Goal: Task Accomplishment & Management: Manage account settings

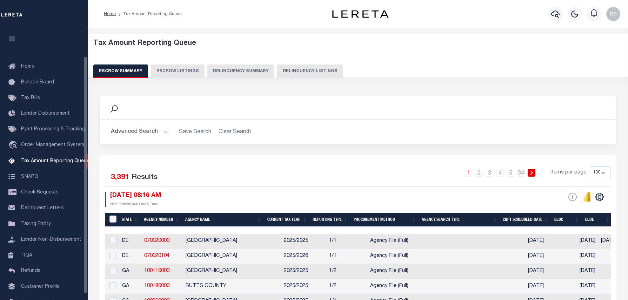
select select "100"
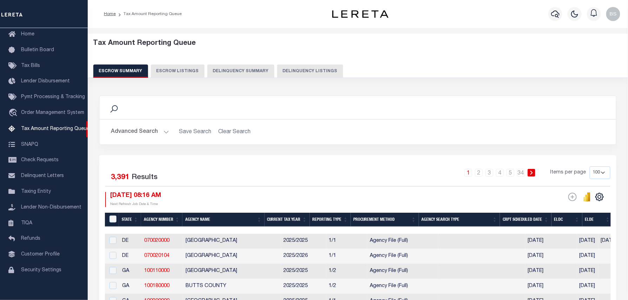
click at [308, 70] on button "Delinquency Listings" at bounding box center [310, 71] width 66 height 13
select select "100"
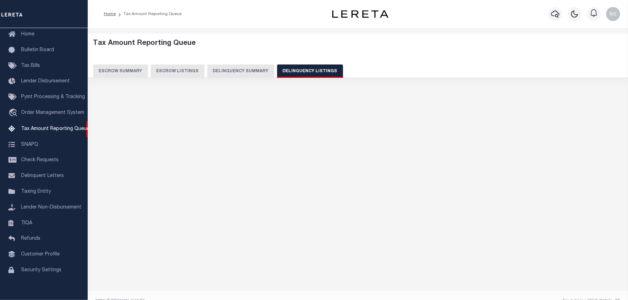
select select "100"
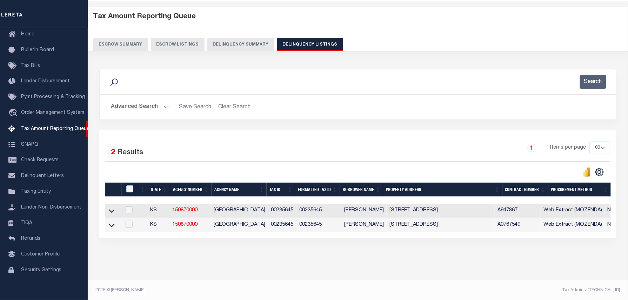
scroll to position [34, 0]
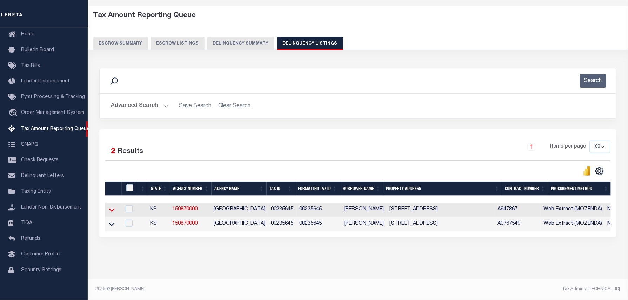
click at [112, 206] on icon at bounding box center [112, 209] width 6 height 7
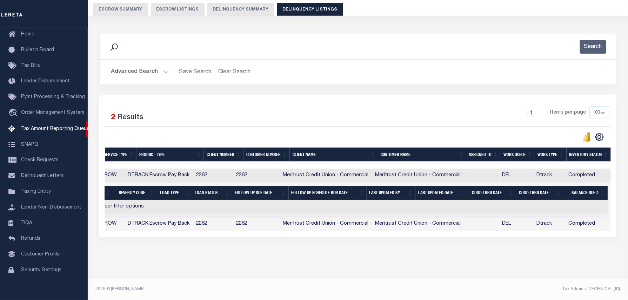
scroll to position [0, 0]
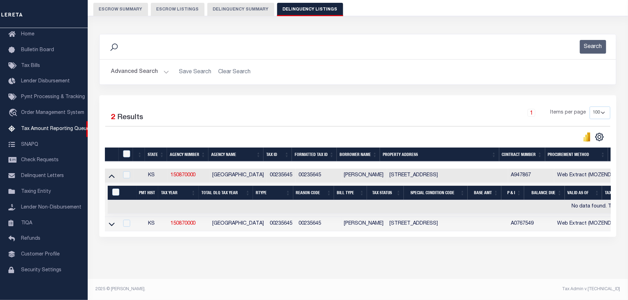
drag, startPoint x: 344, startPoint y: 231, endPoint x: 401, endPoint y: 221, distance: 57.8
click at [627, 241] on html "Home Tax Amount Reporting Queue Profile" at bounding box center [314, 119] width 628 height 362
click at [263, 271] on div "Tax Amount Reporting Queue Escrow Summary Escrow Listings In" at bounding box center [358, 126] width 536 height 306
click at [140, 67] on button "Advanced Search" at bounding box center [140, 72] width 58 height 14
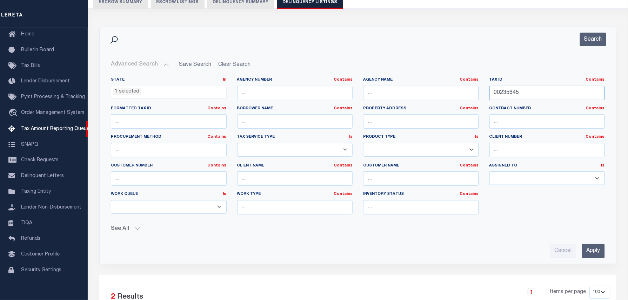
click at [471, 98] on div "State In In AK AL AR AZ CA CO CT DC DE FL GA GU HI IA ID IL IN KS [GEOGRAPHIC_D…" at bounding box center [358, 148] width 504 height 143
paste input "6306"
type input "00236306"
click at [587, 45] on button "Search" at bounding box center [593, 40] width 26 height 14
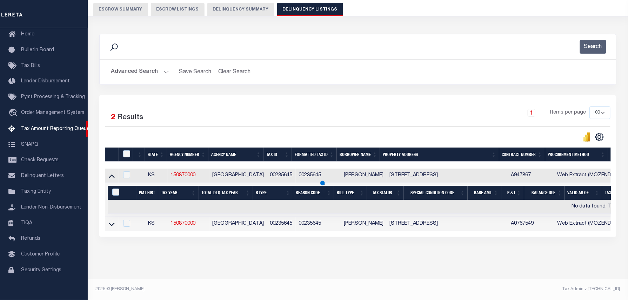
scroll to position [20, 0]
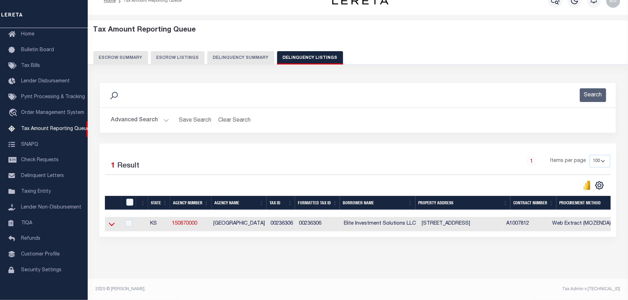
click at [114, 222] on icon at bounding box center [112, 224] width 6 height 7
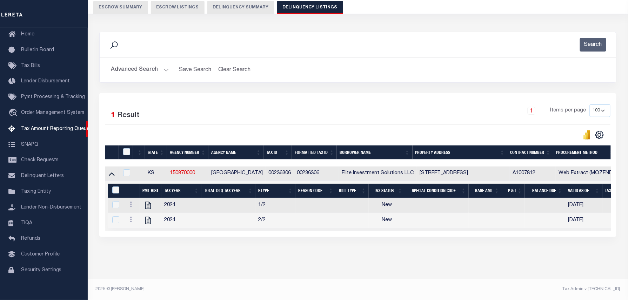
scroll to position [72, 0]
click at [131, 202] on icon at bounding box center [131, 205] width 2 height 6
click at [139, 217] on img "" at bounding box center [139, 216] width 7 height 7
checkbox input "true"
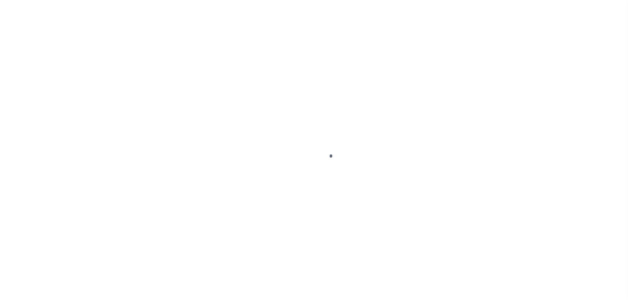
select select "NW2"
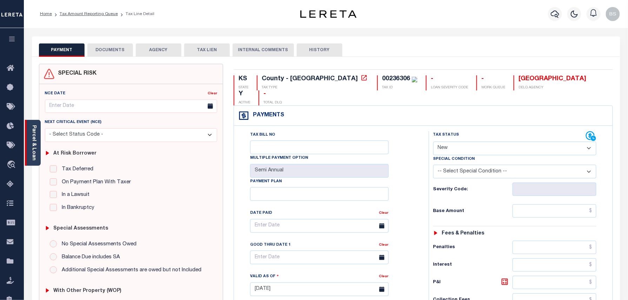
click at [34, 141] on link "Parcel & Loan" at bounding box center [33, 142] width 5 height 35
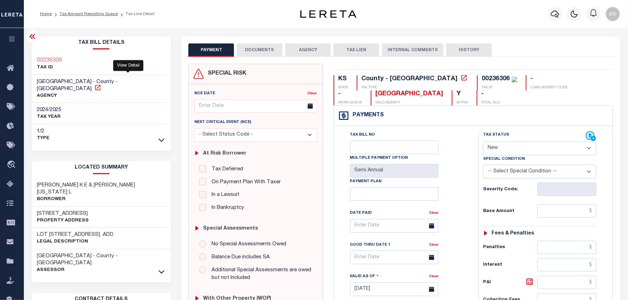
click at [101, 84] on icon at bounding box center [97, 87] width 7 height 7
click at [89, 18] on ol "Home Tax Amount Reporting Queue Tax Line Detail" at bounding box center [97, 14] width 126 height 15
click at [94, 14] on link "Tax Amount Reporting Queue" at bounding box center [89, 14] width 58 height 4
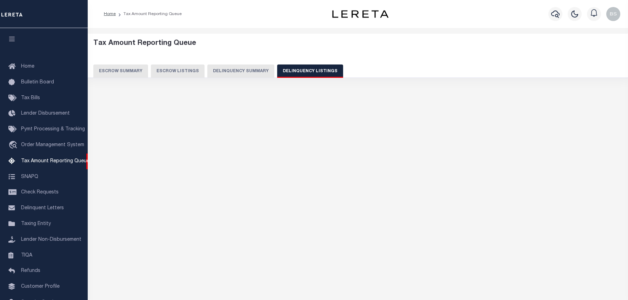
select select "100"
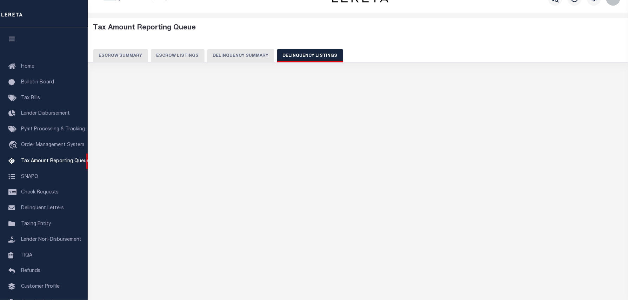
select select "100"
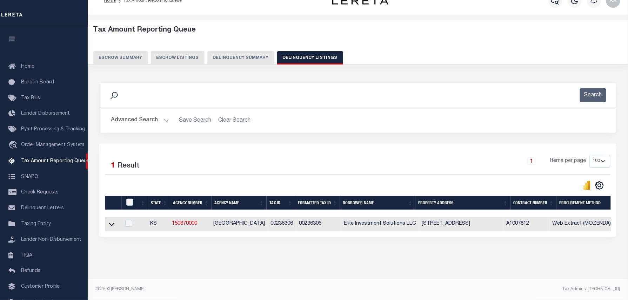
scroll to position [39, 0]
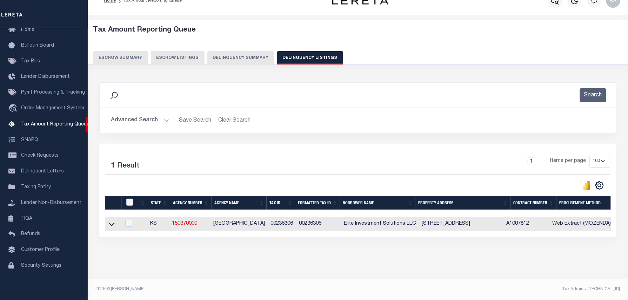
click at [111, 221] on icon at bounding box center [112, 224] width 6 height 7
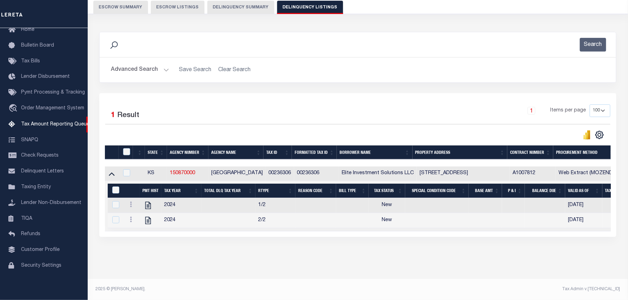
scroll to position [72, 0]
click at [147, 201] on icon "" at bounding box center [147, 205] width 9 height 9
checkbox input "true"
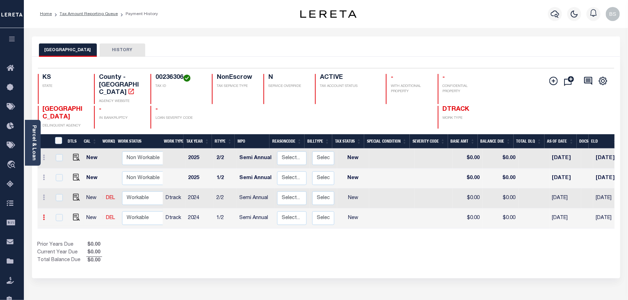
click at [45, 215] on icon at bounding box center [44, 218] width 2 height 6
click at [66, 198] on link at bounding box center [61, 204] width 24 height 12
select select "NW2"
type input "$0.00"
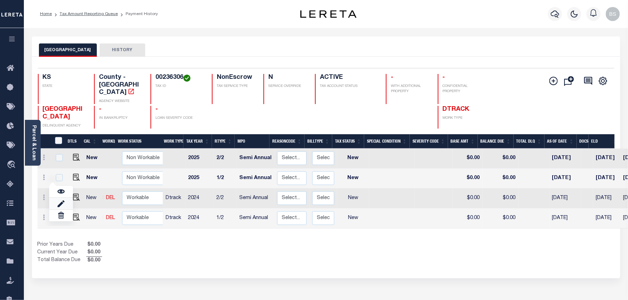
type input "[DATE]"
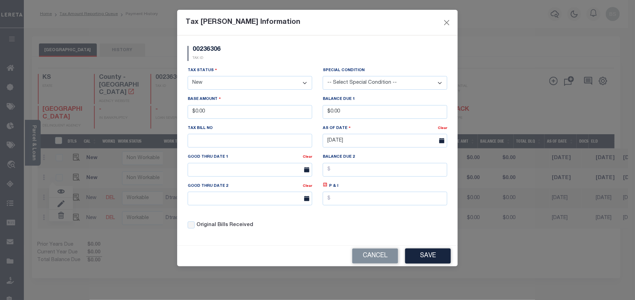
click at [236, 84] on select "- Select Status - Open Due/Unpaid Paid Incomplete No Tax Due Internal Refund Pr…" at bounding box center [250, 83] width 125 height 14
drag, startPoint x: 236, startPoint y: 84, endPoint x: 233, endPoint y: 92, distance: 7.9
click at [236, 84] on select "- Select Status - Open Due/Unpaid Paid Incomplete No Tax Due Internal Refund Pr…" at bounding box center [250, 83] width 125 height 14
select select "PYD"
click at [188, 77] on select "- Select Status - Open Due/Unpaid Paid Incomplete No Tax Due Internal Refund Pr…" at bounding box center [250, 83] width 125 height 14
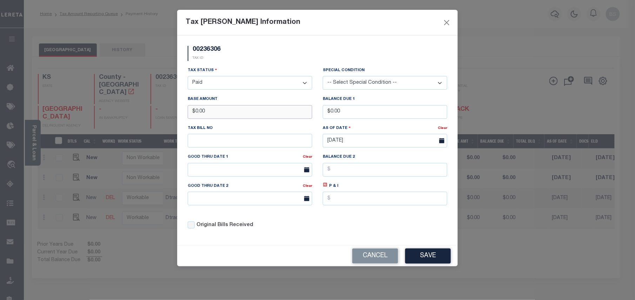
drag, startPoint x: 224, startPoint y: 114, endPoint x: 174, endPoint y: 114, distance: 50.5
click at [172, 114] on div "Tax Bill Amount Information 00236306 TAX ID Installment: TaxID: 00236306 Tax St…" at bounding box center [317, 150] width 635 height 300
click at [423, 264] on button "Save" at bounding box center [428, 256] width 46 height 15
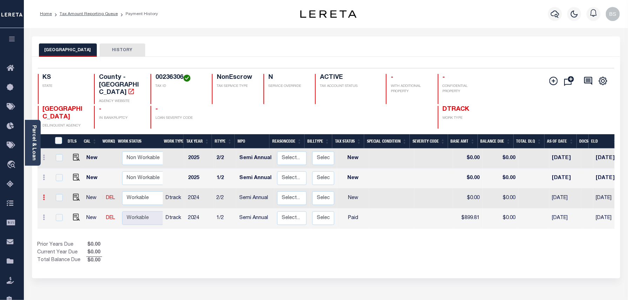
click at [42, 196] on link at bounding box center [44, 199] width 8 height 6
click at [59, 180] on img at bounding box center [61, 183] width 7 height 7
type input "$0.00"
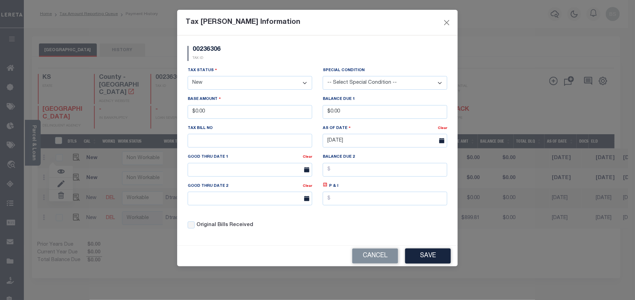
click at [232, 81] on select "- Select Status - Open Due/Unpaid Paid Incomplete No Tax Due Internal Refund Pr…" at bounding box center [250, 83] width 125 height 14
select select "PYD"
click at [188, 77] on select "- Select Status - Open Due/Unpaid Paid Incomplete No Tax Due Internal Refund Pr…" at bounding box center [250, 83] width 125 height 14
drag, startPoint x: 228, startPoint y: 112, endPoint x: 206, endPoint y: 114, distance: 22.5
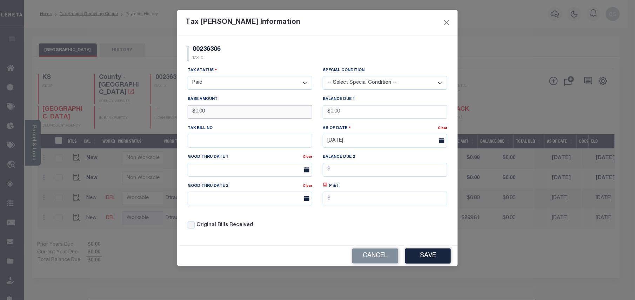
click at [206, 114] on input "$0.00" at bounding box center [250, 112] width 125 height 14
drag, startPoint x: 228, startPoint y: 113, endPoint x: 190, endPoint y: 106, distance: 38.5
click at [190, 106] on div "Base Amount $0.00" at bounding box center [250, 106] width 125 height 23
type input "$899.81"
click at [423, 259] on button "Save" at bounding box center [428, 256] width 46 height 15
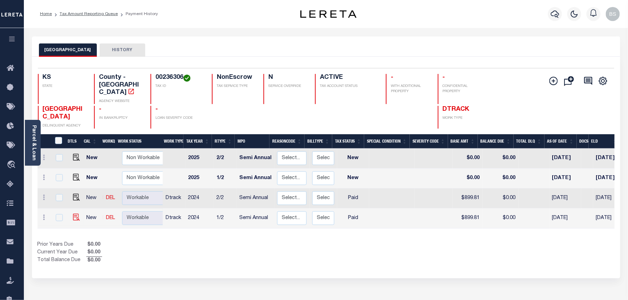
click at [74, 214] on img at bounding box center [76, 217] width 7 height 7
checkbox input "true"
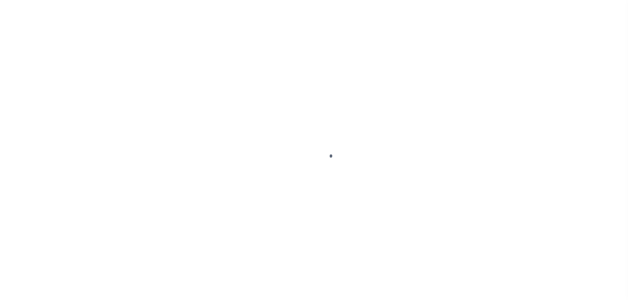
select select "PYD"
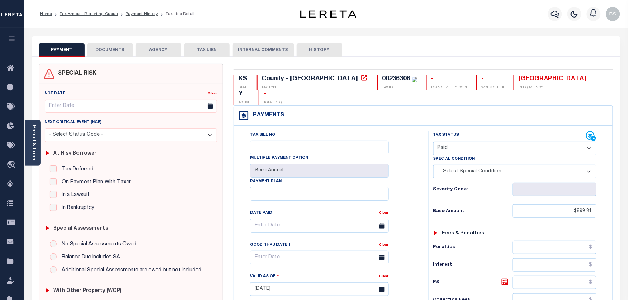
click at [107, 49] on button "DOCUMENTS" at bounding box center [110, 49] width 46 height 13
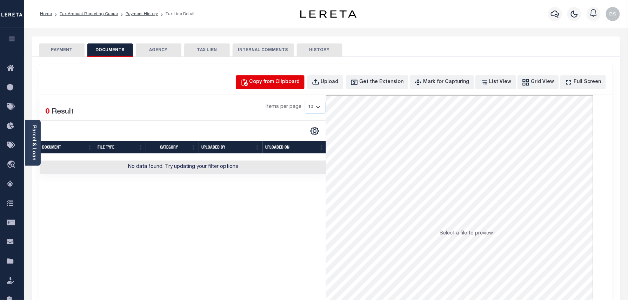
click at [279, 82] on div "Copy from Clipboard" at bounding box center [274, 83] width 51 height 8
select select "POP"
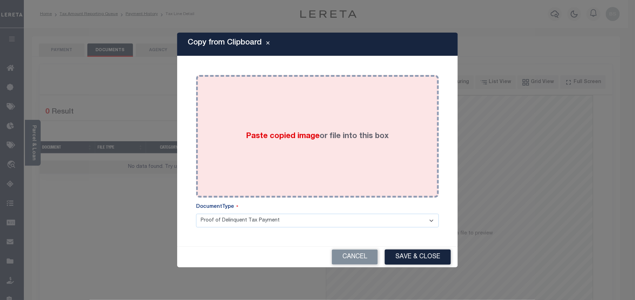
click at [356, 174] on div "Paste copied image or file into this box" at bounding box center [317, 136] width 232 height 112
click at [248, 144] on div "Paste copied image or file into this box" at bounding box center [317, 136] width 232 height 112
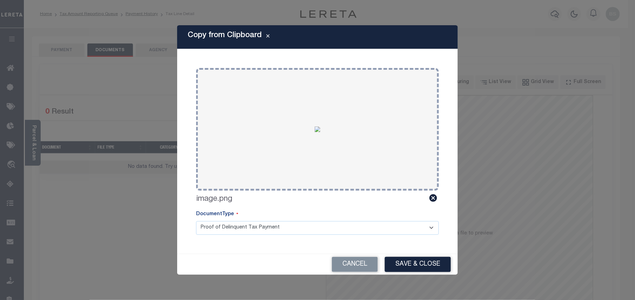
click at [422, 267] on button "Save & Close" at bounding box center [418, 264] width 66 height 15
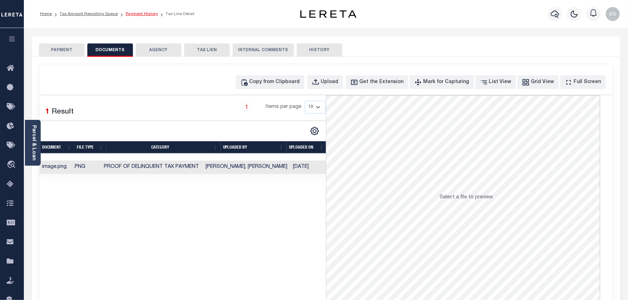
click at [139, 13] on link "Payment History" at bounding box center [142, 14] width 32 height 4
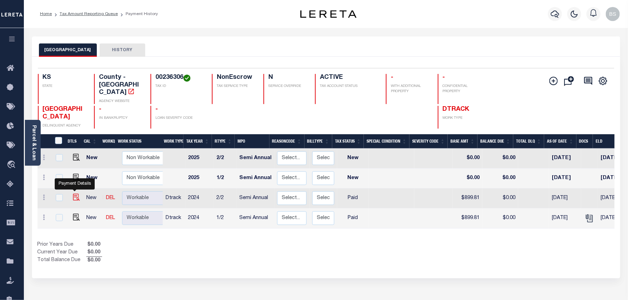
click at [75, 194] on img "" at bounding box center [76, 197] width 7 height 7
checkbox input "true"
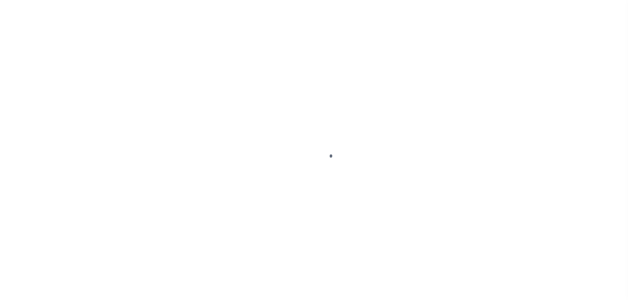
select select "PYD"
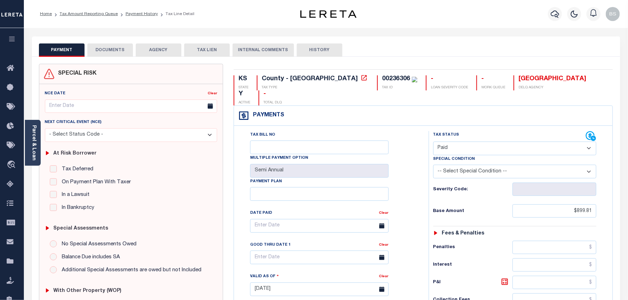
click at [110, 52] on button "DOCUMENTS" at bounding box center [110, 49] width 46 height 13
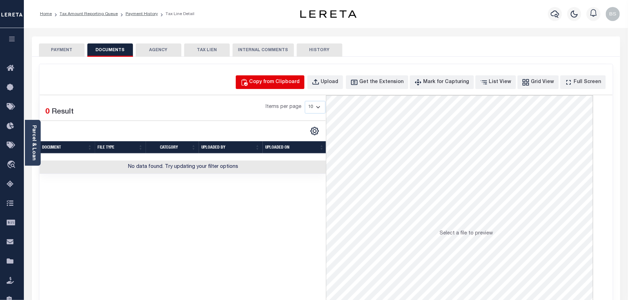
click at [272, 81] on div "Copy from Clipboard" at bounding box center [274, 83] width 51 height 8
select select "POP"
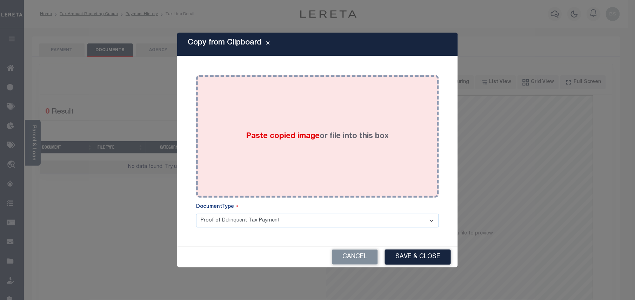
click at [278, 128] on div "Paste copied image or file into this box" at bounding box center [317, 136] width 232 height 112
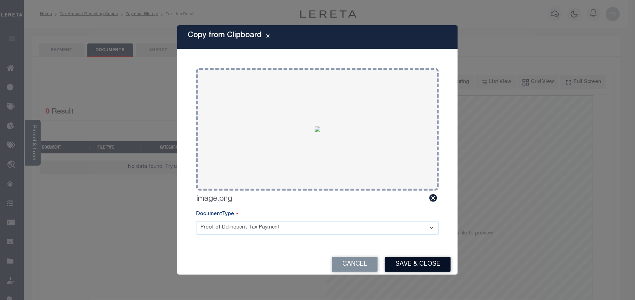
click at [397, 263] on button "Save & Close" at bounding box center [418, 264] width 66 height 15
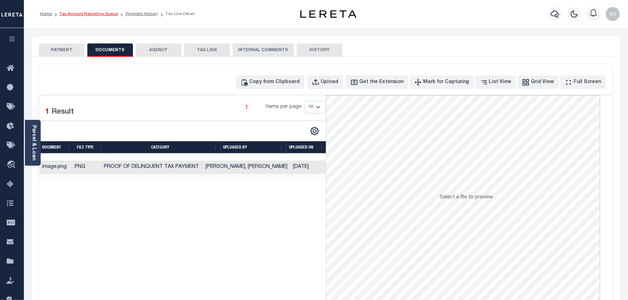
click at [96, 12] on link "Tax Amount Reporting Queue" at bounding box center [89, 14] width 58 height 4
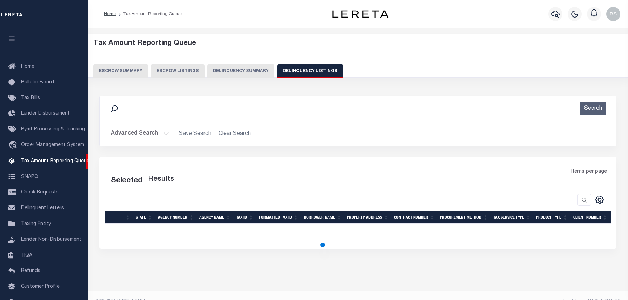
select select "100"
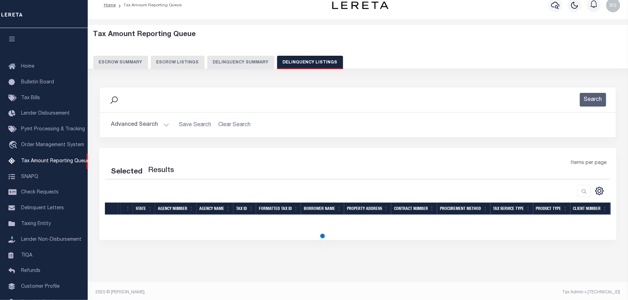
select select "100"
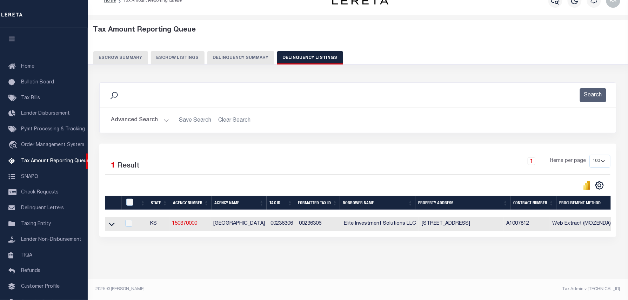
scroll to position [32, 0]
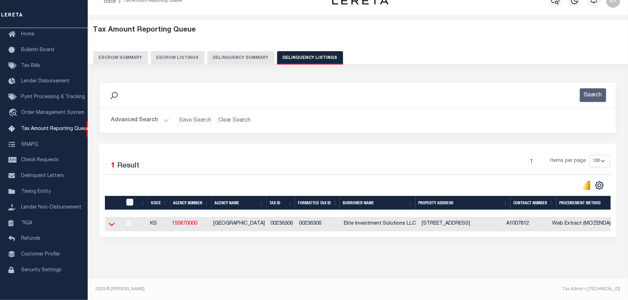
click at [110, 223] on icon at bounding box center [112, 225] width 6 height 4
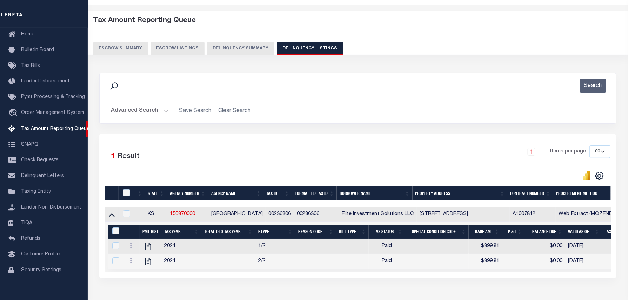
scroll to position [39, 0]
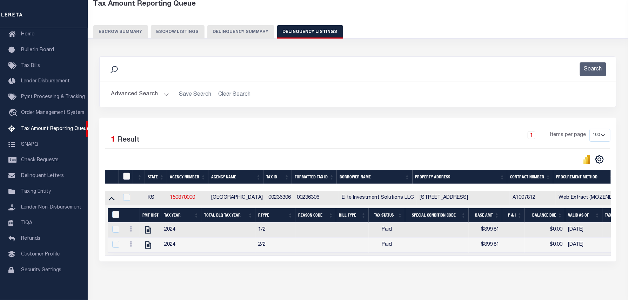
click at [124, 178] on input "checkbox" at bounding box center [126, 176] width 7 height 7
checkbox input "true"
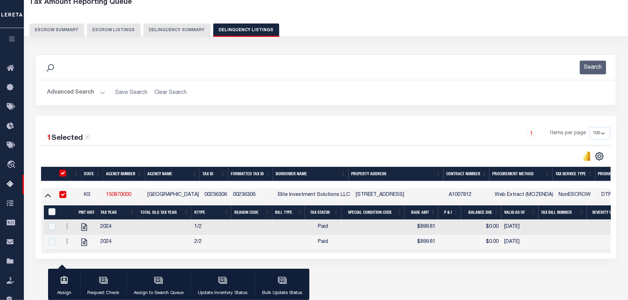
scroll to position [72, 0]
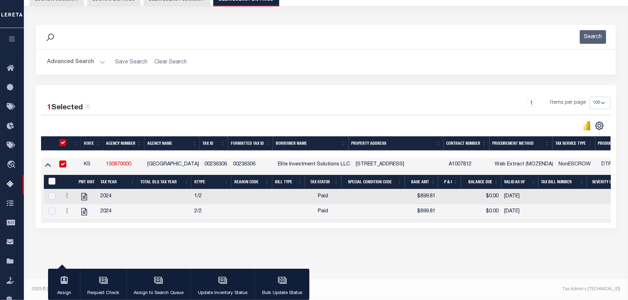
click at [48, 185] on input "&nbsp;" at bounding box center [51, 181] width 7 height 7
checkbox input "true"
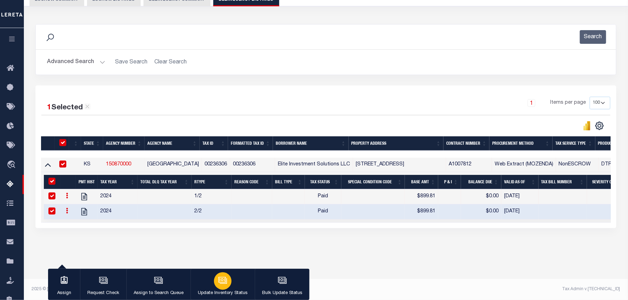
click at [212, 281] on button "Update Inventory Status" at bounding box center [222, 285] width 64 height 32
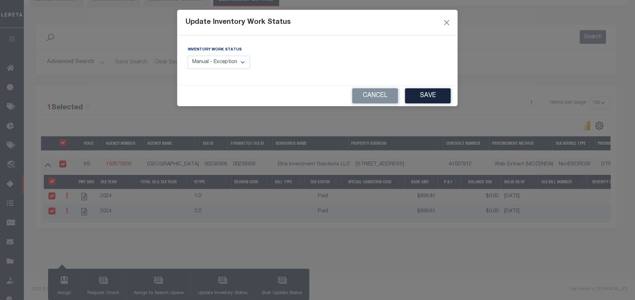
click at [228, 65] on select "Manual - Exception Pended - Awaiting Search Late Add Exception Completed" at bounding box center [219, 63] width 62 height 14
select select "4"
click at [188, 56] on select "Manual - Exception Pended - Awaiting Search Late Add Exception Completed" at bounding box center [219, 63] width 62 height 14
click at [422, 94] on button "Save" at bounding box center [428, 95] width 46 height 15
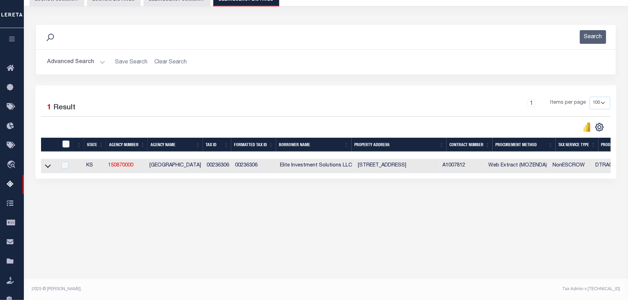
click at [75, 69] on button "Advanced Search" at bounding box center [76, 62] width 58 height 14
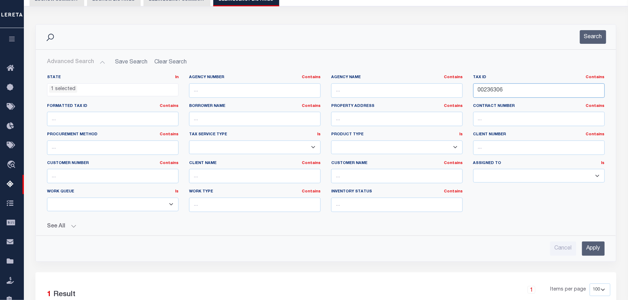
drag, startPoint x: 517, startPoint y: 88, endPoint x: 349, endPoint y: 85, distance: 168.4
click at [379, 85] on div "State In In AK AL AR AZ CA CO CT DC DE FL GA GU HI IA ID IL IN KS [GEOGRAPHIC_D…" at bounding box center [326, 146] width 568 height 143
paste input "661"
type input "00236661"
click at [598, 43] on button "Search" at bounding box center [593, 37] width 26 height 14
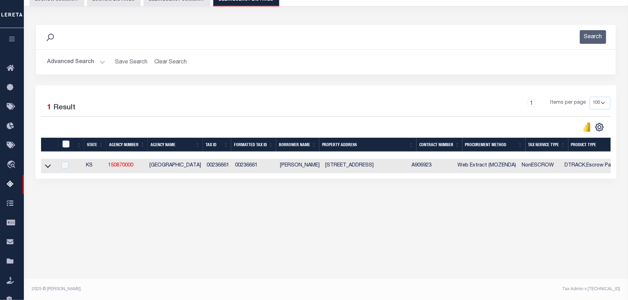
drag, startPoint x: 49, startPoint y: 166, endPoint x: 79, endPoint y: 148, distance: 34.8
click at [49, 166] on icon at bounding box center [48, 165] width 6 height 7
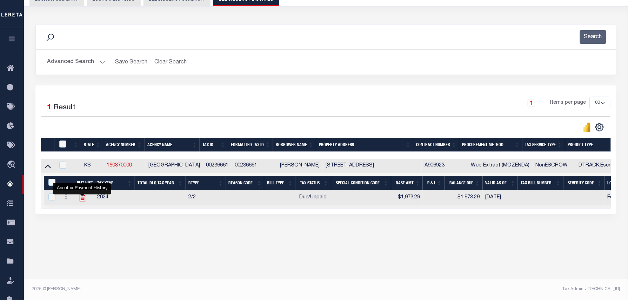
click at [84, 201] on icon "" at bounding box center [82, 197] width 9 height 9
checkbox input "true"
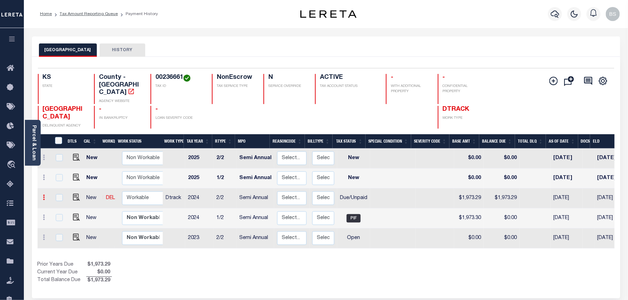
click at [43, 195] on icon at bounding box center [44, 198] width 2 height 6
click at [65, 216] on link at bounding box center [61, 222] width 24 height 12
select select "DUE"
type input "$1,973.29"
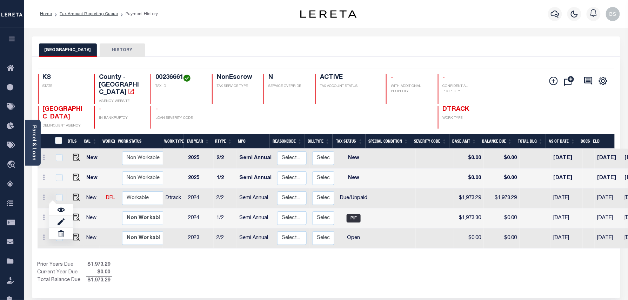
type input "[DATE]"
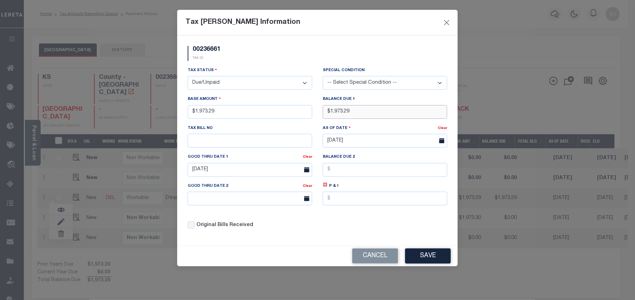
drag, startPoint x: 357, startPoint y: 114, endPoint x: 309, endPoint y: 114, distance: 47.3
click at [309, 114] on div "Tax Status - Select Status - Open Due/Unpaid Paid Incomplete No Tax Due Interna…" at bounding box center [317, 151] width 270 height 168
type input "$0.00"
click at [241, 89] on select "- Select Status - Open Due/Unpaid Paid Incomplete No Tax Due Internal Refund Pr…" at bounding box center [250, 83] width 125 height 14
select select "PYD"
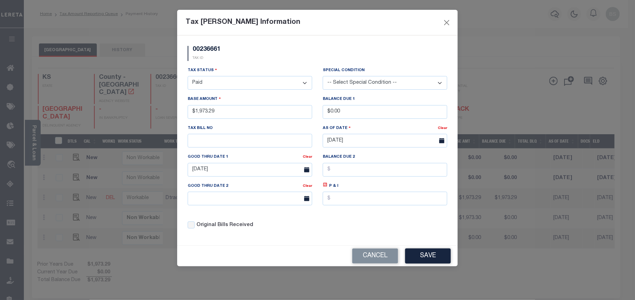
click at [188, 77] on select "- Select Status - Open Due/Unpaid Paid Incomplete No Tax Due Internal Refund Pr…" at bounding box center [250, 83] width 125 height 14
click at [258, 179] on body "Home Tax Amount Reporting Queue Payment History" at bounding box center [317, 219] width 635 height 439
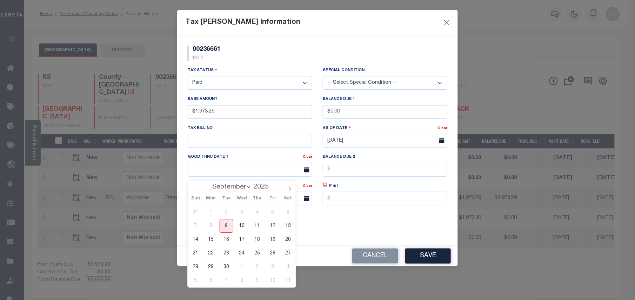
click at [270, 159] on div "Good Thru Date 1" at bounding box center [245, 158] width 115 height 10
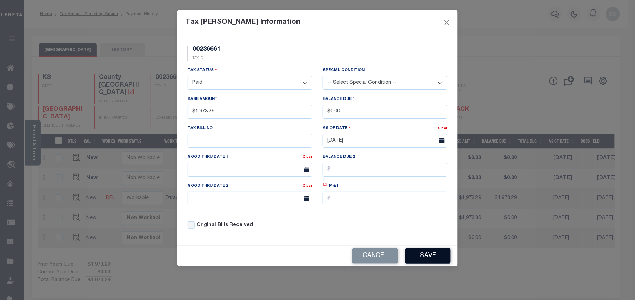
click at [437, 257] on button "Save" at bounding box center [428, 256] width 46 height 15
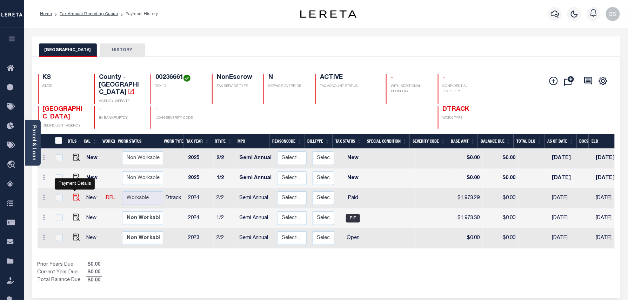
click at [74, 194] on img at bounding box center [76, 197] width 7 height 7
checkbox input "true"
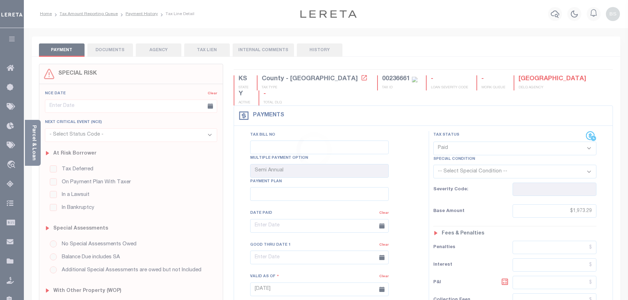
select select "PYD"
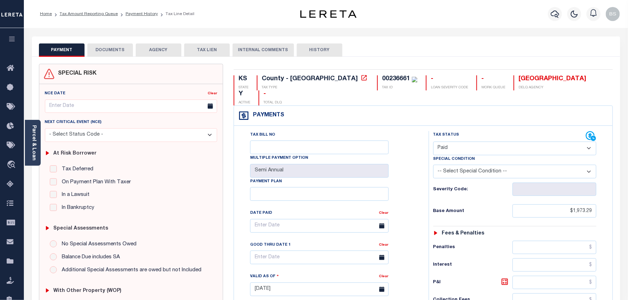
click at [110, 48] on button "DOCUMENTS" at bounding box center [110, 49] width 46 height 13
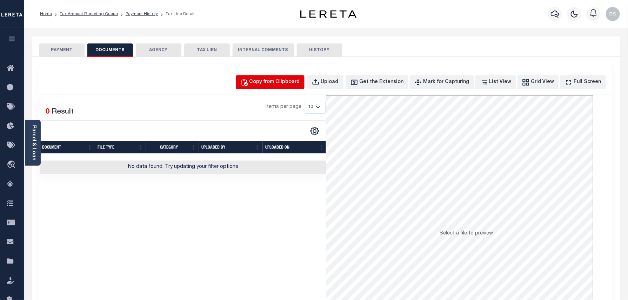
click at [283, 81] on div "Copy from Clipboard" at bounding box center [274, 83] width 51 height 8
select select "POP"
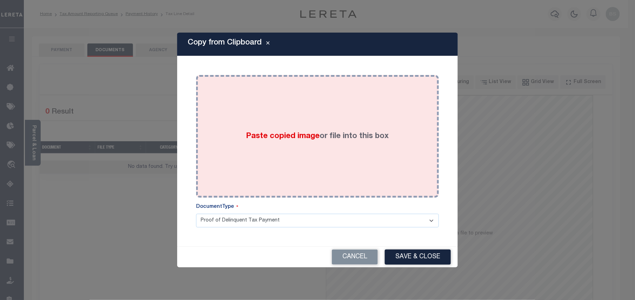
click at [318, 139] on span "Paste copied image" at bounding box center [283, 137] width 74 height 8
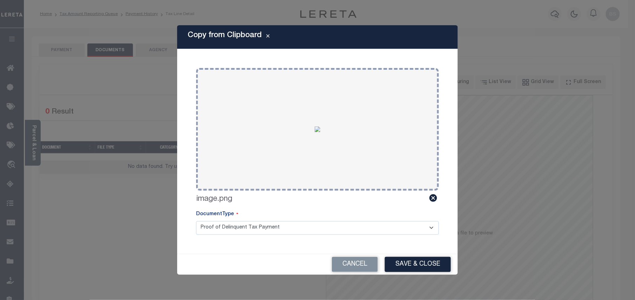
click at [415, 256] on div "Cancel Save & Close" at bounding box center [317, 264] width 281 height 21
click at [413, 259] on button "Save & Close" at bounding box center [418, 264] width 66 height 15
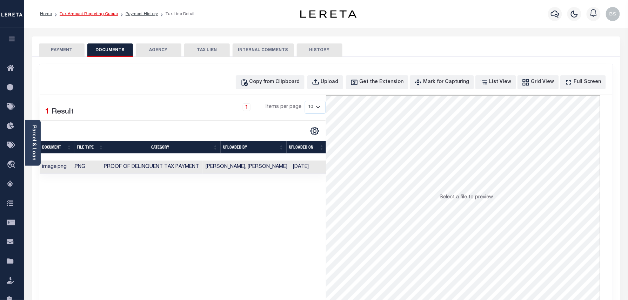
click at [106, 14] on link "Tax Amount Reporting Queue" at bounding box center [89, 14] width 58 height 4
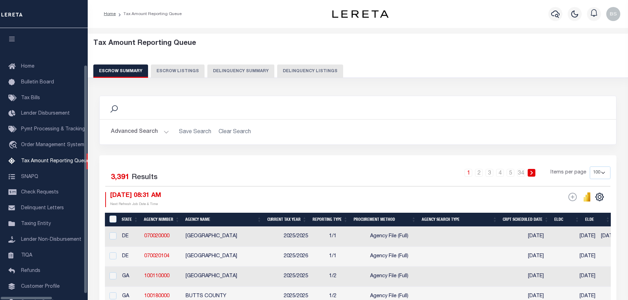
click at [290, 74] on button "Delinquency Listings" at bounding box center [310, 71] width 66 height 13
select select "100"
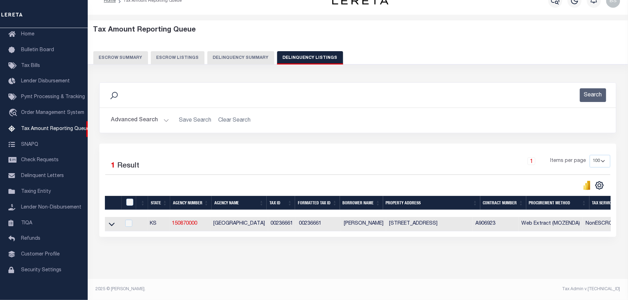
scroll to position [20, 0]
click at [111, 221] on icon at bounding box center [112, 224] width 6 height 7
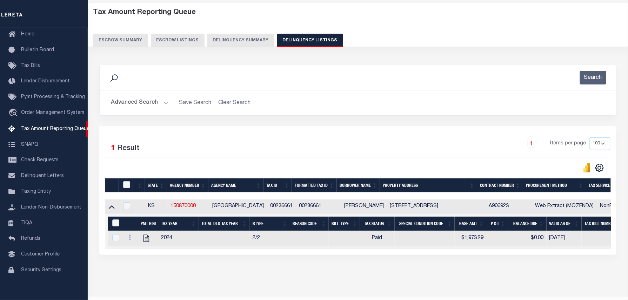
scroll to position [0, 0]
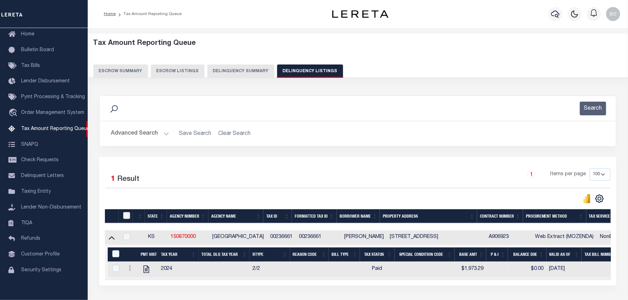
click at [125, 217] on input "checkbox" at bounding box center [126, 215] width 7 height 7
checkbox input "true"
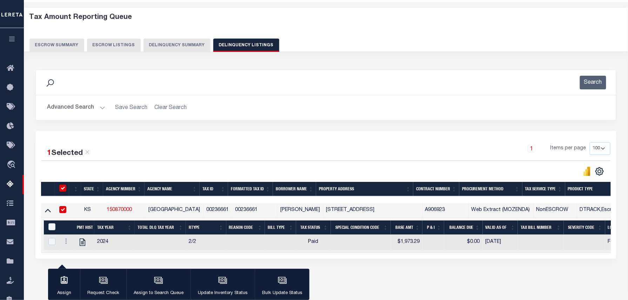
scroll to position [72, 0]
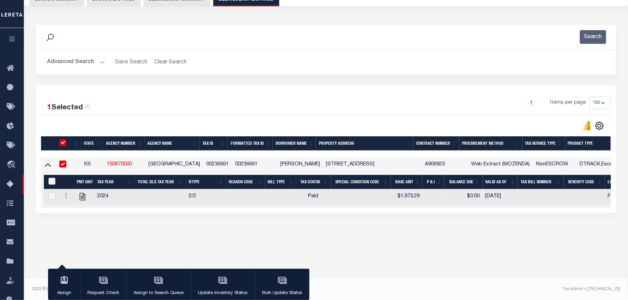
click at [53, 184] on input "&nbsp;" at bounding box center [51, 181] width 7 height 7
checkbox input "true"
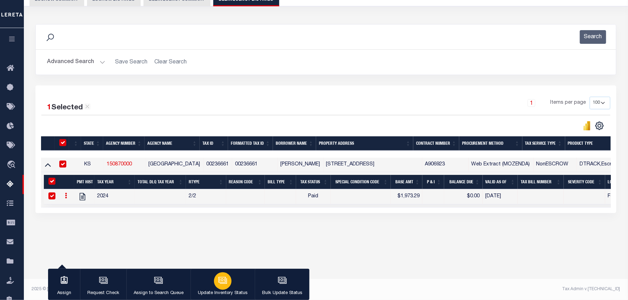
click at [226, 285] on div "button" at bounding box center [223, 282] width 18 height 18
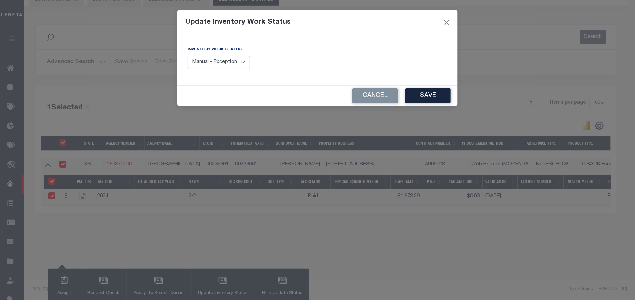
click at [234, 58] on select "Manual - Exception Pended - Awaiting Search Late Add Exception Completed" at bounding box center [219, 63] width 62 height 14
select select "4"
click at [188, 56] on select "Manual - Exception Pended - Awaiting Search Late Add Exception Completed" at bounding box center [219, 63] width 62 height 14
click at [434, 95] on button "Save" at bounding box center [428, 95] width 46 height 15
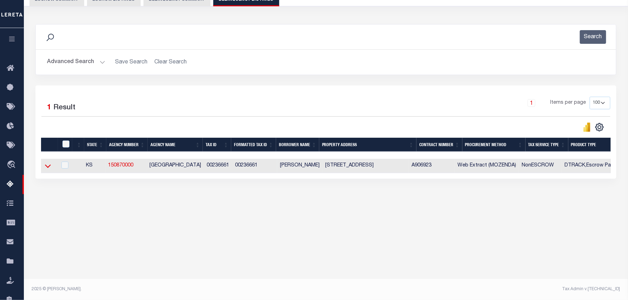
click at [50, 170] on icon at bounding box center [48, 165] width 6 height 7
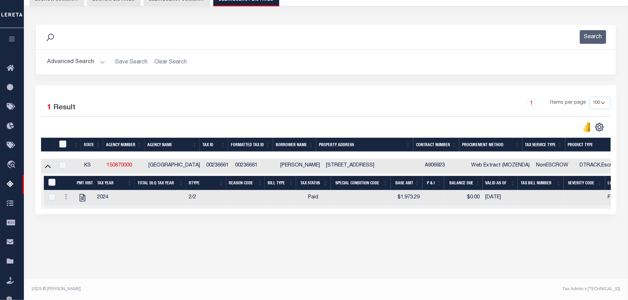
click at [93, 64] on button "Advanced Search" at bounding box center [76, 62] width 58 height 14
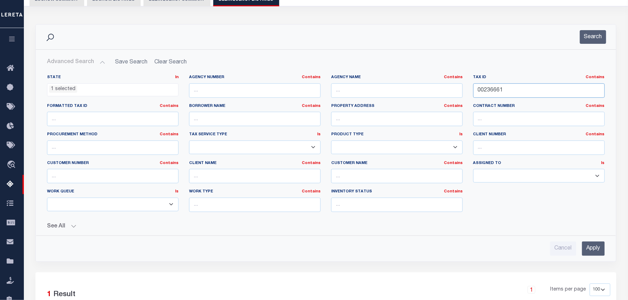
drag, startPoint x: 512, startPoint y: 92, endPoint x: 449, endPoint y: 91, distance: 63.1
click at [449, 91] on div "State In In AK AL AR AZ CA CO CT DC DE FL GA GU HI IA ID IL IN KS [GEOGRAPHIC_D…" at bounding box center [326, 146] width 568 height 143
paste input "717"
type input "00236717"
click at [589, 41] on button "Search" at bounding box center [593, 37] width 26 height 14
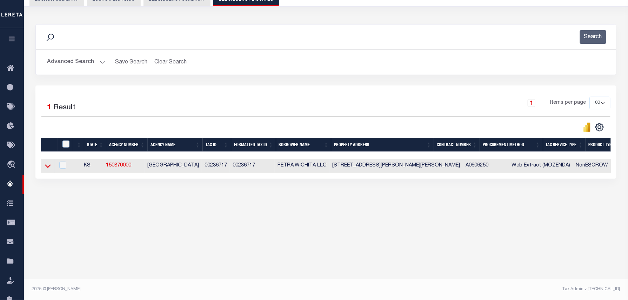
click at [48, 169] on icon at bounding box center [48, 165] width 6 height 7
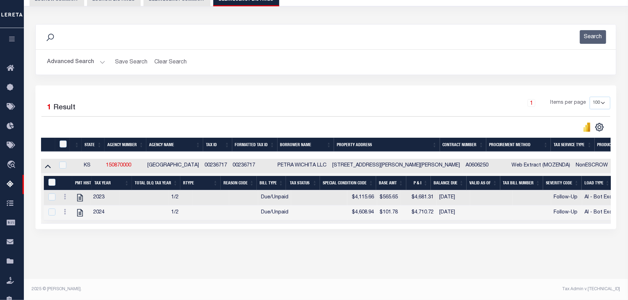
scroll to position [41, 0]
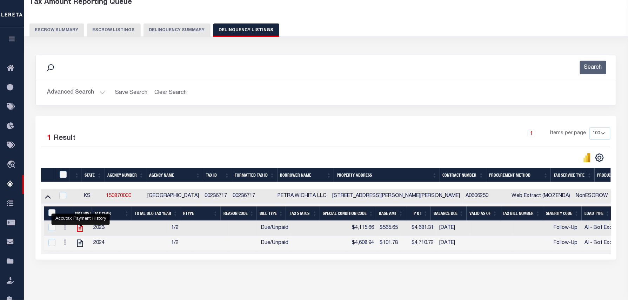
click at [79, 229] on icon "" at bounding box center [79, 228] width 9 height 9
checkbox input "false"
checkbox input "true"
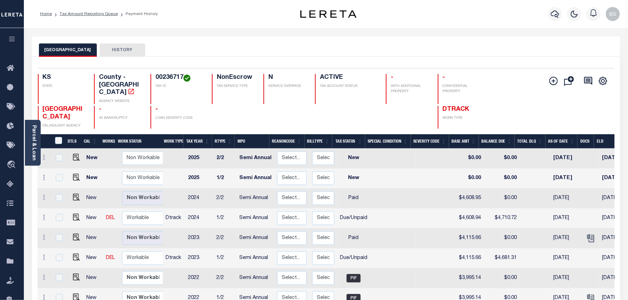
click at [431, 201] on td at bounding box center [435, 199] width 38 height 20
checkbox input "true"
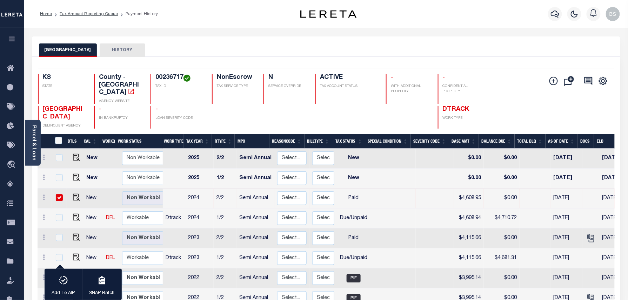
click at [431, 201] on td at bounding box center [435, 199] width 38 height 20
checkbox input "false"
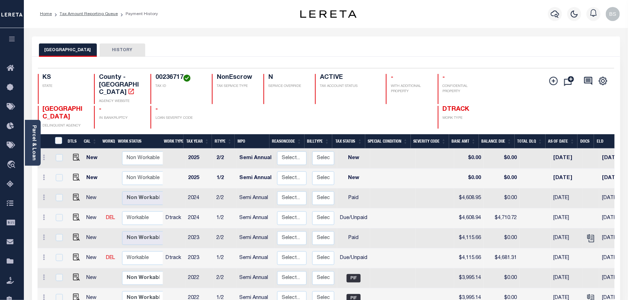
click at [400, 179] on td at bounding box center [393, 179] width 46 height 20
checkbox input "true"
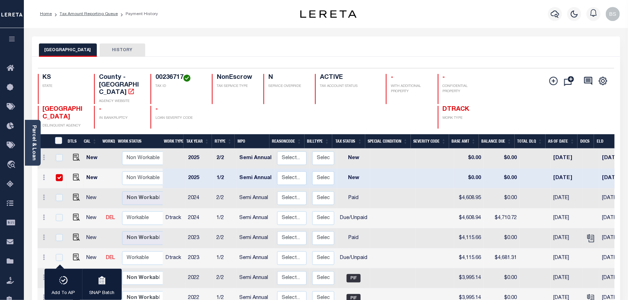
click at [58, 174] on input "checkbox" at bounding box center [59, 177] width 7 height 7
checkbox input "false"
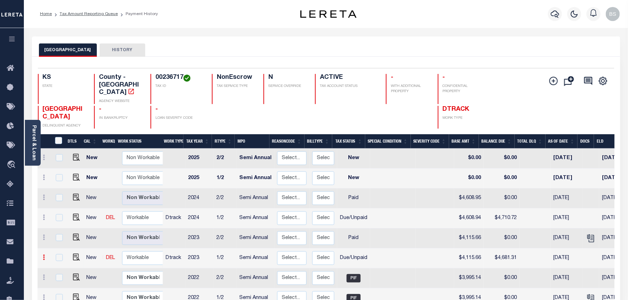
click at [46, 256] on link at bounding box center [44, 259] width 8 height 6
click at [58, 278] on img at bounding box center [61, 281] width 7 height 7
select select "DUE"
type input "$4,115.66"
type input "$4,681.31"
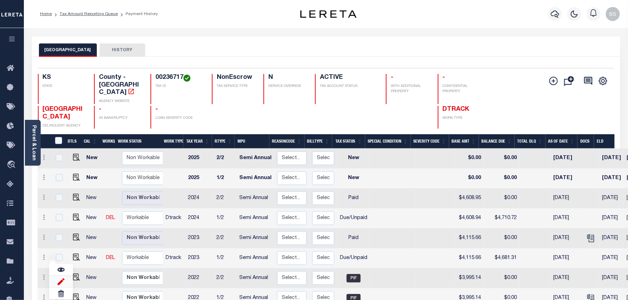
type input "[DATE]"
type input "10/01/2024"
type input "$565.65"
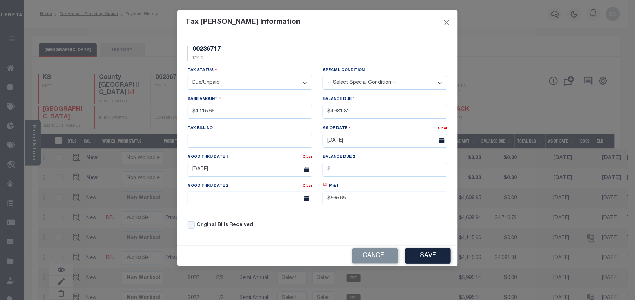
click at [228, 89] on select "- Select Status - Open Due/Unpaid Paid Incomplete No Tax Due Internal Refund Pr…" at bounding box center [250, 83] width 125 height 14
select select "PYD"
click at [188, 77] on select "- Select Status - Open Due/Unpaid Paid Incomplete No Tax Due Internal Refund Pr…" at bounding box center [250, 83] width 125 height 14
drag, startPoint x: 369, startPoint y: 113, endPoint x: 327, endPoint y: 112, distance: 42.1
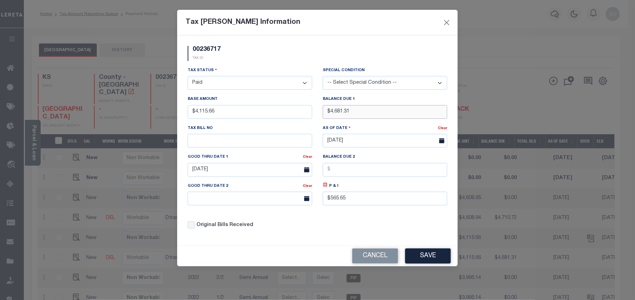
click at [327, 112] on input "$4,681.31" at bounding box center [385, 112] width 125 height 14
type input "$0.00"
drag, startPoint x: 364, startPoint y: 204, endPoint x: 313, endPoint y: 200, distance: 51.0
click at [313, 200] on div "Tax Status - Select Status - Open Due/Unpaid Paid Incomplete No Tax Due Interna…" at bounding box center [317, 151] width 270 height 168
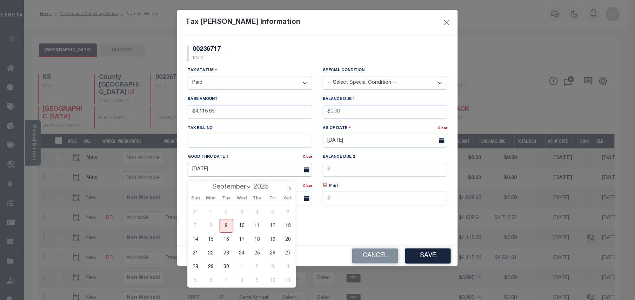
click at [248, 170] on input "10/01/2024" at bounding box center [250, 170] width 125 height 14
click at [432, 259] on button "Save" at bounding box center [428, 256] width 46 height 15
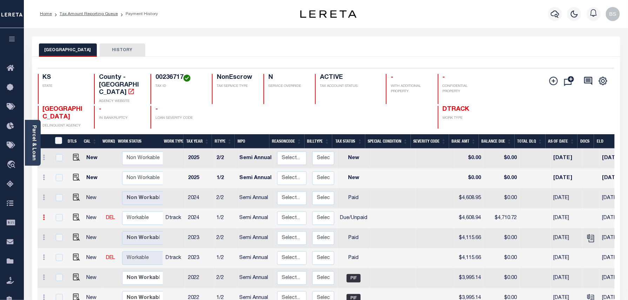
click at [45, 216] on link at bounding box center [44, 219] width 8 height 6
click at [60, 238] on img at bounding box center [61, 241] width 7 height 7
type input "$4,608.94"
type input "$4,710.72"
type input "$101.78"
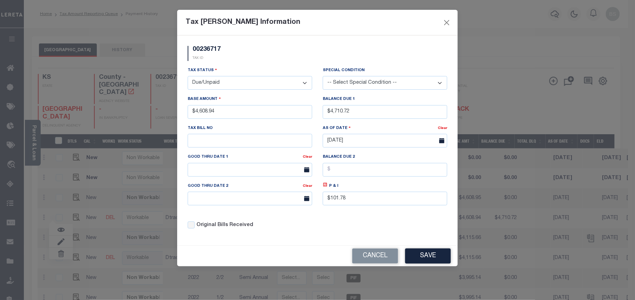
click at [241, 83] on select "- Select Status - Open Due/Unpaid Paid Incomplete No Tax Due Internal Refund Pr…" at bounding box center [250, 83] width 125 height 14
select select "PYD"
click at [188, 77] on select "- Select Status - Open Due/Unpaid Paid Incomplete No Tax Due Internal Refund Pr…" at bounding box center [250, 83] width 125 height 14
drag, startPoint x: 372, startPoint y: 114, endPoint x: 328, endPoint y: 115, distance: 44.2
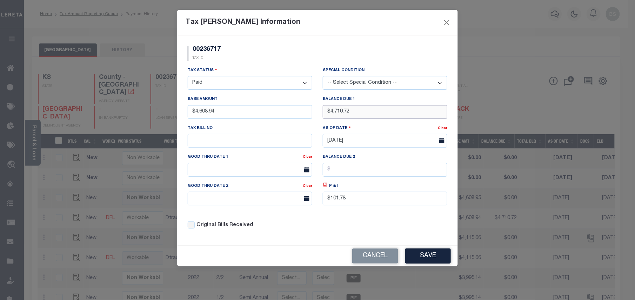
click at [328, 115] on input "$4,710.72" at bounding box center [385, 112] width 125 height 14
type input "$0.00"
drag, startPoint x: 358, startPoint y: 199, endPoint x: 323, endPoint y: 200, distance: 34.4
click at [323, 200] on input "$101.78" at bounding box center [385, 199] width 125 height 14
click at [433, 264] on button "Save" at bounding box center [428, 256] width 46 height 15
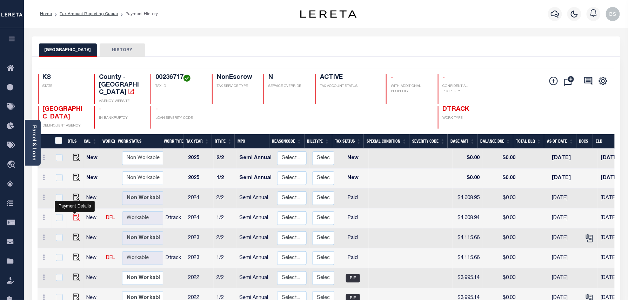
click at [74, 214] on img at bounding box center [76, 217] width 7 height 7
checkbox input "true"
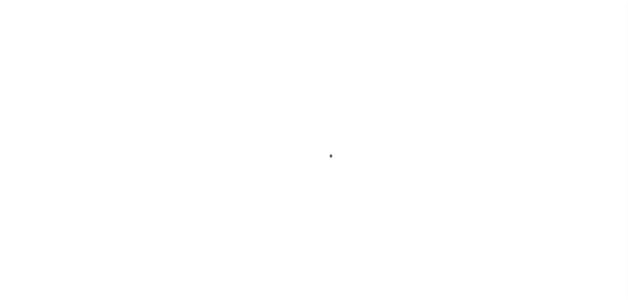
select select "PYD"
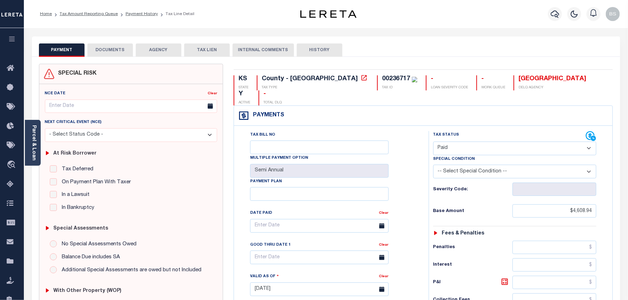
click at [103, 49] on button "DOCUMENTS" at bounding box center [110, 49] width 46 height 13
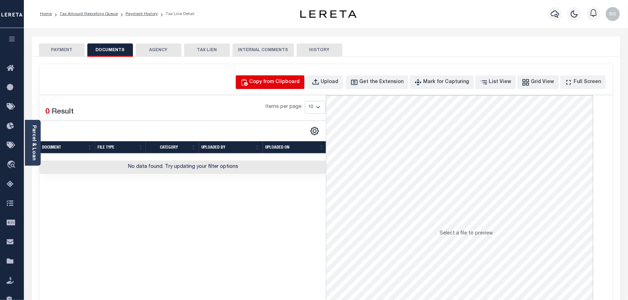
click at [271, 83] on div "Copy from Clipboard" at bounding box center [274, 83] width 51 height 8
select select "POP"
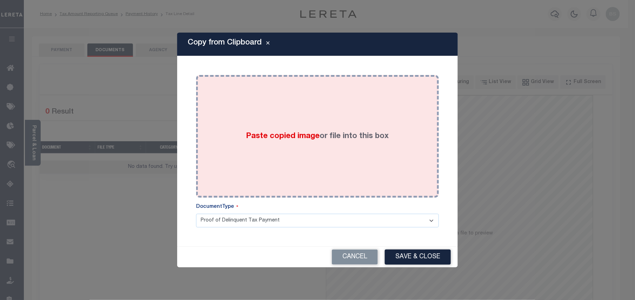
click at [329, 145] on div "Paste copied image or file into this box" at bounding box center [317, 136] width 232 height 112
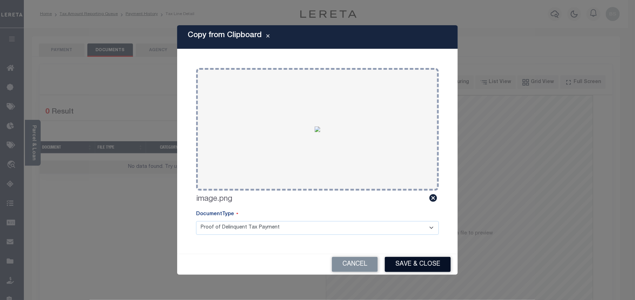
click at [415, 263] on button "Save & Close" at bounding box center [418, 264] width 66 height 15
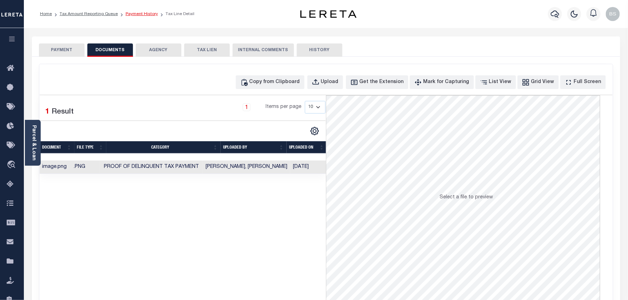
click at [139, 16] on link "Payment History" at bounding box center [142, 14] width 32 height 4
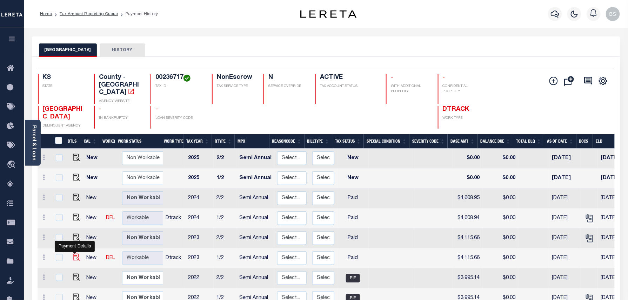
click at [73, 254] on img "" at bounding box center [76, 257] width 7 height 7
checkbox input "true"
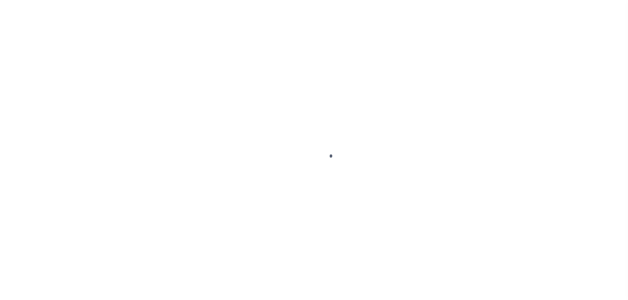
select select "PYD"
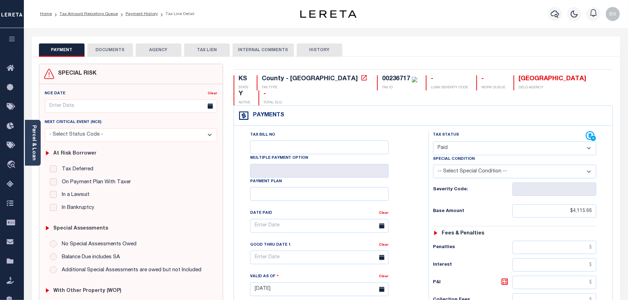
click at [108, 53] on button "DOCUMENTS" at bounding box center [110, 49] width 46 height 13
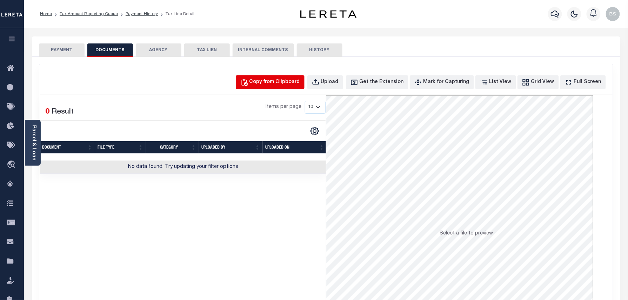
click at [288, 85] on div "Copy from Clipboard" at bounding box center [274, 83] width 51 height 8
select select "POP"
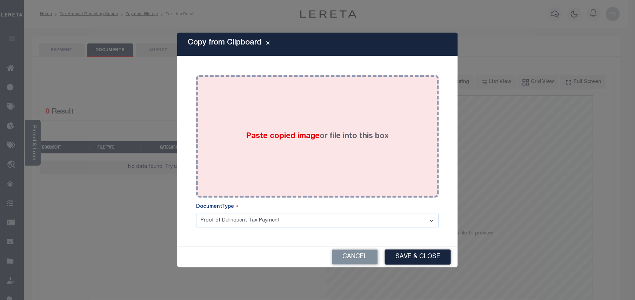
click at [311, 143] on div "Paste copied image or file into this box" at bounding box center [317, 136] width 232 height 112
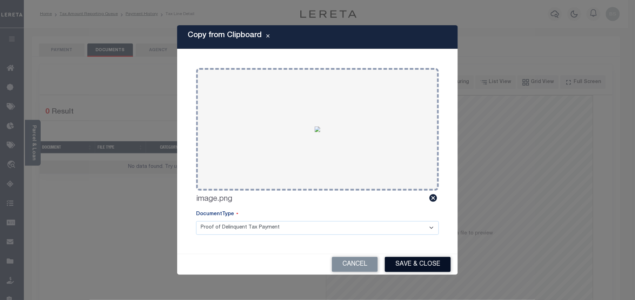
click at [434, 265] on button "Save & Close" at bounding box center [418, 264] width 66 height 15
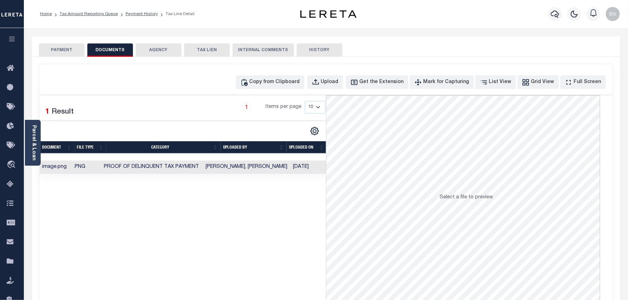
click at [90, 18] on ol "Home Tax Amount Reporting Queue Payment History Tax Line Detail" at bounding box center [117, 14] width 166 height 15
click at [90, 16] on link "Tax Amount Reporting Queue" at bounding box center [89, 14] width 58 height 4
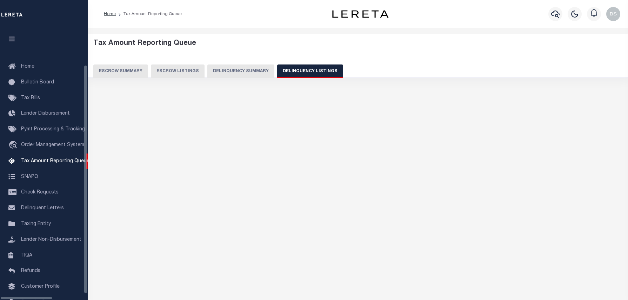
select select "100"
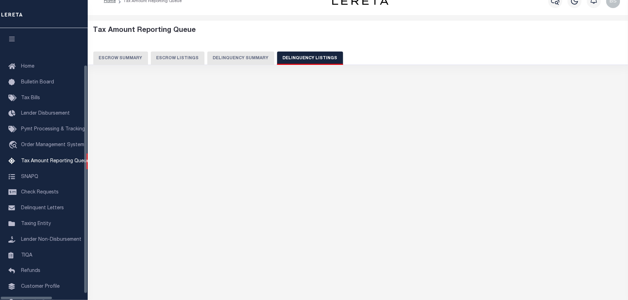
scroll to position [32, 0]
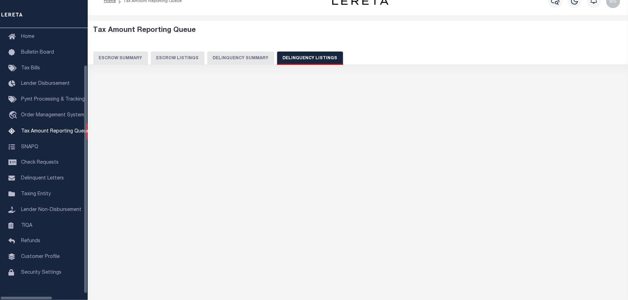
select select "100"
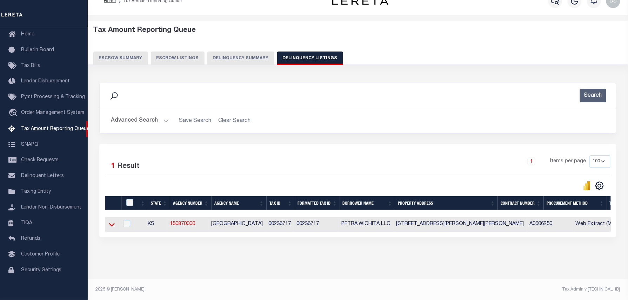
click at [112, 228] on icon at bounding box center [112, 224] width 6 height 7
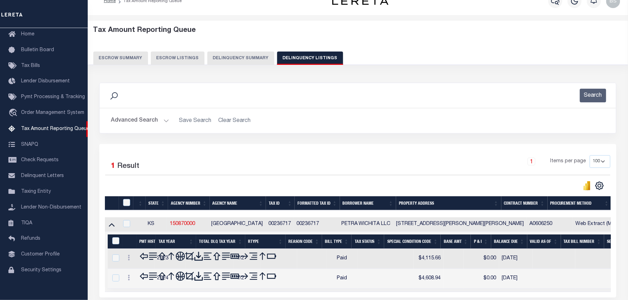
scroll to position [67, 0]
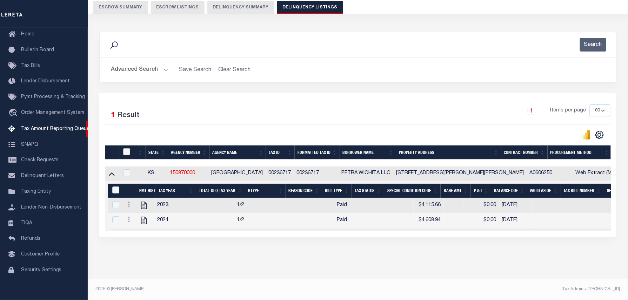
click at [125, 148] on input "checkbox" at bounding box center [126, 151] width 7 height 7
checkbox input "true"
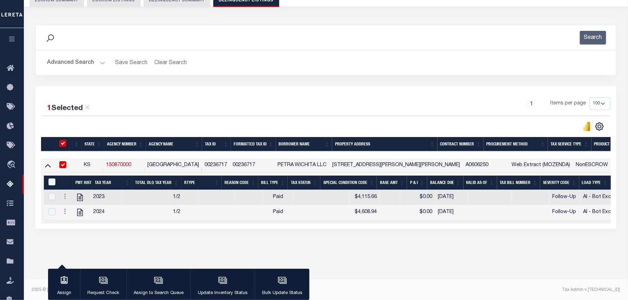
scroll to position [72, 0]
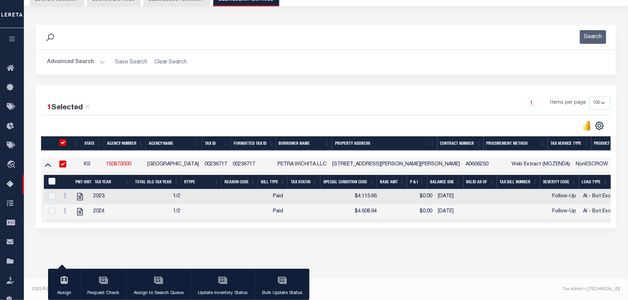
click at [51, 183] on input "&nbsp;" at bounding box center [51, 181] width 7 height 7
checkbox input "true"
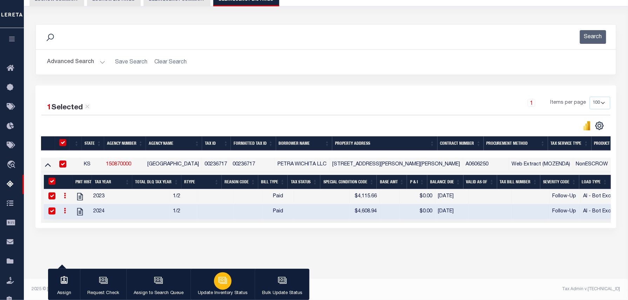
click at [212, 283] on button "Update Inventory Status" at bounding box center [222, 285] width 64 height 32
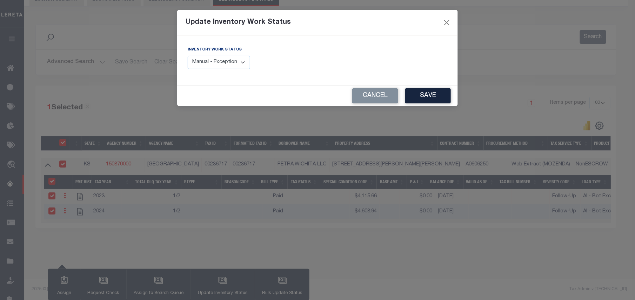
click at [230, 67] on select "Manual - Exception Pended - Awaiting Search Late Add Exception Completed" at bounding box center [219, 63] width 62 height 14
select select "4"
click at [188, 56] on select "Manual - Exception Pended - Awaiting Search Late Add Exception Completed" at bounding box center [219, 63] width 62 height 14
click at [443, 98] on button "Save" at bounding box center [428, 95] width 46 height 15
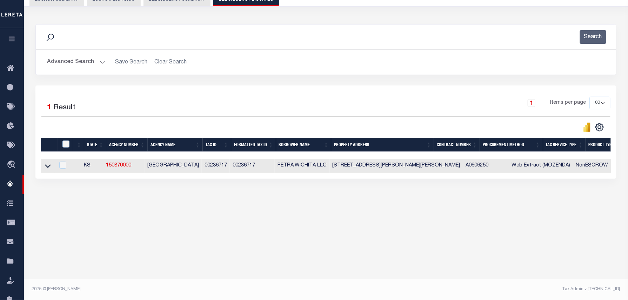
click at [82, 51] on div "Advanced Search Save Search Clear Search tblassign_wrapper_dynamictable_____Def…" at bounding box center [326, 62] width 580 height 25
click at [79, 62] on button "Advanced Search" at bounding box center [76, 62] width 58 height 14
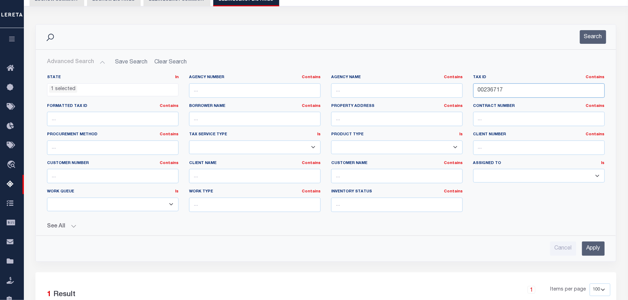
drag, startPoint x: 513, startPoint y: 92, endPoint x: 425, endPoint y: 79, distance: 89.0
click at [433, 81] on div "State In In AK AL AR AZ CA CO CT DC DE FL GA GU HI IA ID IL IN KS KY LA MA MD M…" at bounding box center [326, 146] width 568 height 143
paste input "7328"
type input "00237328"
click at [591, 41] on button "Search" at bounding box center [593, 37] width 26 height 14
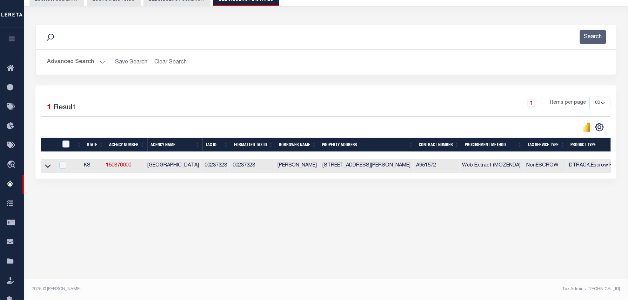
click at [47, 170] on icon at bounding box center [48, 165] width 6 height 7
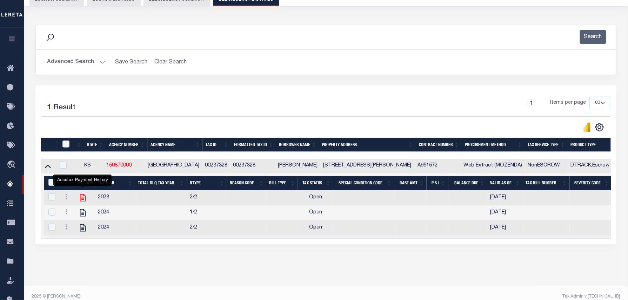
click at [83, 201] on icon "" at bounding box center [83, 197] width 6 height 7
checkbox input "false"
checkbox input "true"
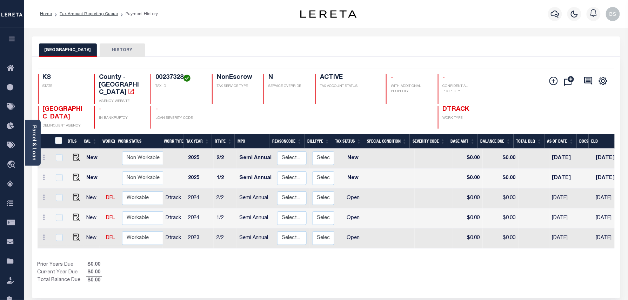
click at [377, 45] on div "SEDGWICK COUNTY HISTORY" at bounding box center [326, 49] width 574 height 13
click at [44, 195] on icon at bounding box center [44, 198] width 2 height 6
click at [58, 218] on img at bounding box center [61, 221] width 7 height 7
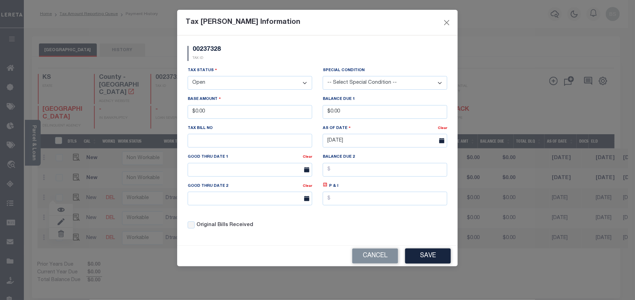
click at [213, 83] on select "- Select Status - Open Due/Unpaid Paid Incomplete No Tax Due Internal Refund Pr…" at bounding box center [250, 83] width 125 height 14
drag, startPoint x: 214, startPoint y: 83, endPoint x: 208, endPoint y: 89, distance: 8.0
click at [214, 83] on select "- Select Status - Open Due/Unpaid Paid Incomplete No Tax Due Internal Refund Pr…" at bounding box center [250, 83] width 125 height 14
select select "PYD"
click at [188, 77] on select "- Select Status - Open Due/Unpaid Paid Incomplete No Tax Due Internal Refund Pr…" at bounding box center [250, 83] width 125 height 14
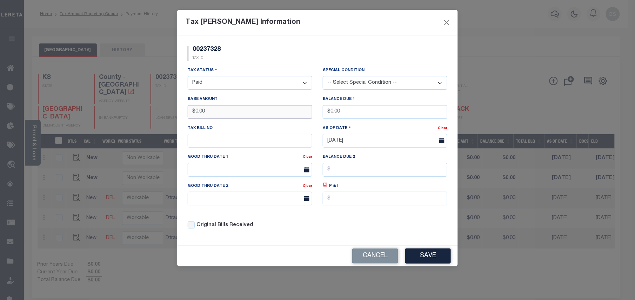
drag, startPoint x: 222, startPoint y: 114, endPoint x: 189, endPoint y: 110, distance: 33.9
click at [189, 110] on input "$0.00" at bounding box center [250, 112] width 125 height 14
click at [430, 262] on button "Save" at bounding box center [428, 256] width 46 height 15
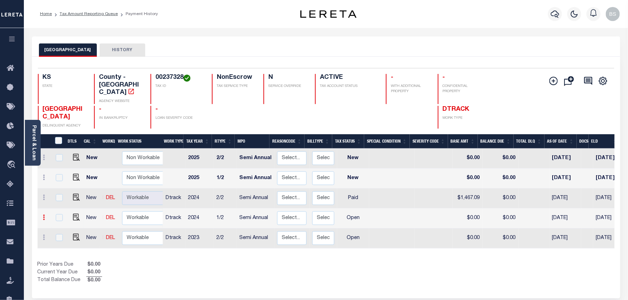
click at [44, 215] on icon at bounding box center [44, 218] width 2 height 6
click at [65, 198] on link at bounding box center [61, 204] width 24 height 12
type input "$0.00"
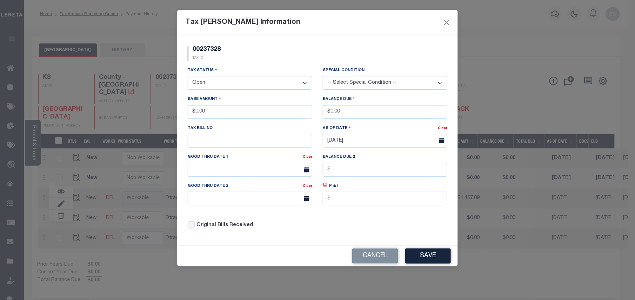
click at [253, 86] on select "- Select Status - Open Due/Unpaid Paid Incomplete No Tax Due Internal Refund Pr…" at bounding box center [250, 83] width 125 height 14
select select "PYD"
click at [188, 77] on select "- Select Status - Open Due/Unpaid Paid Incomplete No Tax Due Internal Refund Pr…" at bounding box center [250, 83] width 125 height 14
drag, startPoint x: 229, startPoint y: 112, endPoint x: 173, endPoint y: 112, distance: 56.8
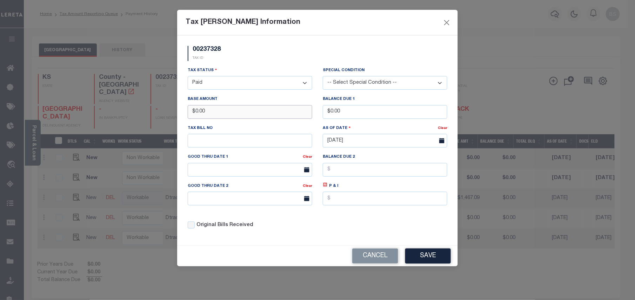
click at [173, 112] on div "Tax Bill Amount Information 00237328 TAX ID Installment: TaxID: 00237328 Tax St…" at bounding box center [317, 150] width 635 height 300
type input "$1,467.08"
click at [424, 264] on button "Save" at bounding box center [428, 256] width 46 height 15
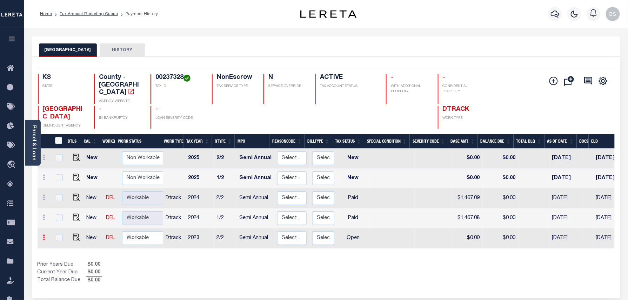
click at [43, 235] on icon at bounding box center [44, 238] width 2 height 6
click at [65, 218] on link at bounding box center [61, 224] width 24 height 12
select select "OP2"
type input "$0.00"
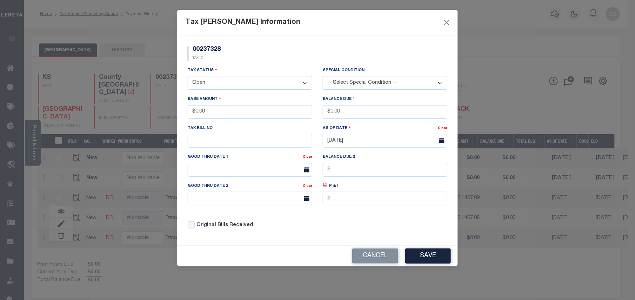
click at [228, 84] on select "- Select Status - Open Due/Unpaid Paid Incomplete No Tax Due Internal Refund Pr…" at bounding box center [250, 83] width 125 height 14
select select "PYD"
click at [188, 77] on select "- Select Status - Open Due/Unpaid Paid Incomplete No Tax Due Internal Refund Pr…" at bounding box center [250, 83] width 125 height 14
drag, startPoint x: 229, startPoint y: 110, endPoint x: 193, endPoint y: 110, distance: 36.5
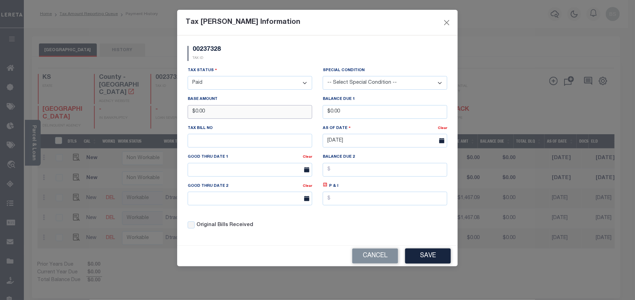
click at [193, 110] on input "$0.00" at bounding box center [250, 112] width 125 height 14
type input "$1,509.60"
click at [440, 256] on button "Save" at bounding box center [428, 256] width 46 height 15
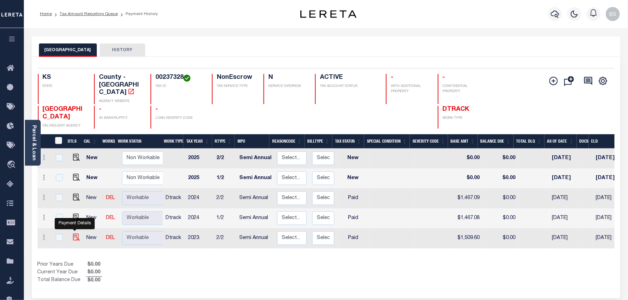
click at [73, 234] on img at bounding box center [76, 237] width 7 height 7
checkbox input "true"
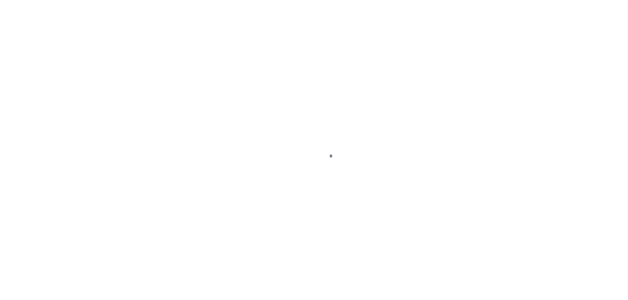
select select "PYD"
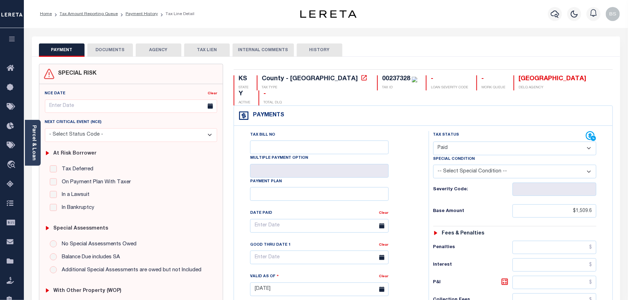
click at [107, 51] on button "DOCUMENTS" at bounding box center [110, 49] width 46 height 13
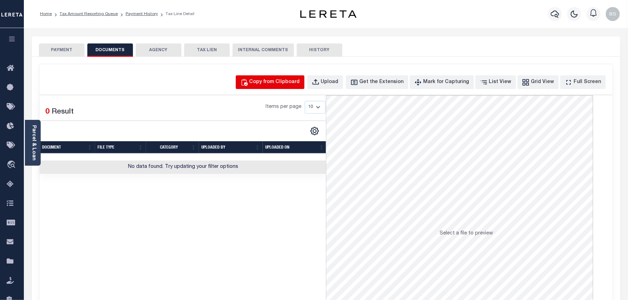
click at [300, 83] on div "Copy from Clipboard" at bounding box center [274, 83] width 51 height 8
select select "POP"
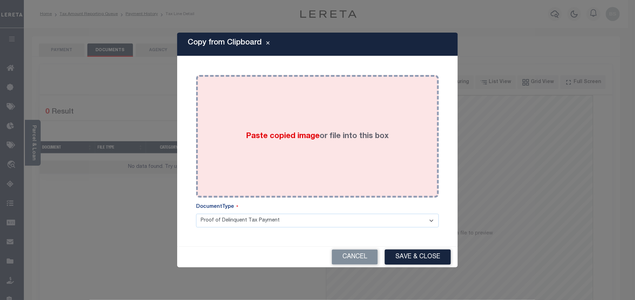
click at [327, 164] on div "Paste copied image or file into this box" at bounding box center [317, 136] width 232 height 112
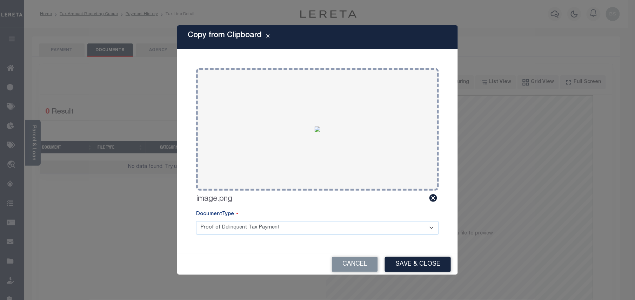
click at [420, 267] on button "Save & Close" at bounding box center [418, 264] width 66 height 15
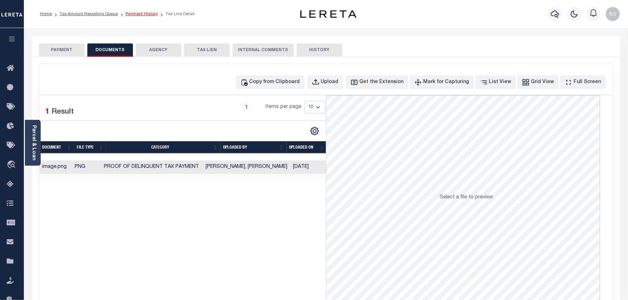
click at [140, 15] on link "Payment History" at bounding box center [142, 14] width 32 height 4
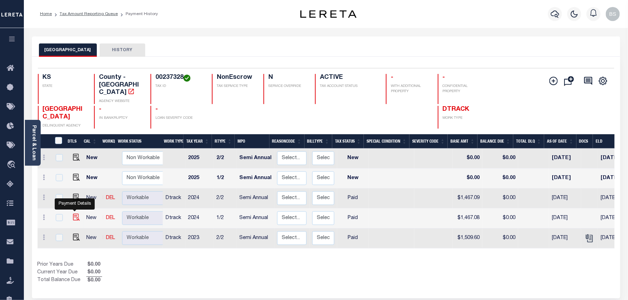
click at [74, 214] on img "" at bounding box center [76, 217] width 7 height 7
checkbox input "true"
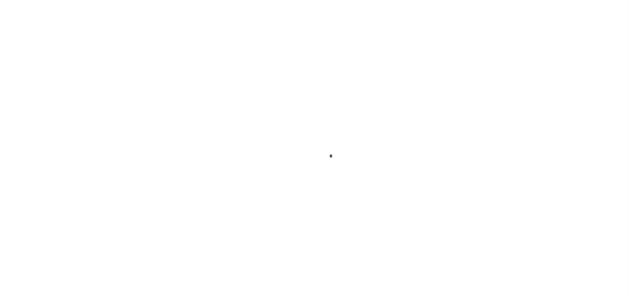
select select "PYD"
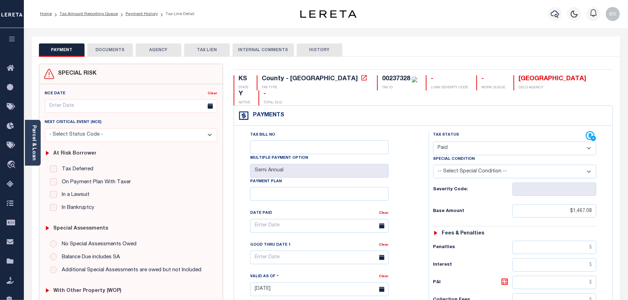
click at [118, 43] on button "DOCUMENTS" at bounding box center [110, 49] width 46 height 13
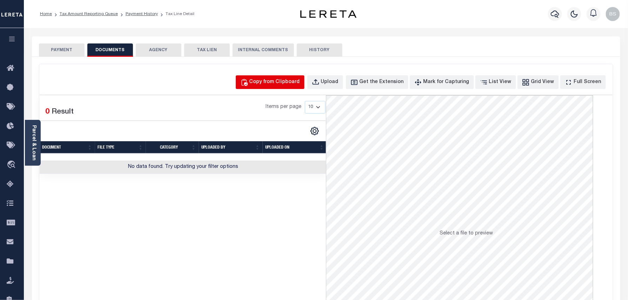
click at [285, 80] on div "Copy from Clipboard" at bounding box center [274, 83] width 51 height 8
select select "POP"
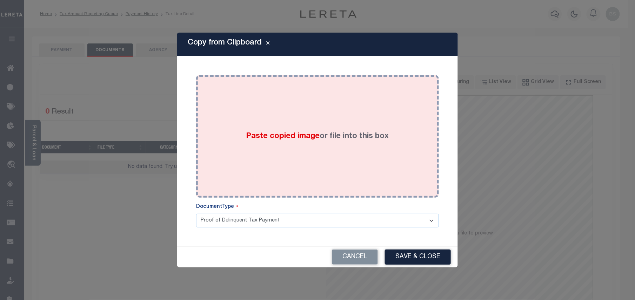
click at [368, 120] on div "Paste copied image or file into this box" at bounding box center [317, 136] width 232 height 112
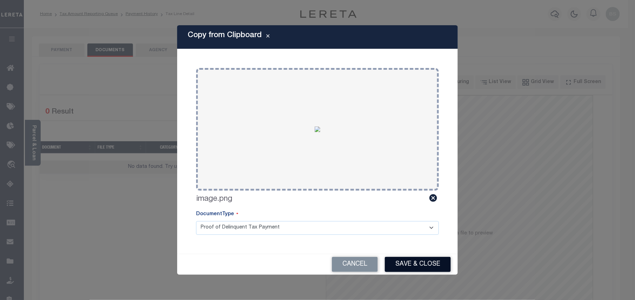
click at [418, 266] on button "Save & Close" at bounding box center [418, 264] width 66 height 15
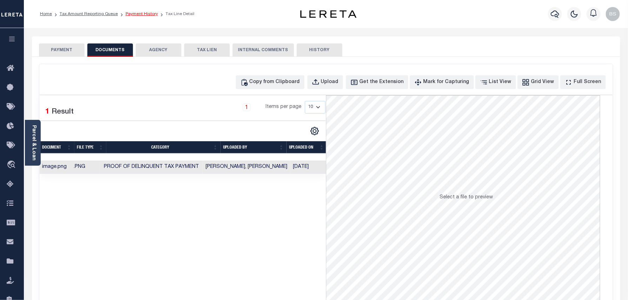
click at [139, 16] on link "Payment History" at bounding box center [142, 14] width 32 height 4
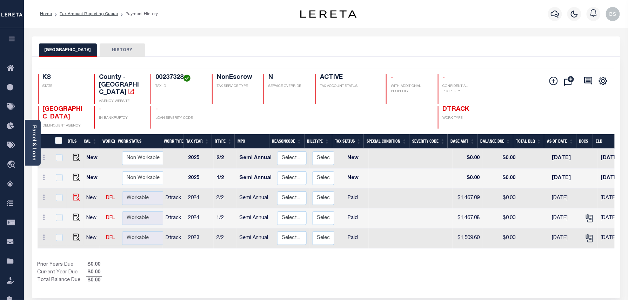
click at [73, 194] on img at bounding box center [76, 197] width 7 height 7
checkbox input "true"
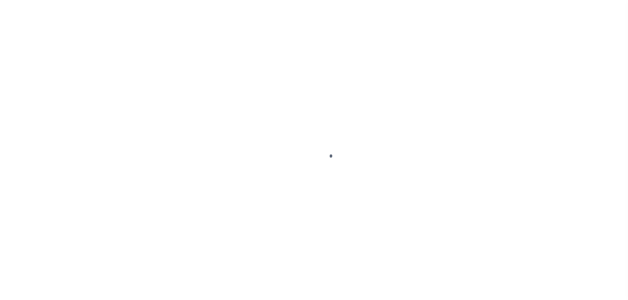
select select "PYD"
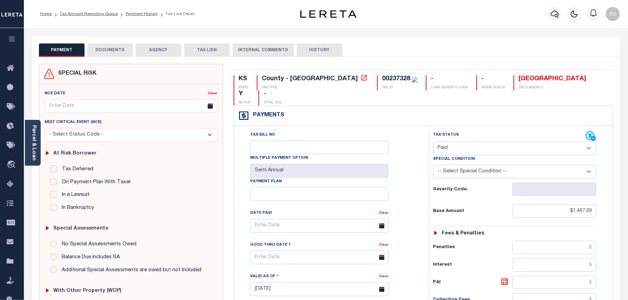
click at [126, 48] on button "DOCUMENTS" at bounding box center [110, 49] width 46 height 13
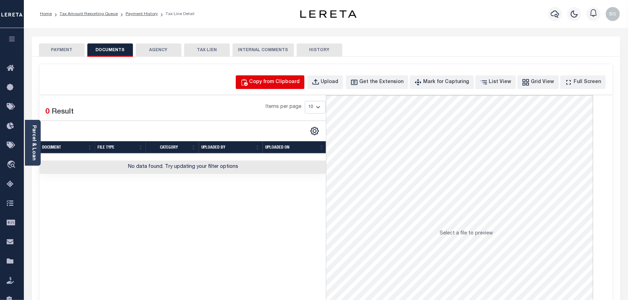
click at [294, 84] on div "Copy from Clipboard" at bounding box center [274, 83] width 51 height 8
select select "POP"
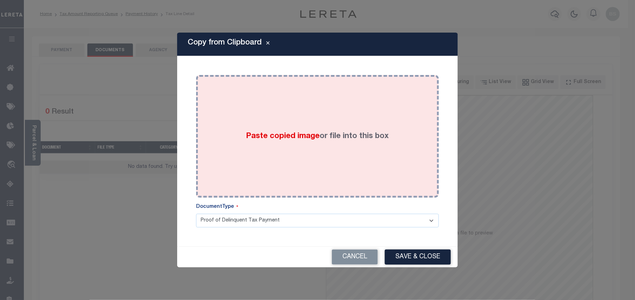
click at [311, 133] on span "Paste copied image" at bounding box center [283, 137] width 74 height 8
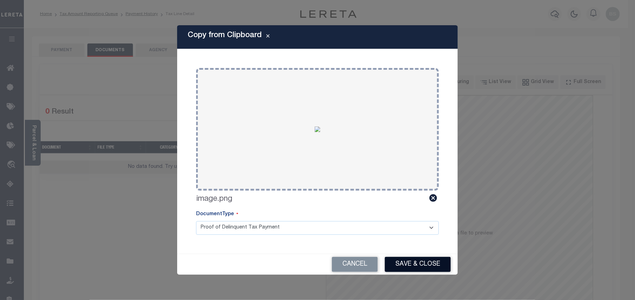
click at [425, 264] on button "Save & Close" at bounding box center [418, 264] width 66 height 15
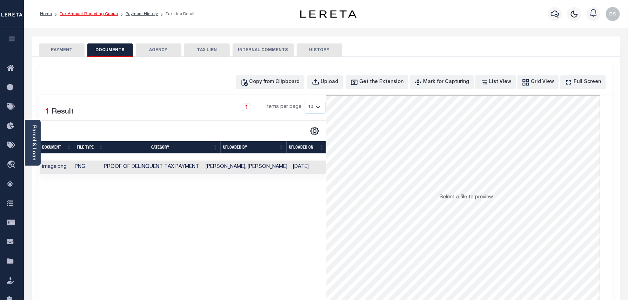
click at [101, 12] on link "Tax Amount Reporting Queue" at bounding box center [89, 14] width 58 height 4
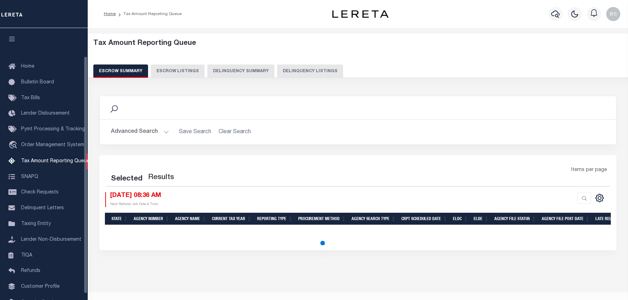
select select "100"
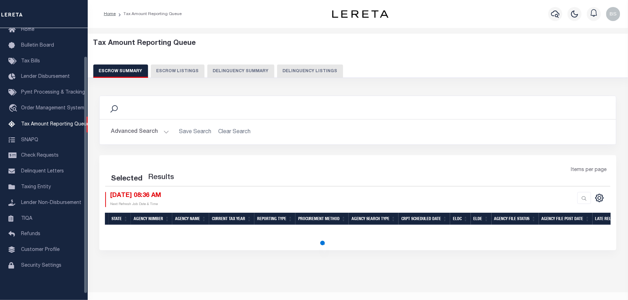
select select "100"
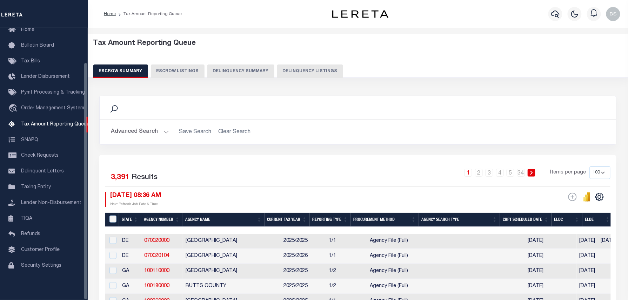
click at [310, 72] on button "Delinquency Listings" at bounding box center [310, 71] width 66 height 13
select select "100"
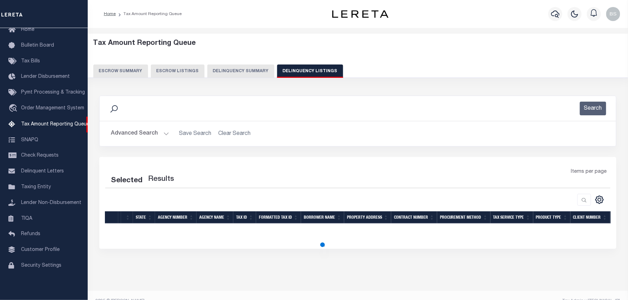
select select "100"
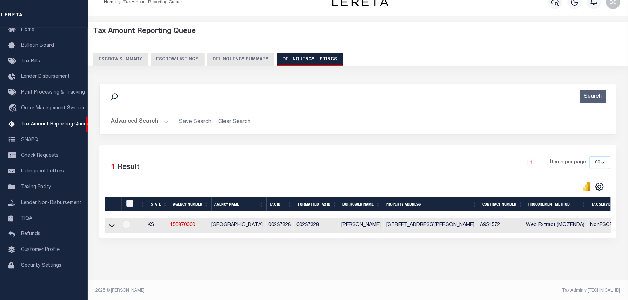
scroll to position [20, 0]
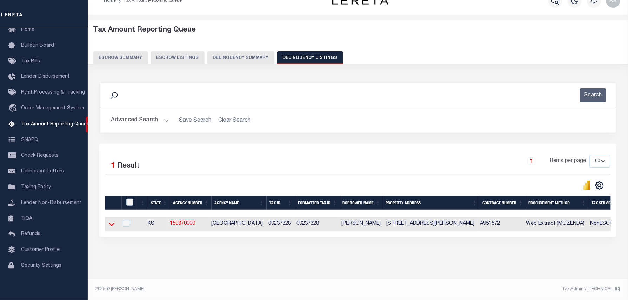
click at [112, 221] on icon at bounding box center [112, 224] width 6 height 7
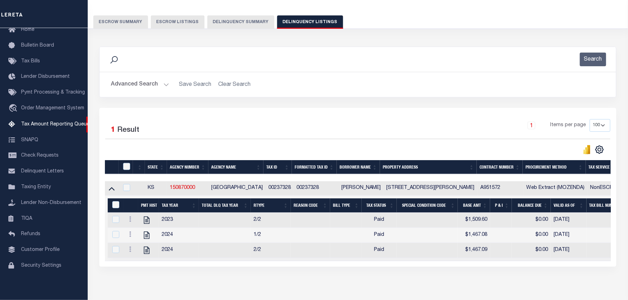
scroll to position [87, 0]
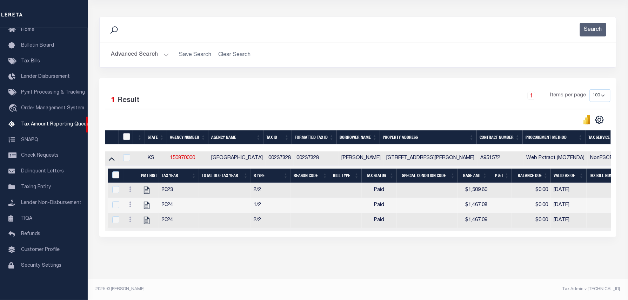
click at [128, 133] on input "checkbox" at bounding box center [126, 136] width 7 height 7
checkbox input "true"
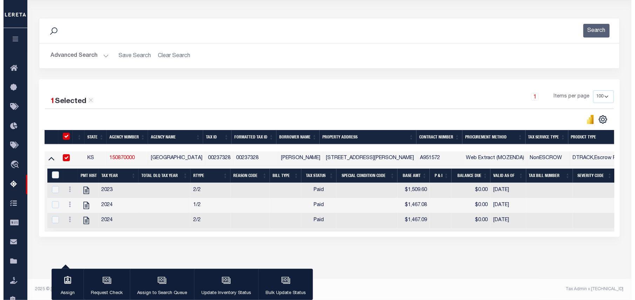
scroll to position [86, 0]
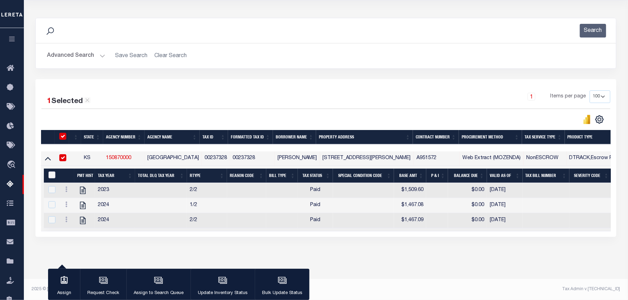
click at [53, 172] on input "&nbsp;" at bounding box center [51, 175] width 7 height 7
checkbox input "true"
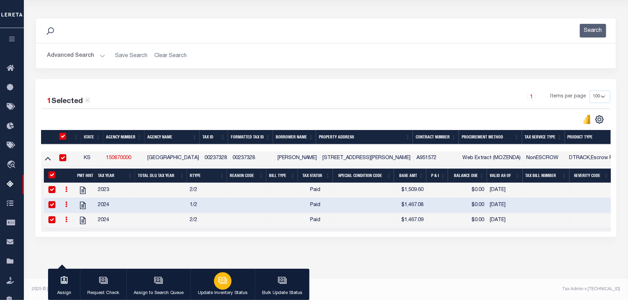
click at [230, 283] on div "button" at bounding box center [223, 282] width 18 height 18
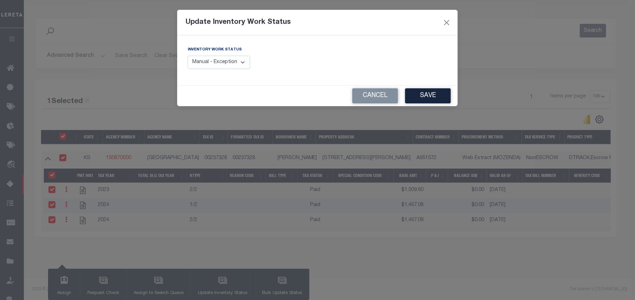
click at [212, 62] on select "Manual - Exception Pended - Awaiting Search Late Add Exception Completed" at bounding box center [219, 63] width 62 height 14
select select "4"
click at [188, 56] on select "Manual - Exception Pended - Awaiting Search Late Add Exception Completed" at bounding box center [219, 63] width 62 height 14
click at [433, 100] on button "Save" at bounding box center [428, 95] width 46 height 15
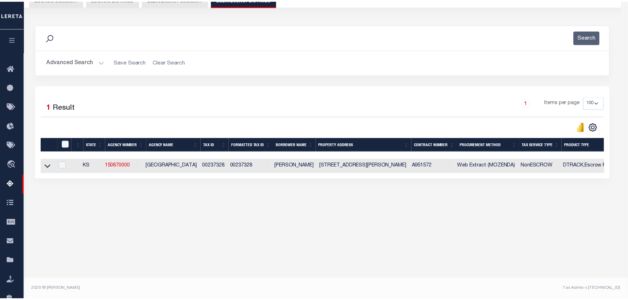
scroll to position [72, 0]
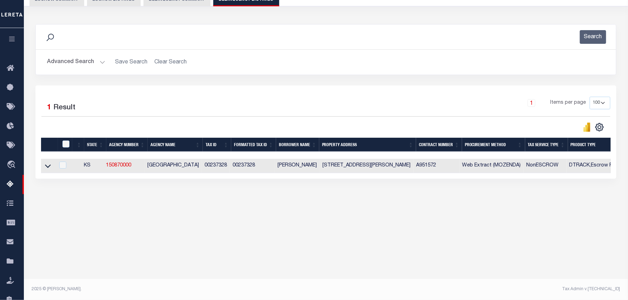
click at [70, 64] on button "Advanced Search" at bounding box center [76, 62] width 58 height 14
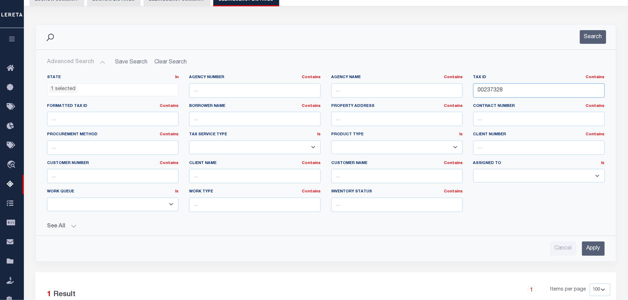
drag, startPoint x: 511, startPoint y: 93, endPoint x: 438, endPoint y: 87, distance: 73.9
click at [438, 87] on div "State In In AK AL AR AZ CA CO CT DC DE FL GA GU HI IA ID IL IN KS KY LA MA MD M…" at bounding box center [326, 146] width 568 height 143
paste input "812"
type input "00237812"
click at [603, 33] on button "Search" at bounding box center [593, 37] width 26 height 14
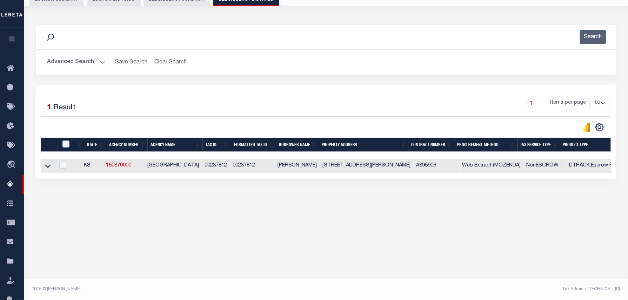
drag, startPoint x: 48, startPoint y: 168, endPoint x: 220, endPoint y: 132, distance: 175.5
click at [48, 168] on icon at bounding box center [48, 165] width 6 height 7
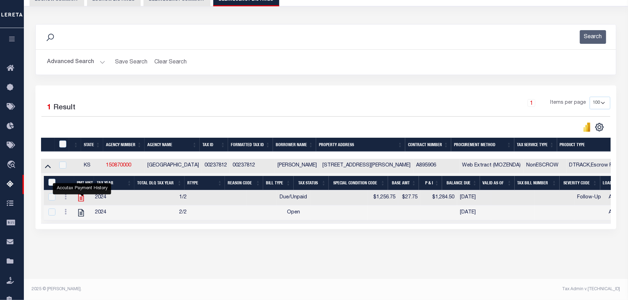
click at [79, 200] on icon "" at bounding box center [81, 197] width 6 height 7
checkbox input "false"
checkbox input "true"
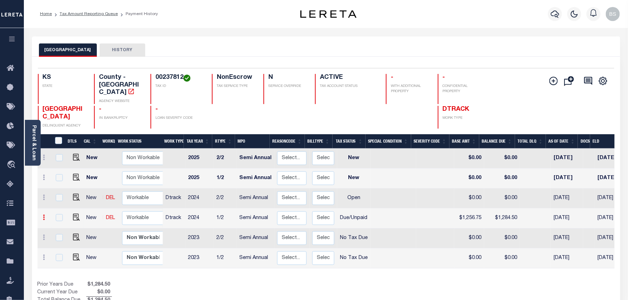
click at [44, 215] on icon at bounding box center [44, 218] width 2 height 6
click at [61, 238] on img at bounding box center [61, 241] width 7 height 7
select select "DUE"
type input "$1,256.75"
type input "$1,284.50"
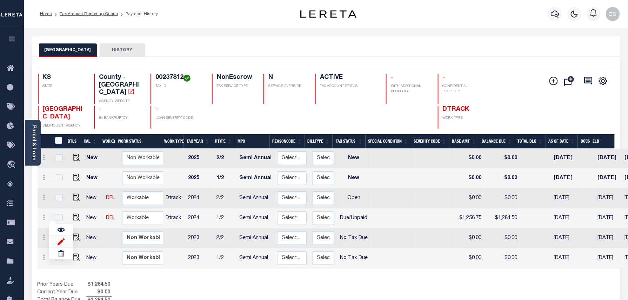
type input "[DATE]"
type input "$27.75"
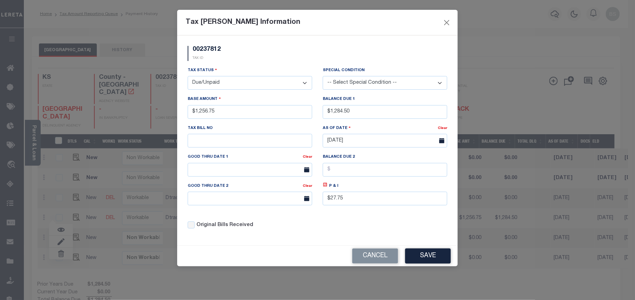
click at [215, 82] on select "- Select Status - Open Due/Unpaid Paid Incomplete No Tax Due Internal Refund Pr…" at bounding box center [250, 83] width 125 height 14
select select "PYD"
click at [188, 77] on select "- Select Status - Open Due/Unpaid Paid Incomplete No Tax Due Internal Refund Pr…" at bounding box center [250, 83] width 125 height 14
drag, startPoint x: 361, startPoint y: 115, endPoint x: 315, endPoint y: 109, distance: 46.7
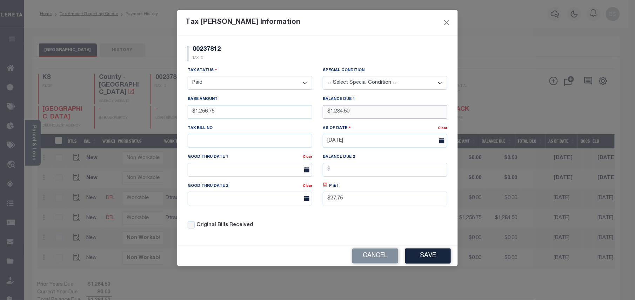
click at [315, 109] on div "Tax Status - Select Status - Open Due/Unpaid Paid Incomplete No Tax Due Interna…" at bounding box center [317, 151] width 270 height 168
type input "$0.00"
drag, startPoint x: 345, startPoint y: 202, endPoint x: 312, endPoint y: 199, distance: 33.2
click at [312, 199] on div "Tax Status - Select Status - Open Due/Unpaid Paid Incomplete No Tax Due Interna…" at bounding box center [317, 151] width 270 height 168
click at [424, 261] on button "Save" at bounding box center [428, 256] width 46 height 15
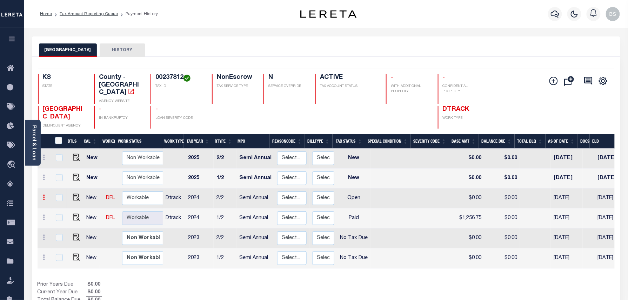
click at [43, 195] on icon at bounding box center [44, 198] width 2 height 6
click at [59, 218] on img at bounding box center [61, 221] width 7 height 7
select select "OP2"
type input "$0.00"
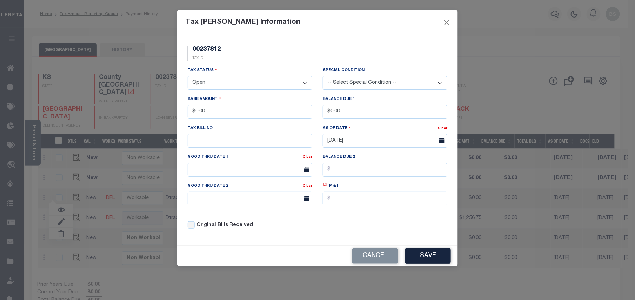
click at [217, 81] on select "- Select Status - Open Due/Unpaid Paid Incomplete No Tax Due Internal Refund Pr…" at bounding box center [250, 83] width 125 height 14
select select "DUE"
click at [188, 77] on select "- Select Status - Open Due/Unpaid Paid Incomplete No Tax Due Internal Refund Pr…" at bounding box center [250, 83] width 125 height 14
drag, startPoint x: 222, startPoint y: 115, endPoint x: 177, endPoint y: 110, distance: 45.5
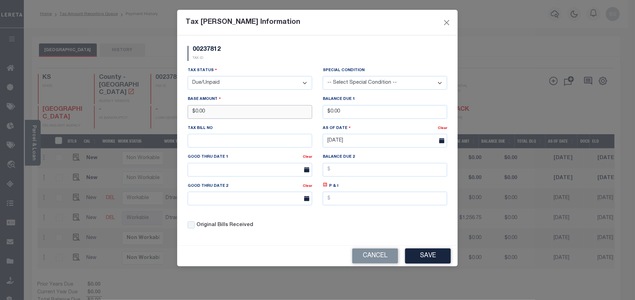
click at [177, 110] on div "00237812 TAX ID Installment: TaxID: 00237812 Tax Status" at bounding box center [317, 140] width 281 height 210
paste input "text"
type input "$1,256.75"
drag, startPoint x: 356, startPoint y: 111, endPoint x: 321, endPoint y: 112, distance: 35.1
click at [321, 112] on div "Balance Due 1 $0.00" at bounding box center [384, 109] width 135 height 29
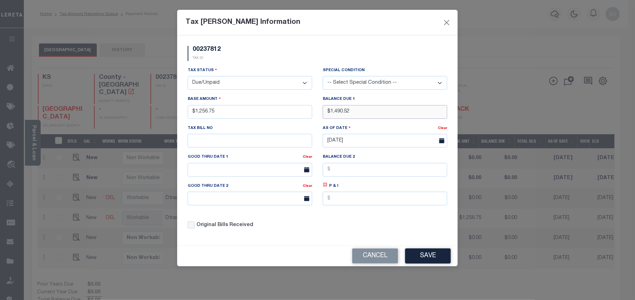
type input "$1,490.52"
click at [327, 187] on icon at bounding box center [325, 185] width 4 height 4
type input "$233.77"
click at [247, 170] on input "text" at bounding box center [250, 170] width 125 height 14
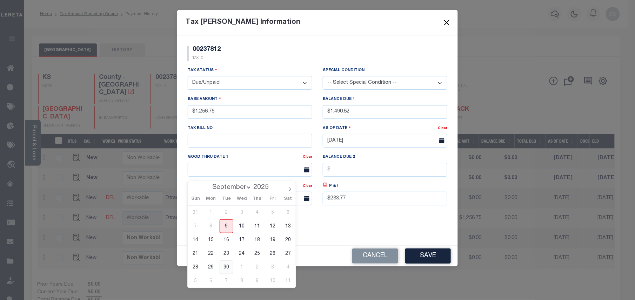
click at [226, 266] on span "30" at bounding box center [227, 268] width 14 height 14
type input "[DATE]"
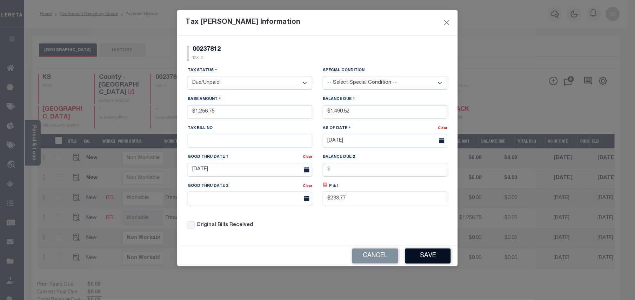
click at [425, 258] on button "Save" at bounding box center [428, 256] width 46 height 15
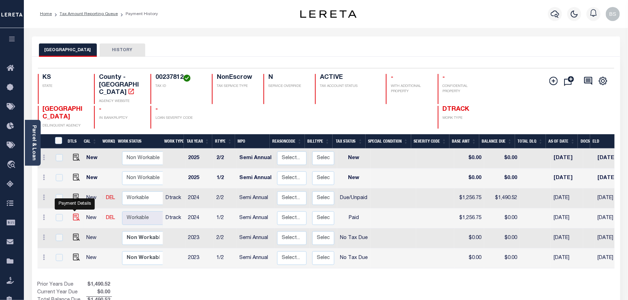
click at [75, 214] on img at bounding box center [76, 217] width 7 height 7
checkbox input "true"
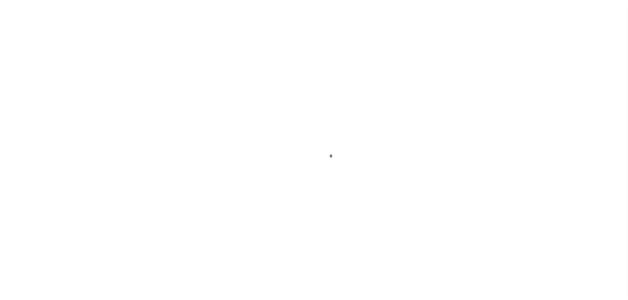
select select "PYD"
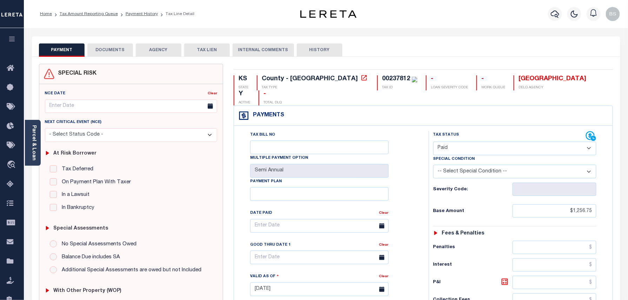
click at [114, 51] on button "DOCUMENTS" at bounding box center [110, 49] width 46 height 13
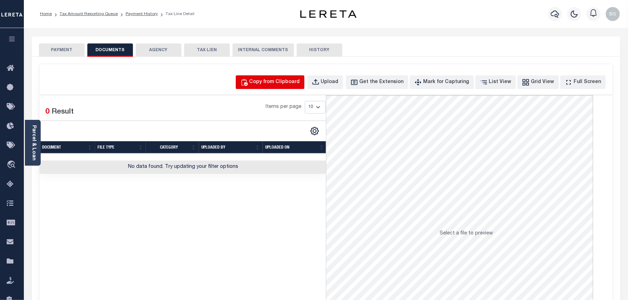
click at [268, 82] on div "Copy from Clipboard" at bounding box center [274, 83] width 51 height 8
select select "POP"
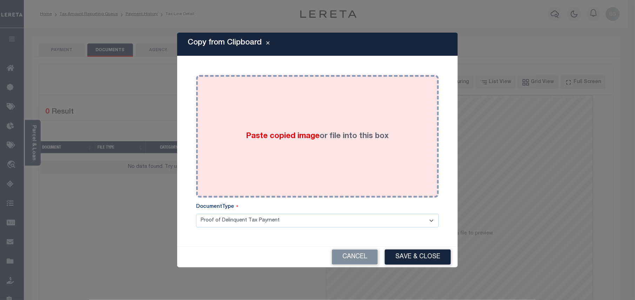
click at [332, 147] on div "Paste copied image or file into this box" at bounding box center [317, 136] width 232 height 112
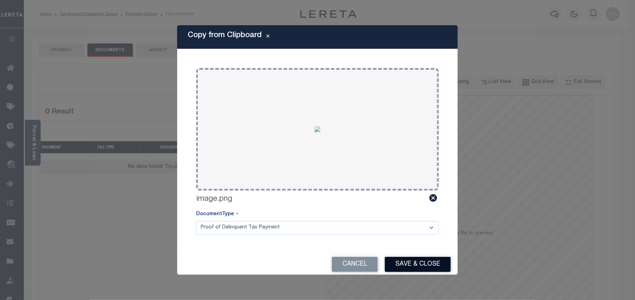
click at [428, 267] on button "Save & Close" at bounding box center [418, 264] width 66 height 15
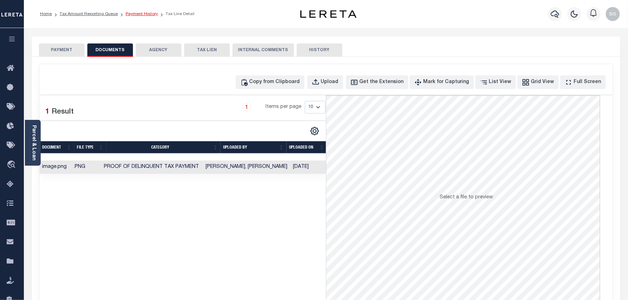
click at [143, 14] on link "Payment History" at bounding box center [142, 14] width 32 height 4
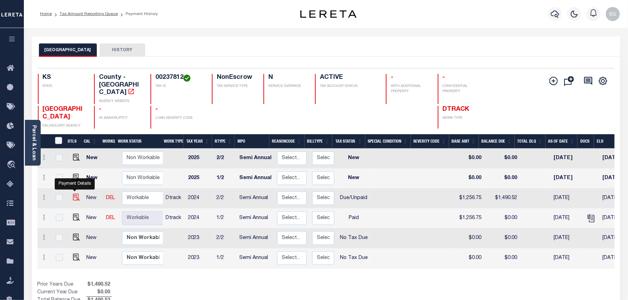
click at [76, 194] on img "" at bounding box center [76, 197] width 7 height 7
checkbox input "true"
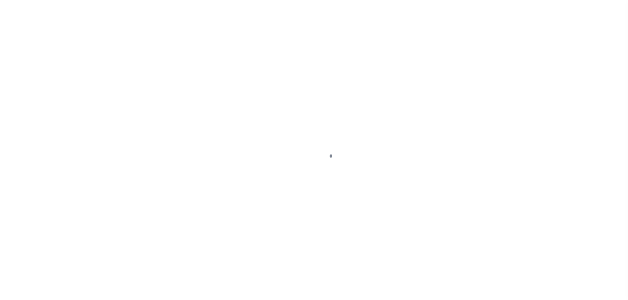
select select "DUE"
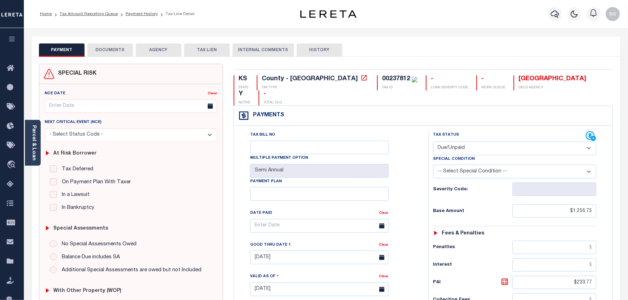
click at [100, 46] on button "DOCUMENTS" at bounding box center [110, 49] width 46 height 13
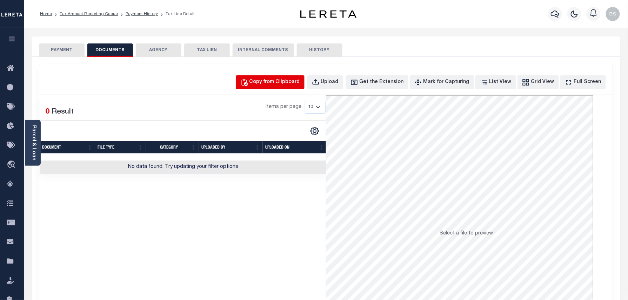
click at [274, 75] on button "Copy from Clipboard" at bounding box center [270, 82] width 69 height 14
select select "POP"
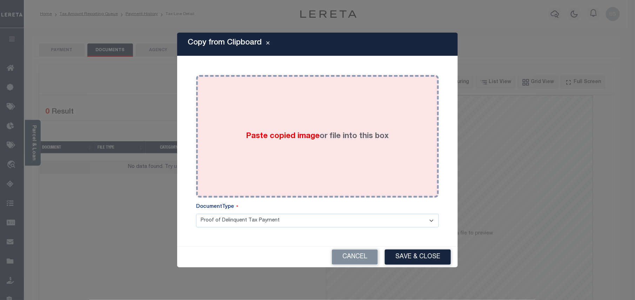
click at [315, 125] on div "Paste copied image or file into this box" at bounding box center [317, 136] width 232 height 112
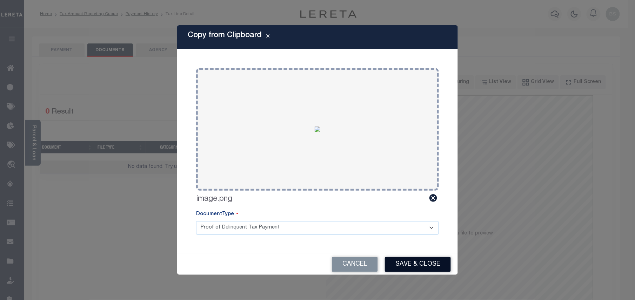
click at [421, 257] on button "Save & Close" at bounding box center [418, 264] width 66 height 15
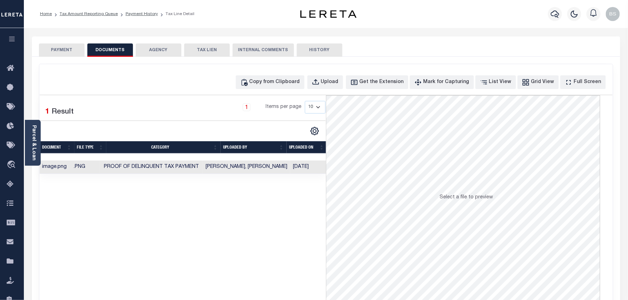
click at [97, 11] on li "Tax Amount Reporting Queue" at bounding box center [85, 14] width 66 height 6
click at [103, 15] on link "Tax Amount Reporting Queue" at bounding box center [89, 14] width 58 height 4
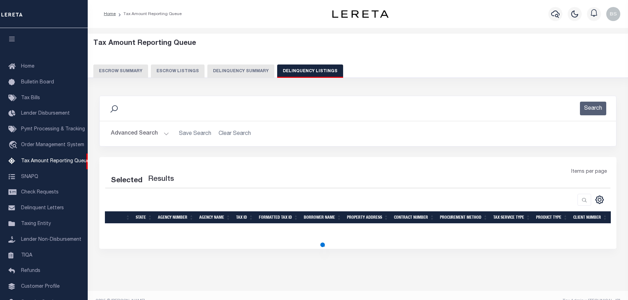
select select "100"
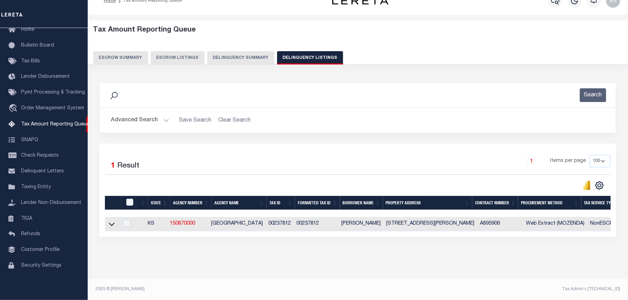
scroll to position [20, 0]
click at [114, 221] on icon at bounding box center [112, 224] width 6 height 7
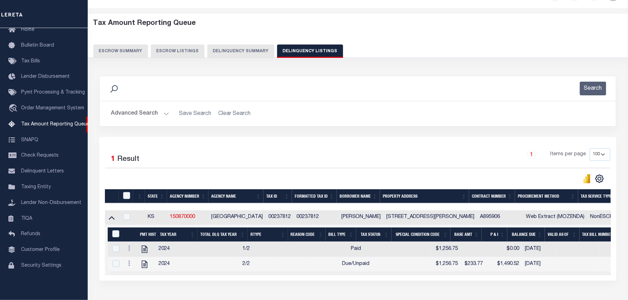
scroll to position [26, 0]
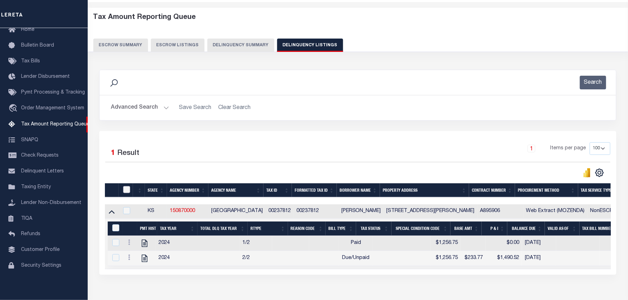
click at [126, 191] on input "checkbox" at bounding box center [126, 189] width 7 height 7
checkbox input "true"
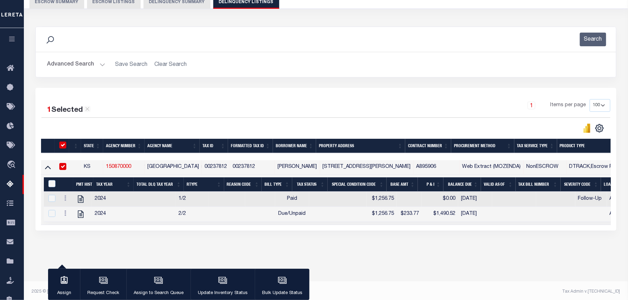
scroll to position [72, 0]
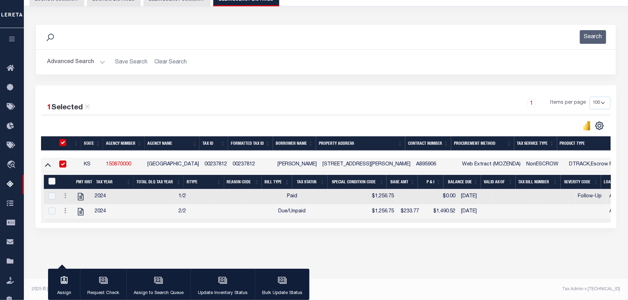
click at [52, 183] on input "&nbsp;" at bounding box center [51, 181] width 7 height 7
checkbox input "true"
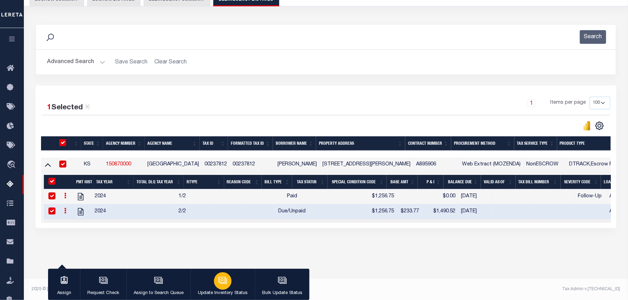
click at [211, 275] on button "Update Inventory Status" at bounding box center [222, 285] width 64 height 32
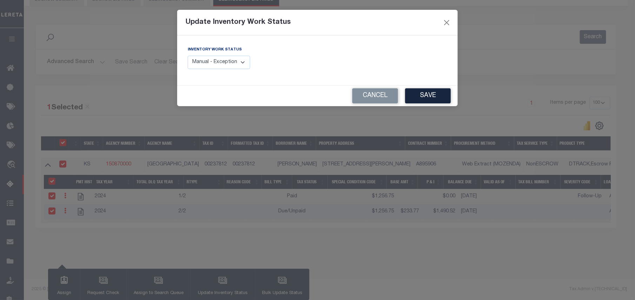
click at [230, 65] on select "Manual - Exception Pended - Awaiting Search Late Add Exception Completed" at bounding box center [219, 63] width 62 height 14
select select "4"
click at [188, 56] on select "Manual - Exception Pended - Awaiting Search Late Add Exception Completed" at bounding box center [219, 63] width 62 height 14
click at [438, 94] on button "Save" at bounding box center [428, 95] width 46 height 15
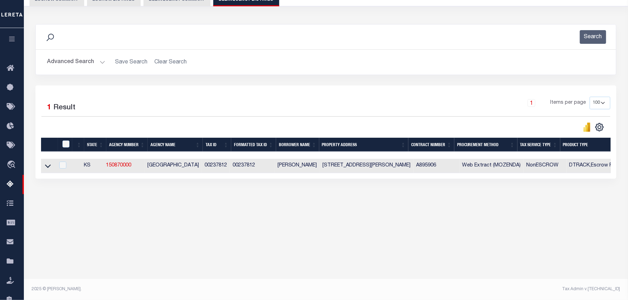
click at [83, 58] on button "Advanced Search" at bounding box center [76, 62] width 58 height 14
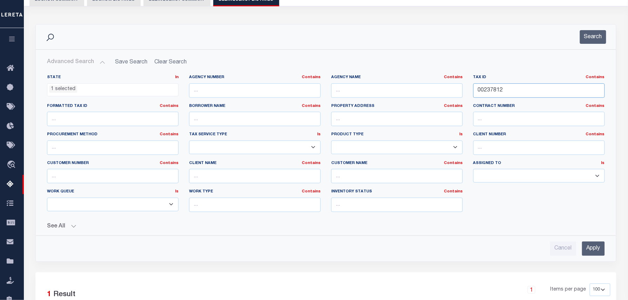
drag, startPoint x: 516, startPoint y: 85, endPoint x: 443, endPoint y: 87, distance: 73.7
click at [443, 87] on div "State In In AK AL AR AZ CA CO CT DC DE FL GA GU HI IA ID IL IN KS KY LA MA MD M…" at bounding box center [326, 146] width 568 height 143
paste input "8774"
type input "00238774"
click at [588, 48] on div "Search" at bounding box center [326, 37] width 580 height 25
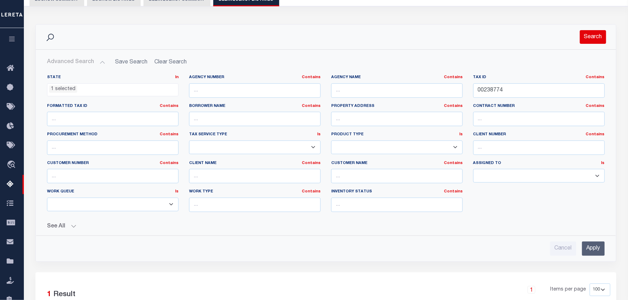
click at [591, 40] on button "Search" at bounding box center [593, 37] width 26 height 14
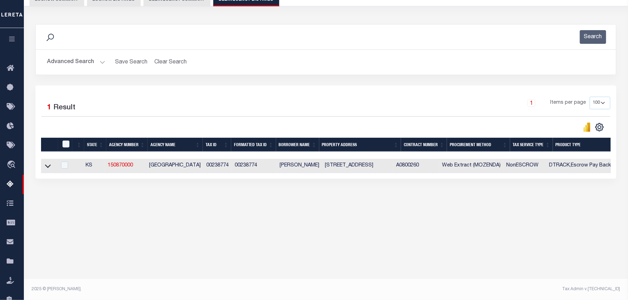
click at [51, 169] on icon at bounding box center [48, 165] width 6 height 7
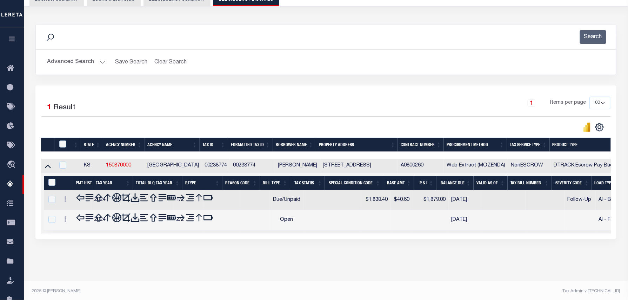
scroll to position [41, 0]
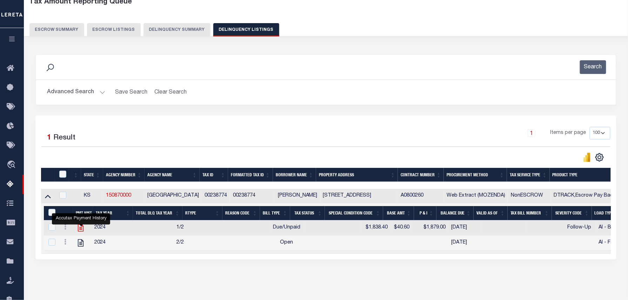
click at [81, 233] on icon "" at bounding box center [80, 227] width 9 height 9
checkbox input "false"
checkbox input "true"
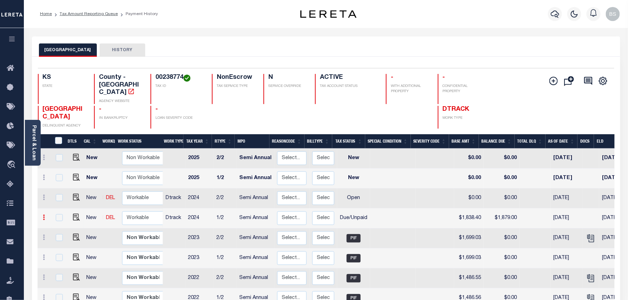
click at [42, 216] on link at bounding box center [44, 219] width 8 height 6
click at [61, 238] on img at bounding box center [61, 241] width 7 height 7
select select "DUE"
type input "$1,838.40"
type input "$1,879.00"
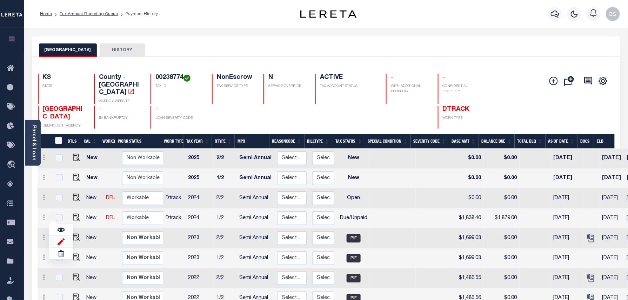
type input "[DATE]"
type input "$40.60"
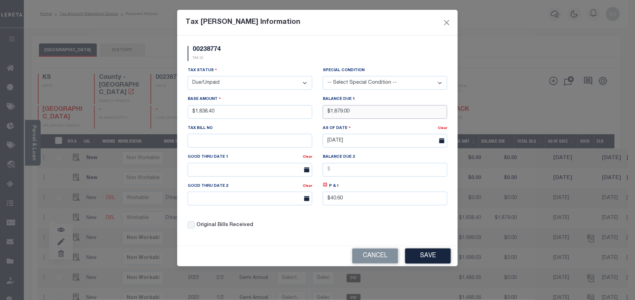
click at [330, 114] on input "$1,879.00" at bounding box center [385, 112] width 125 height 14
type input "$1,985.91"
click at [325, 188] on icon at bounding box center [325, 184] width 5 height 5
type input "$147.51"
click at [253, 168] on input "text" at bounding box center [250, 170] width 125 height 14
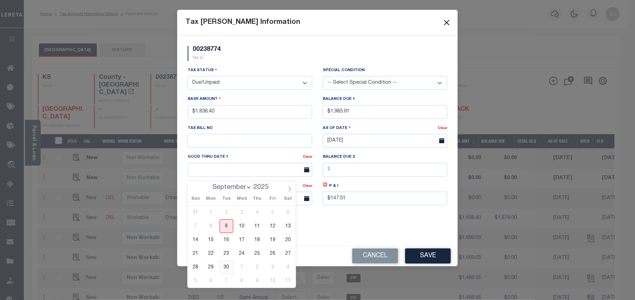
click at [226, 264] on span "30" at bounding box center [227, 268] width 14 height 14
type input "[DATE]"
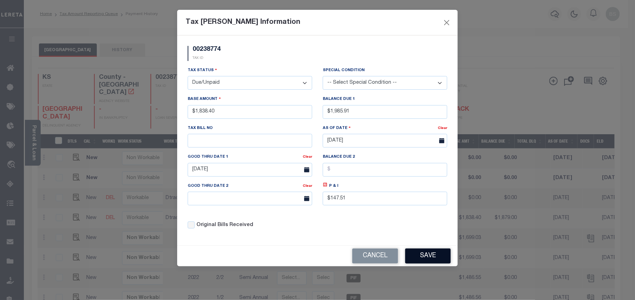
click at [421, 264] on button "Save" at bounding box center [428, 256] width 46 height 15
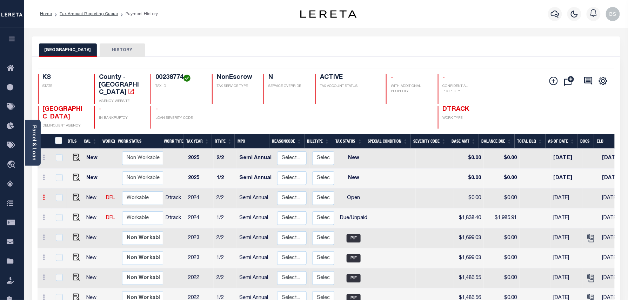
click at [44, 195] on icon at bounding box center [44, 198] width 2 height 6
click at [58, 218] on img at bounding box center [61, 221] width 7 height 7
select select "OP2"
type input "$0.00"
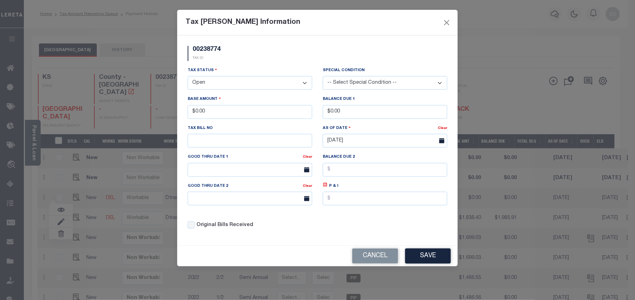
click at [213, 82] on select "- Select Status - Open Due/Unpaid Paid Incomplete No Tax Due Internal Refund Pr…" at bounding box center [250, 83] width 125 height 14
click at [230, 82] on select "- Select Status - Open Due/Unpaid Paid Incomplete No Tax Due Internal Refund Pr…" at bounding box center [250, 83] width 125 height 14
select select "DUE"
click at [188, 77] on select "- Select Status - Open Due/Unpaid Paid Incomplete No Tax Due Internal Refund Pr…" at bounding box center [250, 83] width 125 height 14
drag, startPoint x: 220, startPoint y: 114, endPoint x: 184, endPoint y: 114, distance: 36.1
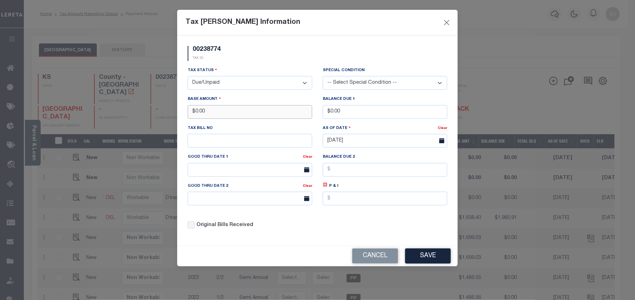
click at [184, 114] on div "Base Amount $0.00" at bounding box center [249, 109] width 135 height 29
type input "$1,838.40"
drag, startPoint x: 372, startPoint y: 115, endPoint x: 315, endPoint y: 115, distance: 56.8
click at [315, 115] on div "Tax Status - Select Status - Open Due/Unpaid Paid Incomplete No Tax Due Interna…" at bounding box center [317, 151] width 270 height 168
type input "$1,985.91"
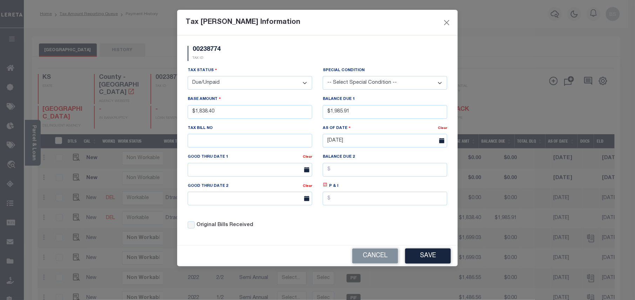
click at [323, 187] on icon at bounding box center [325, 185] width 4 height 4
type input "$147.51"
click at [237, 161] on div "Good Thru Date 1" at bounding box center [245, 158] width 115 height 10
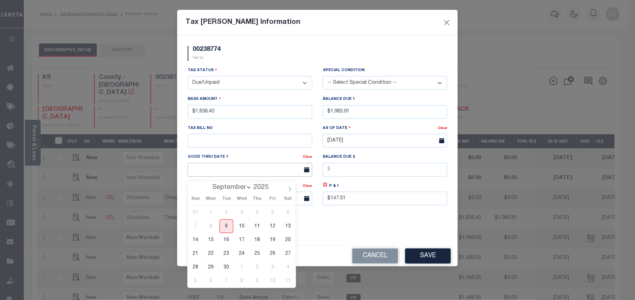
click at [248, 171] on input "text" at bounding box center [250, 170] width 125 height 14
click at [227, 264] on span "30" at bounding box center [227, 268] width 14 height 14
type input "[DATE]"
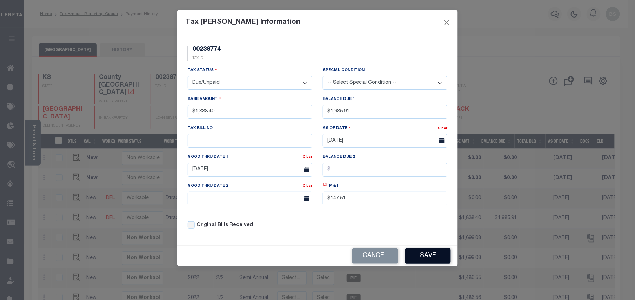
click at [426, 254] on button "Save" at bounding box center [428, 256] width 46 height 15
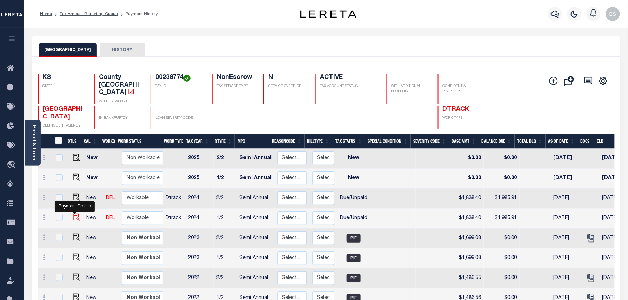
click at [73, 214] on img at bounding box center [76, 217] width 7 height 7
checkbox input "true"
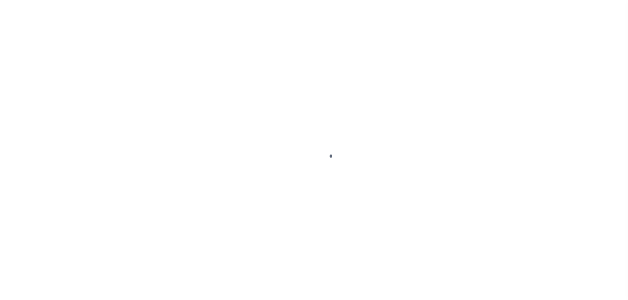
select select "DUE"
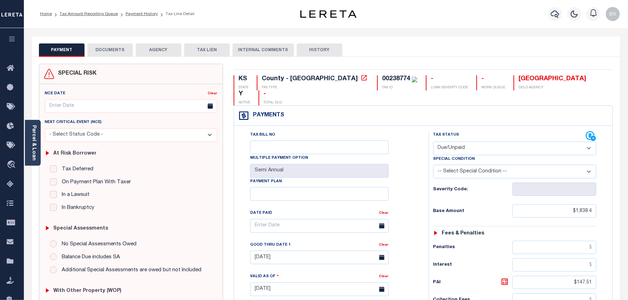
click at [113, 51] on button "DOCUMENTS" at bounding box center [110, 49] width 46 height 13
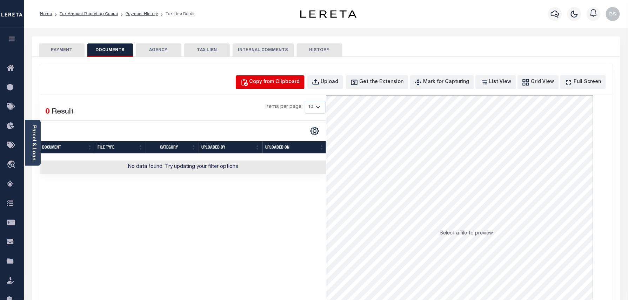
click at [288, 79] on div "Copy from Clipboard" at bounding box center [274, 83] width 51 height 8
select select "POP"
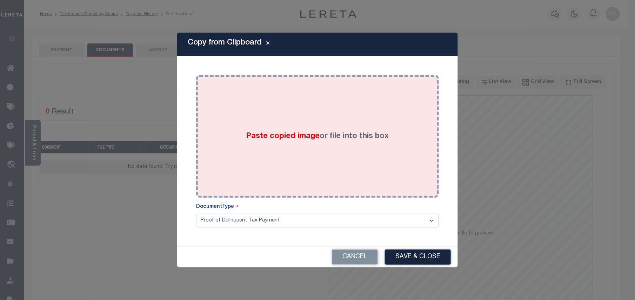
click at [308, 107] on div "Paste copied image or file into this box" at bounding box center [317, 136] width 232 height 112
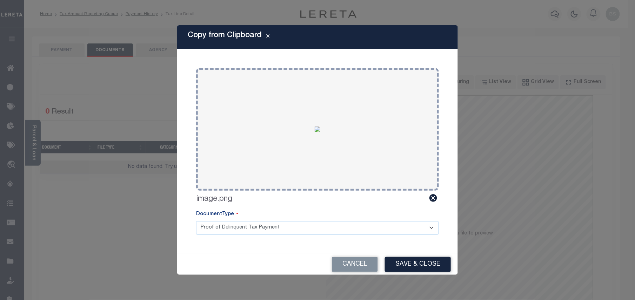
click at [418, 255] on div "Cancel Save & Close" at bounding box center [317, 264] width 281 height 21
click at [420, 264] on button "Save & Close" at bounding box center [418, 264] width 66 height 15
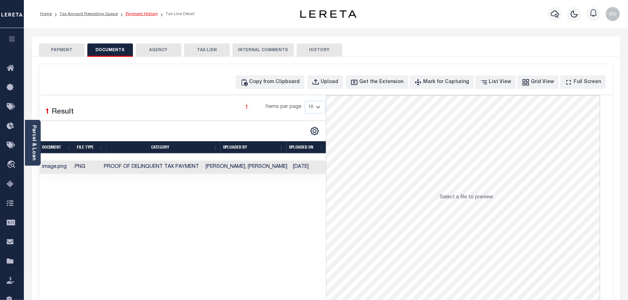
click at [147, 13] on link "Payment History" at bounding box center [142, 14] width 32 height 4
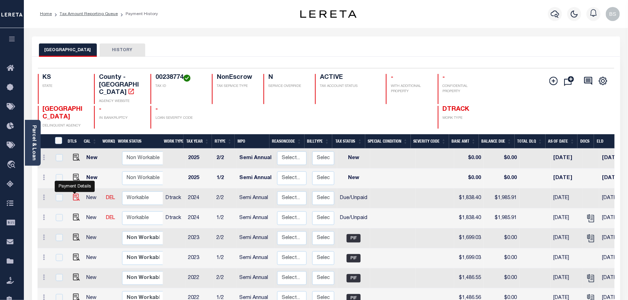
click at [74, 194] on img "" at bounding box center [76, 197] width 7 height 7
checkbox input "true"
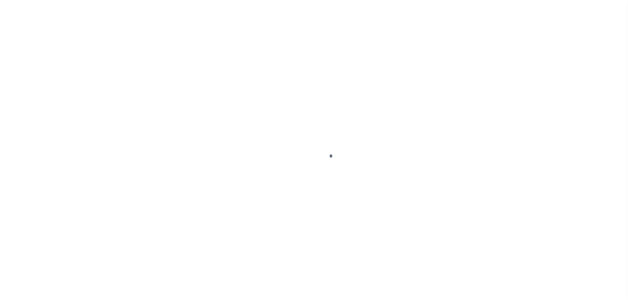
select select "DUE"
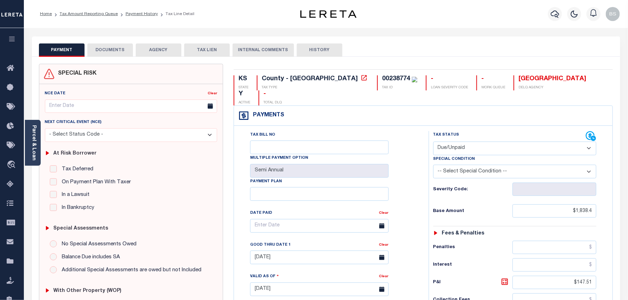
click at [115, 50] on button "DOCUMENTS" at bounding box center [110, 49] width 46 height 13
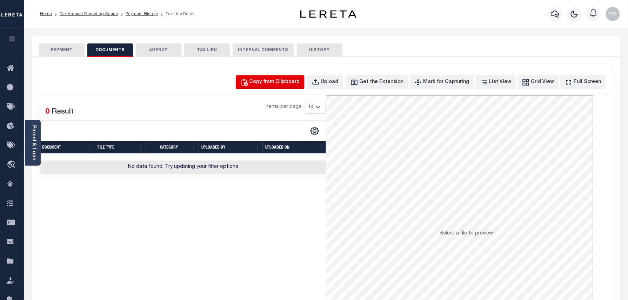
click at [292, 81] on div "Copy from Clipboard" at bounding box center [274, 83] width 51 height 8
select select "POP"
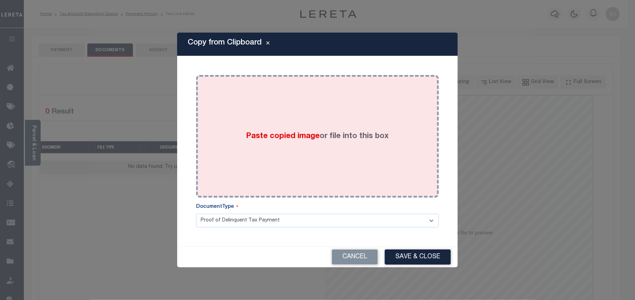
click at [360, 123] on div "Paste copied image or file into this box" at bounding box center [317, 136] width 232 height 112
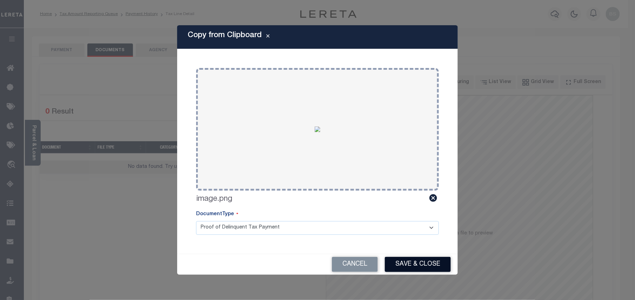
click at [409, 261] on button "Save & Close" at bounding box center [418, 264] width 66 height 15
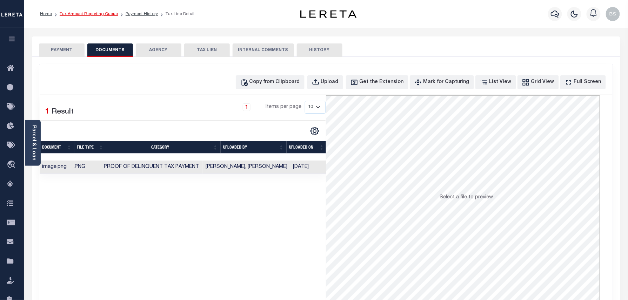
click at [106, 15] on link "Tax Amount Reporting Queue" at bounding box center [89, 14] width 58 height 4
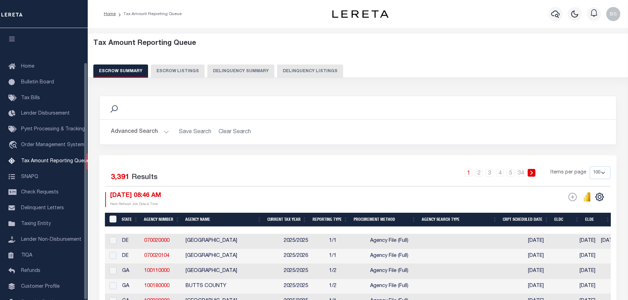
click at [316, 74] on button "Delinquency Listings" at bounding box center [310, 71] width 66 height 13
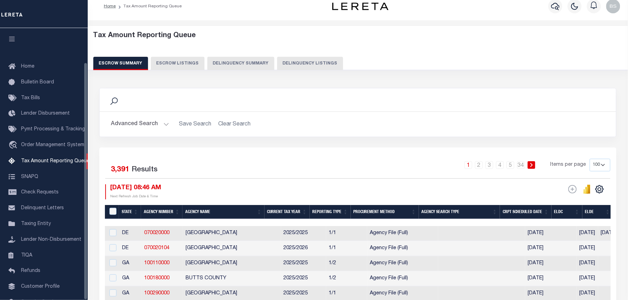
select select "100"
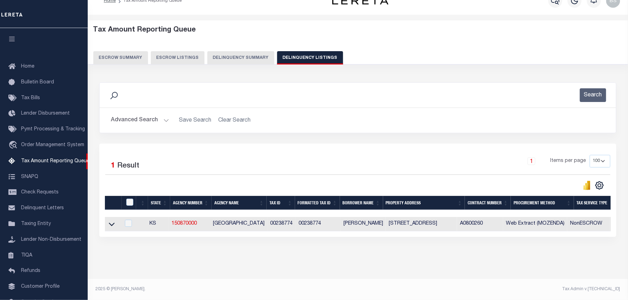
scroll to position [39, 0]
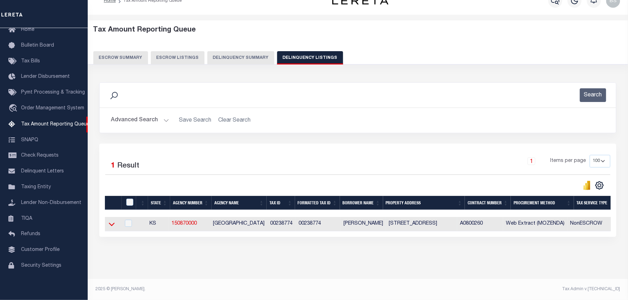
click at [109, 221] on icon at bounding box center [112, 224] width 6 height 7
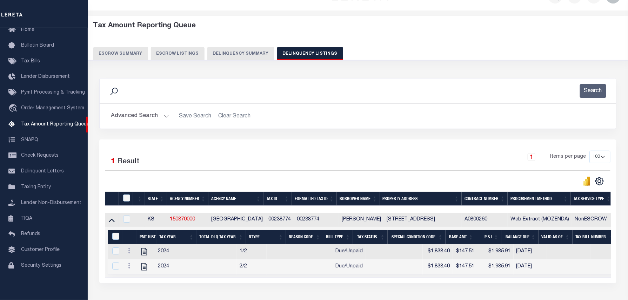
scroll to position [72, 0]
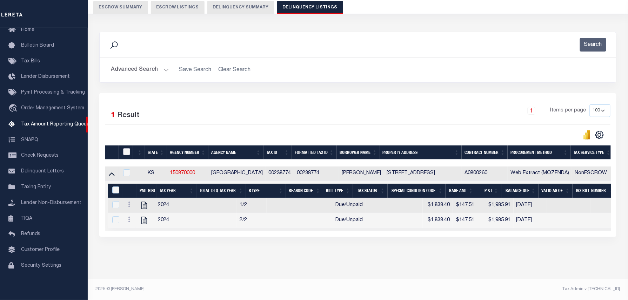
click at [125, 148] on input "checkbox" at bounding box center [126, 151] width 7 height 7
checkbox input "true"
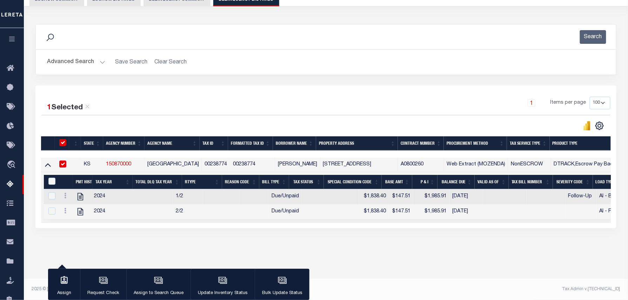
scroll to position [70, 0]
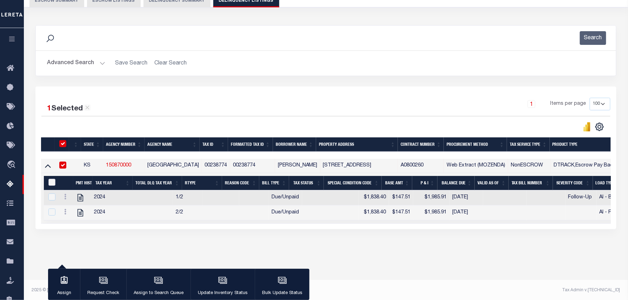
click at [52, 183] on input "&nbsp;" at bounding box center [51, 182] width 7 height 7
checkbox input "true"
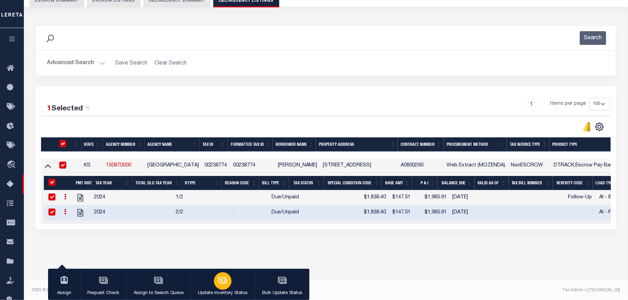
click at [222, 287] on div "button" at bounding box center [223, 282] width 18 height 18
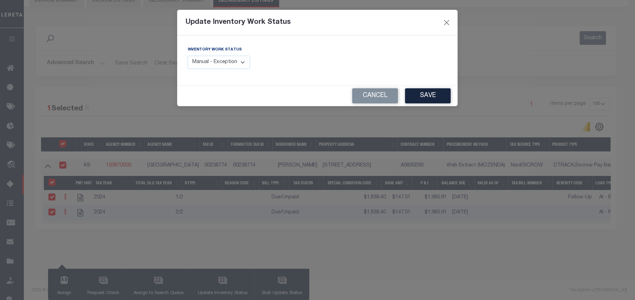
click at [234, 67] on select "Manual - Exception Pended - Awaiting Search Late Add Exception Completed" at bounding box center [219, 63] width 62 height 14
select select "4"
click at [188, 56] on select "Manual - Exception Pended - Awaiting Search Late Add Exception Completed" at bounding box center [219, 63] width 62 height 14
click at [444, 97] on button "Save" at bounding box center [428, 95] width 46 height 15
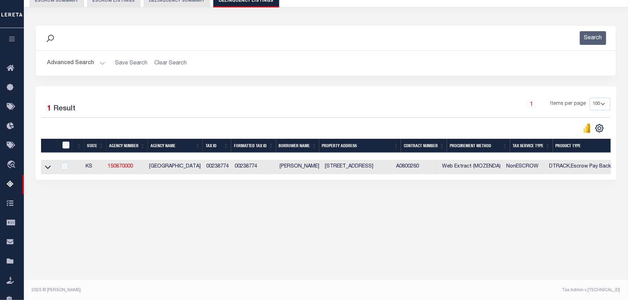
click at [80, 65] on button "Advanced Search" at bounding box center [76, 63] width 58 height 14
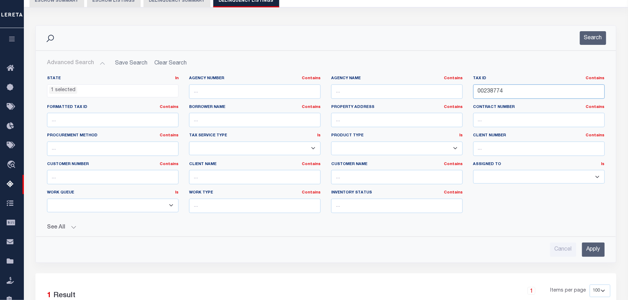
click at [511, 93] on input "00238774" at bounding box center [539, 92] width 132 height 14
drag, startPoint x: 517, startPoint y: 92, endPoint x: 471, endPoint y: 94, distance: 46.0
click at [471, 94] on div "Tax ID Contains Contains Is 00238774" at bounding box center [539, 90] width 142 height 29
paste input "41041"
type input "00241041"
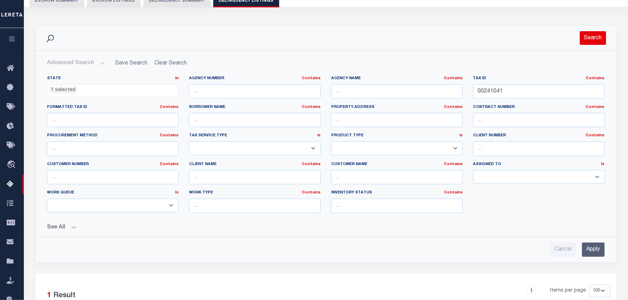
click at [590, 38] on button "Search" at bounding box center [593, 38] width 26 height 14
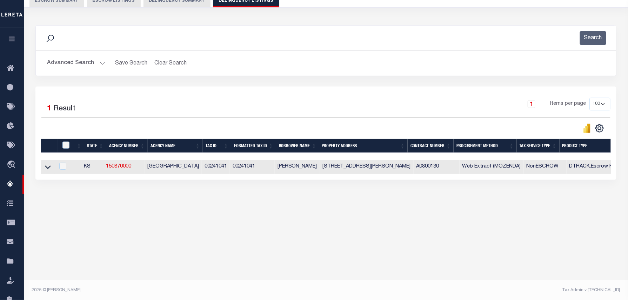
drag, startPoint x: 47, startPoint y: 170, endPoint x: 120, endPoint y: 156, distance: 74.3
click at [47, 169] on icon at bounding box center [48, 168] width 6 height 4
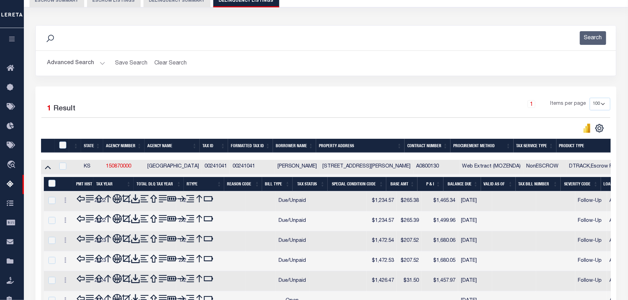
scroll to position [134, 0]
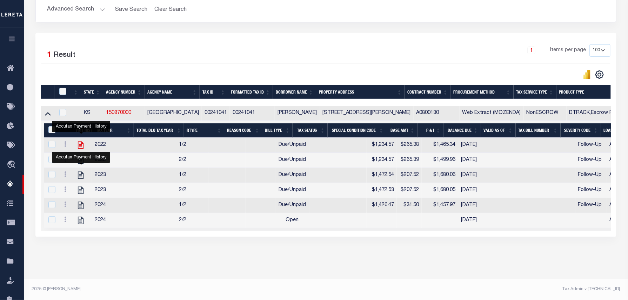
click at [79, 142] on icon "" at bounding box center [81, 145] width 6 height 7
checkbox input "false"
checkbox input "true"
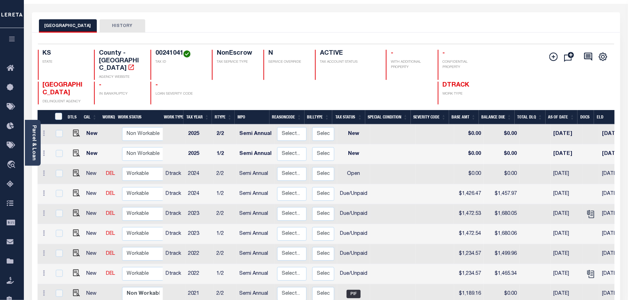
scroll to position [47, 0]
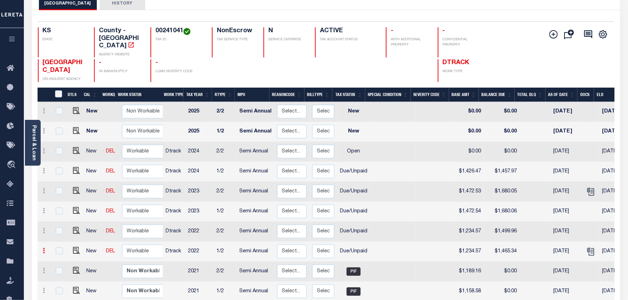
click at [42, 249] on link at bounding box center [44, 252] width 8 height 6
click at [61, 271] on img at bounding box center [61, 274] width 7 height 7
select select "DUE"
type input "$1,234.57"
type input "$1,465.34"
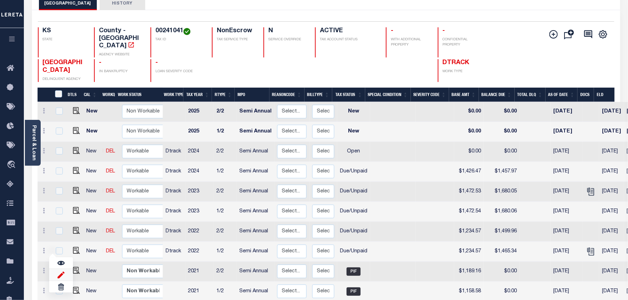
type input "[DATE]"
type input "$265.38"
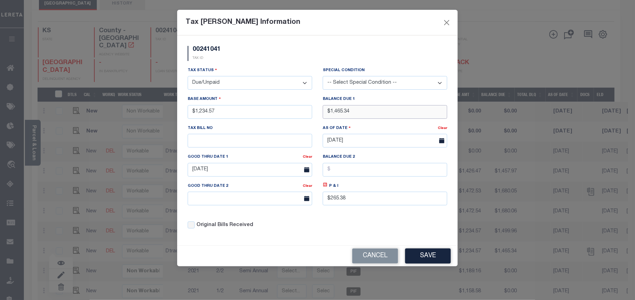
drag, startPoint x: 361, startPoint y: 113, endPoint x: 327, endPoint y: 113, distance: 33.7
click at [327, 113] on input "$1,465.34" at bounding box center [385, 112] width 125 height 14
drag, startPoint x: 362, startPoint y: 112, endPoint x: 355, endPoint y: 115, distance: 8.2
click at [325, 112] on input "$1,465.34" at bounding box center [385, 112] width 125 height 14
type input "$1,416.58"
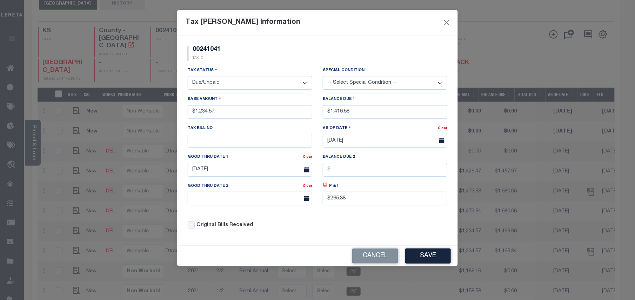
click at [347, 87] on select "-- Select Special Condition -- 3RD PARTY TAX LIEN AGENCY TAX LIEN (A.K.A Inside…" at bounding box center [385, 83] width 125 height 14
select select "15"
click at [352, 53] on div "00241041 TAX ID" at bounding box center [317, 56] width 270 height 21
drag, startPoint x: 357, startPoint y: 199, endPoint x: 316, endPoint y: 195, distance: 40.5
click at [316, 195] on div "Tax Status - Select Status - Open Due/Unpaid Paid Incomplete No Tax Due Interna…" at bounding box center [317, 151] width 270 height 168
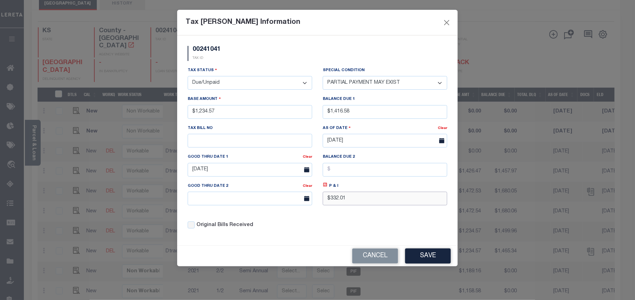
type input "$332.01"
click at [255, 162] on div "Good Thru Date 1" at bounding box center [245, 158] width 115 height 10
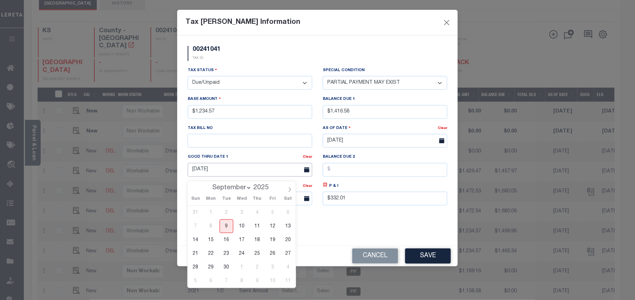
click at [249, 180] on body "Home Tax Amount Reporting Queue Payment History" at bounding box center [317, 177] width 635 height 449
click at [226, 263] on span "30" at bounding box center [227, 268] width 14 height 14
type input "[DATE]"
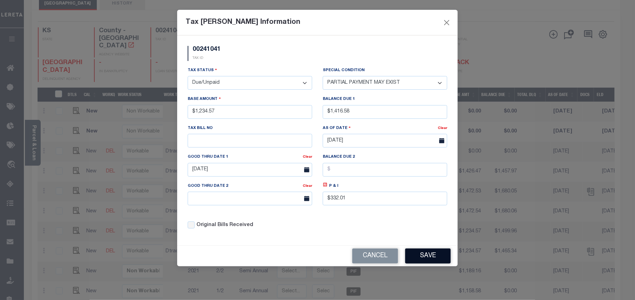
click at [433, 264] on button "Save" at bounding box center [428, 256] width 46 height 15
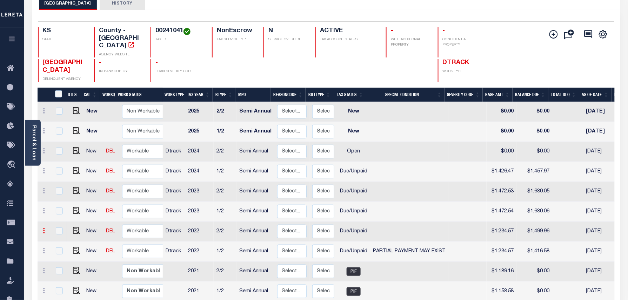
click at [44, 228] on icon at bounding box center [44, 231] width 2 height 6
click at [63, 251] on img at bounding box center [61, 254] width 7 height 7
select select "0"
type input "$1,234.57"
type input "$1,499.96"
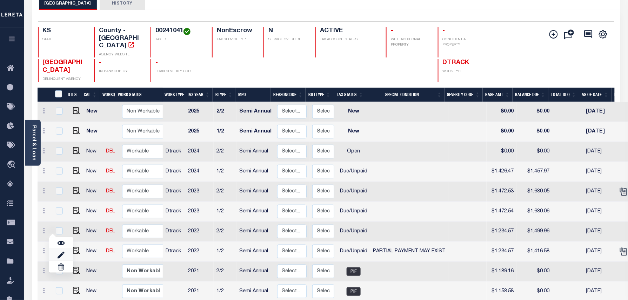
type input "10/15/2024"
type input "$265.39"
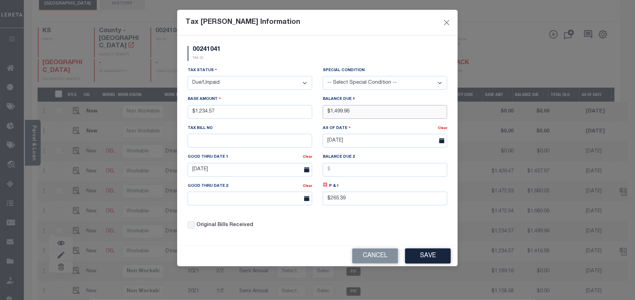
drag, startPoint x: 352, startPoint y: 113, endPoint x: 330, endPoint y: 113, distance: 22.4
click at [330, 113] on input "$1,499.96" at bounding box center [385, 112] width 125 height 14
type input "$1,416.58"
drag, startPoint x: 366, startPoint y: 203, endPoint x: 319, endPoint y: 196, distance: 47.5
click at [319, 196] on div "P & I $265.39" at bounding box center [384, 196] width 135 height 29
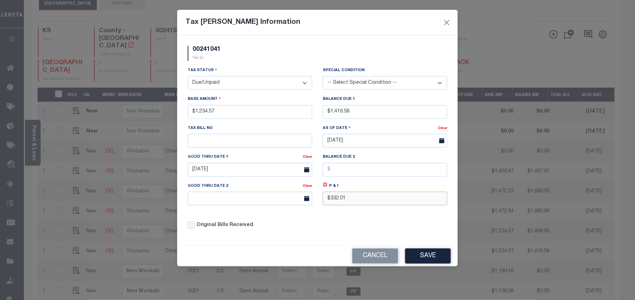
type input "$332.01"
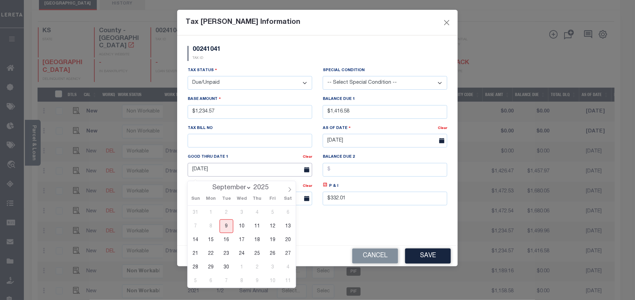
click at [241, 177] on input "10/15/2024" at bounding box center [250, 170] width 125 height 14
click at [225, 261] on span "30" at bounding box center [227, 268] width 14 height 14
type input "09/30/2025"
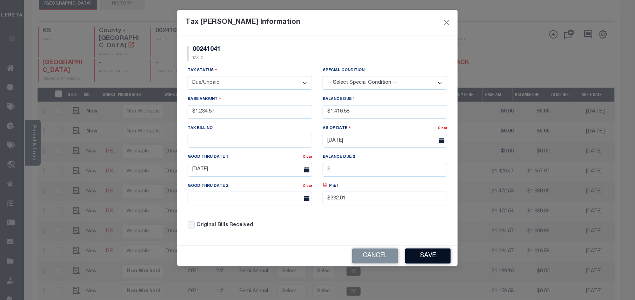
click at [431, 261] on button "Save" at bounding box center [428, 256] width 46 height 15
click at [376, 79] on select "-- Select Special Condition -- 3RD PARTY TAX LIEN AGENCY TAX LIEN (A.K.A Inside…" at bounding box center [385, 83] width 125 height 14
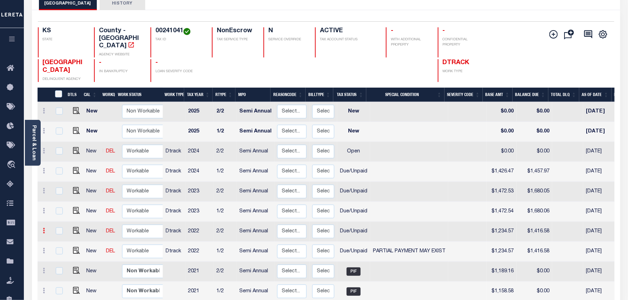
click at [44, 228] on icon at bounding box center [44, 231] width 2 height 6
click at [60, 251] on img at bounding box center [61, 254] width 7 height 7
type input "$1,234.57"
type input "$1,416.58"
type input "[DATE]"
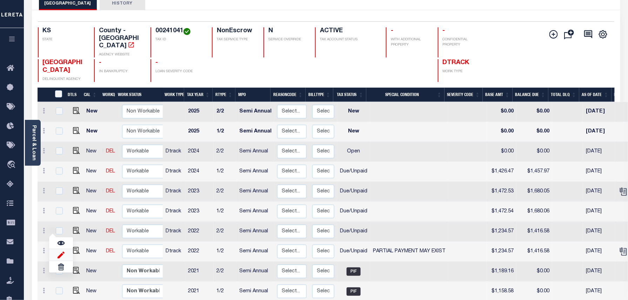
type input "$332.01"
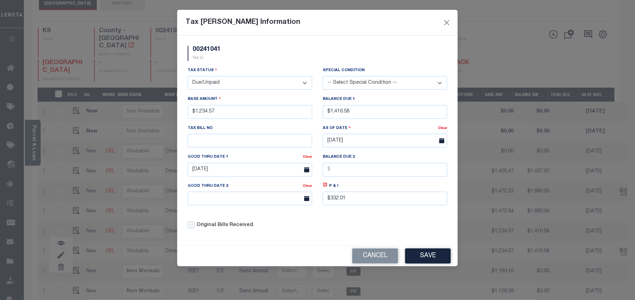
click at [351, 80] on select "-- Select Special Condition -- 3RD PARTY TAX LIEN AGENCY TAX LIEN (A.K.A Inside…" at bounding box center [385, 83] width 125 height 14
select select "15"
click at [323, 48] on div "00241041 TAX ID" at bounding box center [317, 56] width 270 height 21
click at [432, 264] on button "Save" at bounding box center [428, 256] width 46 height 15
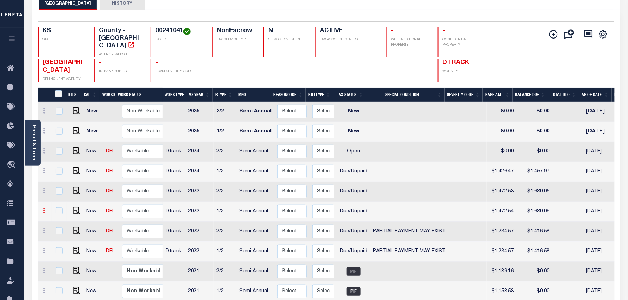
click at [45, 208] on icon at bounding box center [44, 211] width 2 height 6
click at [63, 231] on img at bounding box center [61, 234] width 7 height 7
type input "$1,472.54"
type input "$1,680.06"
type input "10/15/2024"
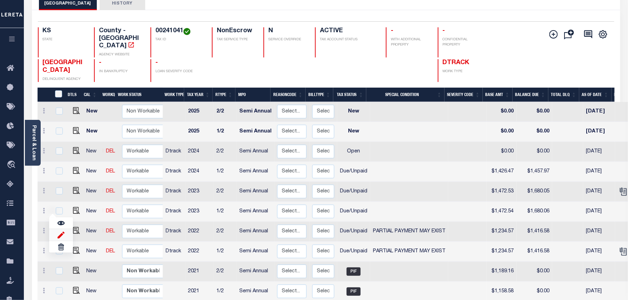
type input "$207.52"
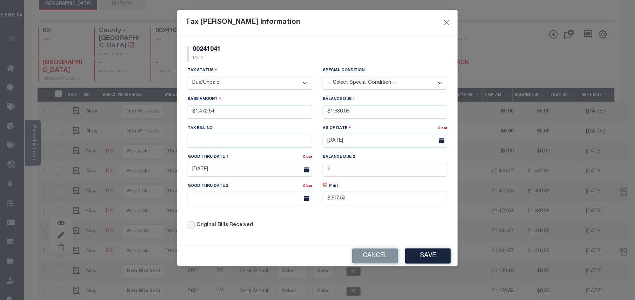
click at [209, 94] on div "Tax Status - Select Status - Open Due/Unpaid Paid Incomplete No Tax Due Interna…" at bounding box center [249, 81] width 135 height 29
click at [215, 84] on select "- Select Status - Open Due/Unpaid Paid Incomplete No Tax Due Internal Refund Pr…" at bounding box center [250, 83] width 125 height 14
select select "PYD"
click at [188, 77] on select "- Select Status - Open Due/Unpaid Paid Incomplete No Tax Due Internal Refund Pr…" at bounding box center [250, 83] width 125 height 14
drag, startPoint x: 230, startPoint y: 113, endPoint x: 183, endPoint y: 112, distance: 47.7
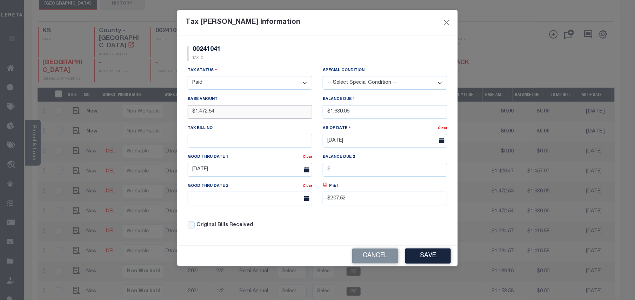
click at [183, 112] on div "Base Amount $1,472.54" at bounding box center [249, 109] width 135 height 29
click at [350, 111] on input "$1,680.06" at bounding box center [385, 112] width 125 height 14
drag, startPoint x: 373, startPoint y: 112, endPoint x: 335, endPoint y: 112, distance: 38.6
click at [335, 112] on input "$1,680.06" at bounding box center [385, 112] width 125 height 14
type input "$1,771.07"
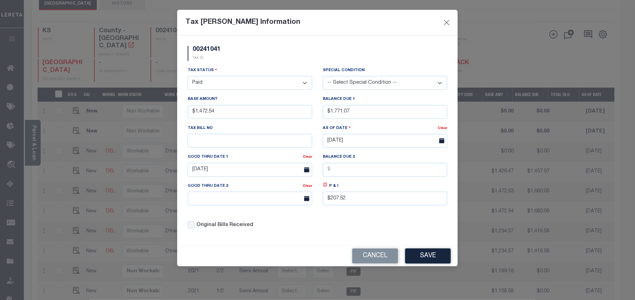
click at [325, 186] on icon at bounding box center [325, 185] width 2 height 2
type input "$298.53"
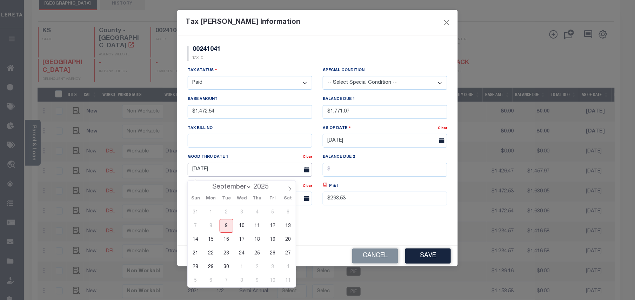
click at [252, 166] on input "10/15/2024" at bounding box center [250, 170] width 125 height 14
click at [227, 268] on span "30" at bounding box center [227, 267] width 14 height 14
type input "[DATE]"
click at [417, 260] on button "Save" at bounding box center [428, 256] width 46 height 15
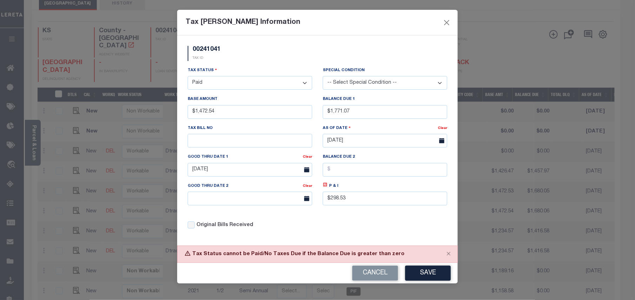
click at [232, 86] on select "- Select Status - Open Due/Unpaid Paid Incomplete No Tax Due Internal Refund Pr…" at bounding box center [250, 83] width 125 height 14
select select "DUE"
click at [188, 77] on select "- Select Status - Open Due/Unpaid Paid Incomplete No Tax Due Internal Refund Pr…" at bounding box center [250, 83] width 125 height 14
click at [431, 278] on button "Save" at bounding box center [428, 273] width 46 height 15
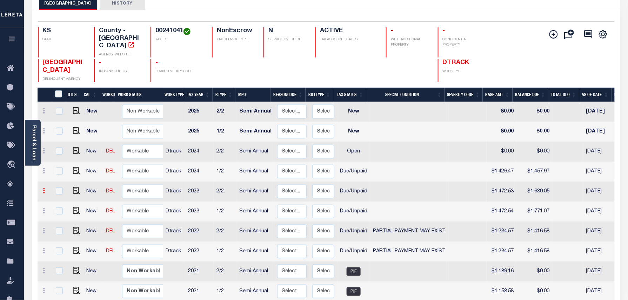
click at [46, 189] on link at bounding box center [44, 192] width 8 height 6
click at [58, 211] on img at bounding box center [61, 214] width 7 height 7
type input "$1,472.53"
type input "$1,680.05"
type input "[DATE]"
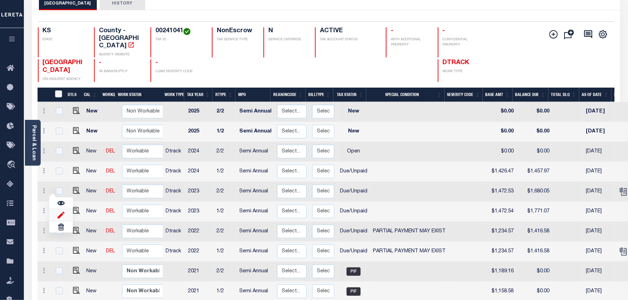
type input "$207.52"
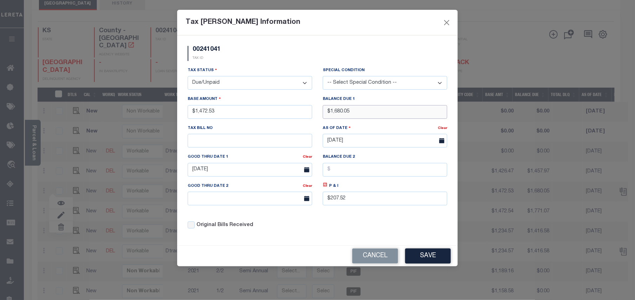
drag, startPoint x: 352, startPoint y: 111, endPoint x: 313, endPoint y: 107, distance: 39.5
click at [313, 107] on div "Tax Status - Select Status - Open Due/Unpaid Paid Incomplete No Tax Due Interna…" at bounding box center [317, 151] width 270 height 168
type input "$1,771.07"
click at [323, 188] on icon at bounding box center [325, 184] width 5 height 5
type input "$298.54"
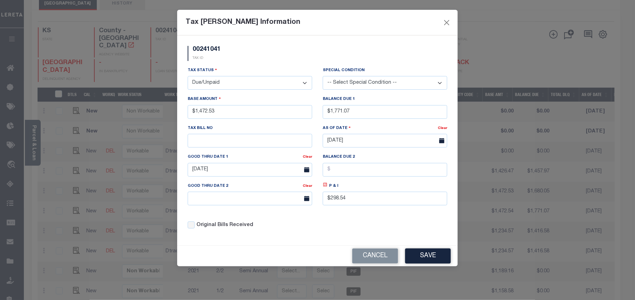
click at [324, 188] on icon at bounding box center [325, 184] width 5 height 5
click at [254, 170] on input "10/15/2024" at bounding box center [250, 170] width 125 height 14
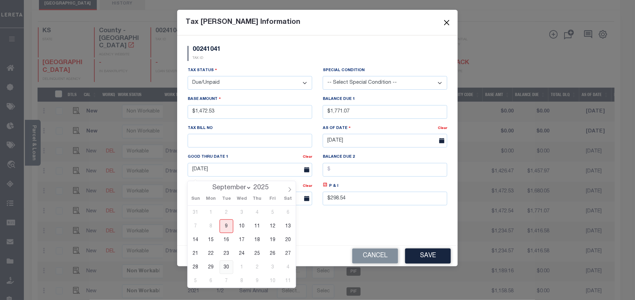
click at [224, 264] on span "30" at bounding box center [227, 268] width 14 height 14
type input "09/30/2025"
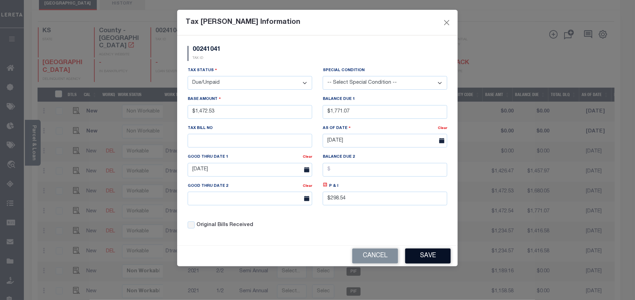
click at [420, 262] on button "Save" at bounding box center [428, 256] width 46 height 15
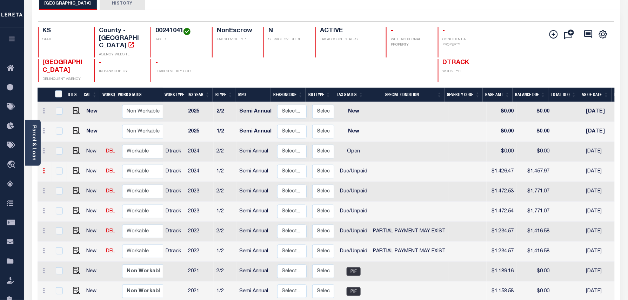
click at [43, 168] on icon at bounding box center [44, 171] width 2 height 6
click at [61, 191] on img at bounding box center [61, 194] width 7 height 7
type input "$1,426.47"
type input "$1,457.97"
type input "$31.50"
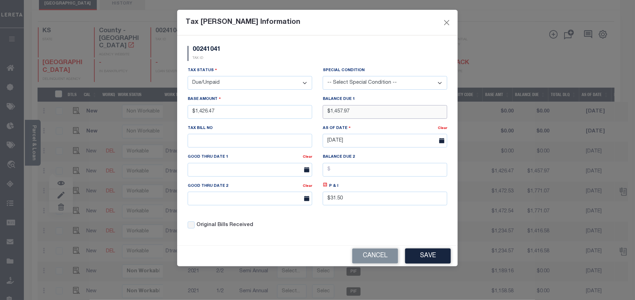
drag, startPoint x: 365, startPoint y: 113, endPoint x: 330, endPoint y: 114, distance: 35.1
click at [330, 114] on input "$1,457.97" at bounding box center [385, 112] width 125 height 14
type input "$1,542.72"
click at [327, 187] on icon at bounding box center [325, 185] width 4 height 4
type input "$116.25"
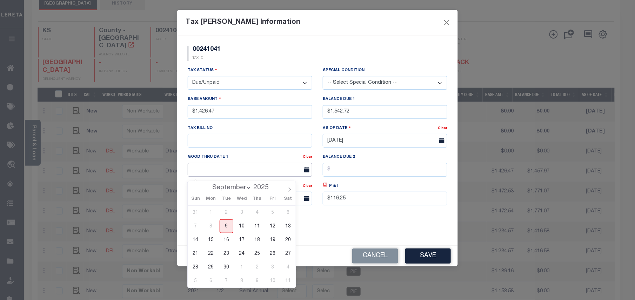
click at [254, 170] on input "text" at bounding box center [250, 170] width 125 height 14
click at [224, 263] on span "30" at bounding box center [227, 268] width 14 height 14
type input "[DATE]"
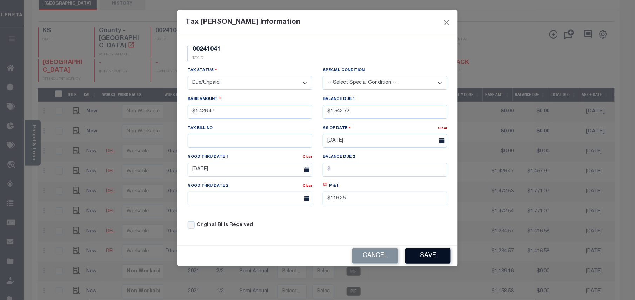
click at [416, 260] on button "Save" at bounding box center [428, 256] width 46 height 15
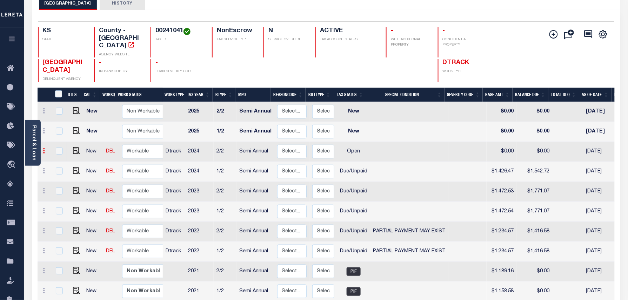
click at [44, 148] on icon at bounding box center [44, 151] width 2 height 6
click at [58, 172] on img at bounding box center [61, 175] width 7 height 7
select select "OP2"
type input "$0.00"
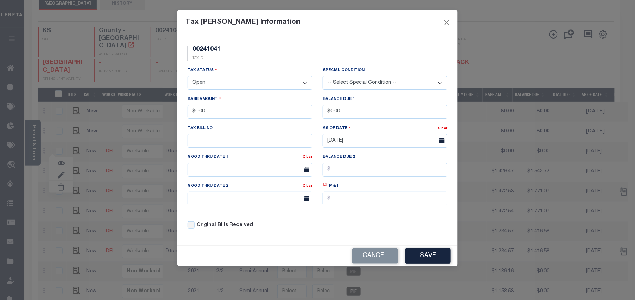
click at [234, 79] on select "- Select Status - Open Due/Unpaid Paid Incomplete No Tax Due Internal Refund Pr…" at bounding box center [250, 83] width 125 height 14
click at [222, 79] on select "- Select Status - Open Due/Unpaid Paid Incomplete No Tax Due Internal Refund Pr…" at bounding box center [250, 83] width 125 height 14
select select "DUE"
click at [188, 77] on select "- Select Status - Open Due/Unpaid Paid Incomplete No Tax Due Internal Refund Pr…" at bounding box center [250, 83] width 125 height 14
click at [169, 111] on div "Tax Bill Amount Information 00241041 TAX ID Installment: TaxID: 00241041 Tax St…" at bounding box center [317, 150] width 635 height 300
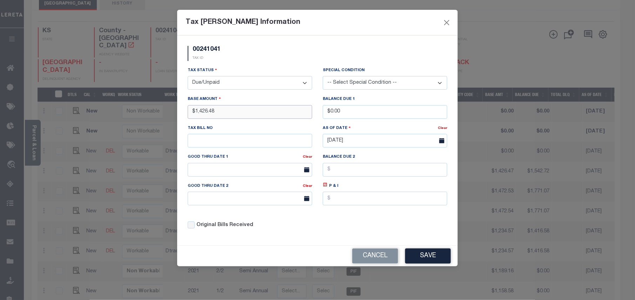
type input "$1,426.48"
drag, startPoint x: 335, startPoint y: 116, endPoint x: 313, endPoint y: 114, distance: 22.5
click at [313, 114] on div "Tax Status - Select Status - Open Due/Unpaid Paid Incomplete No Tax Due Interna…" at bounding box center [317, 151] width 270 height 168
type input "$1,542.72"
click at [323, 187] on icon at bounding box center [325, 185] width 4 height 4
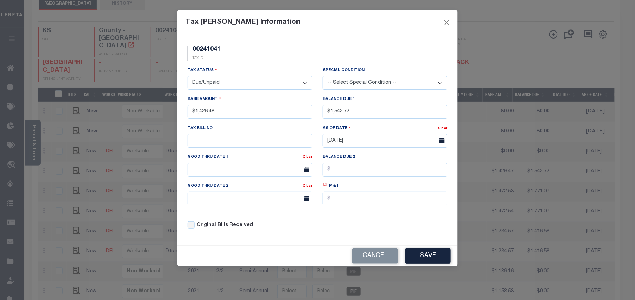
type input "$116.24"
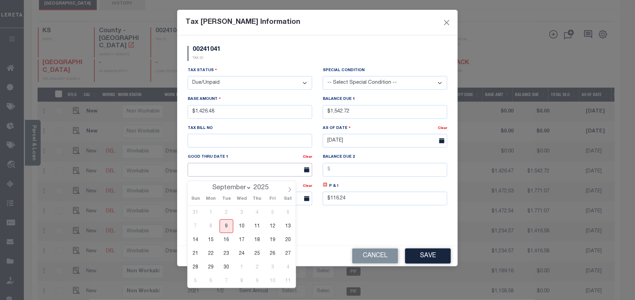
click at [260, 177] on input "text" at bounding box center [250, 170] width 125 height 14
click at [228, 267] on span "30" at bounding box center [227, 268] width 14 height 14
type input "[DATE]"
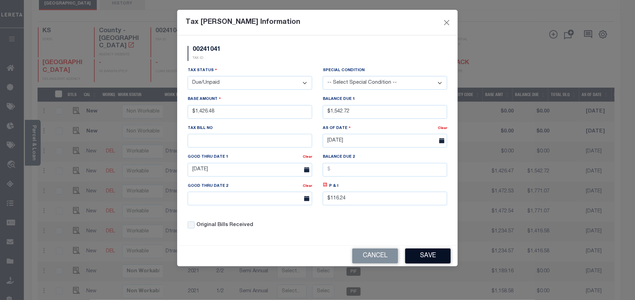
click at [438, 260] on button "Save" at bounding box center [428, 256] width 46 height 15
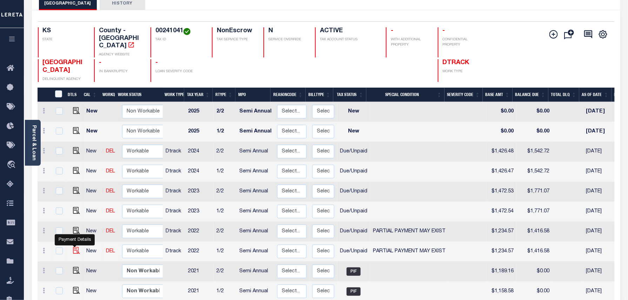
click at [73, 247] on img at bounding box center [76, 250] width 7 height 7
checkbox input "true"
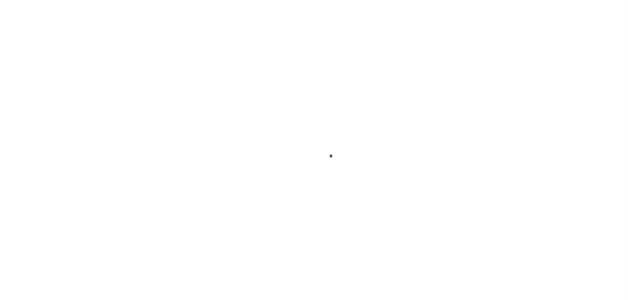
select select "DUE"
select select "15"
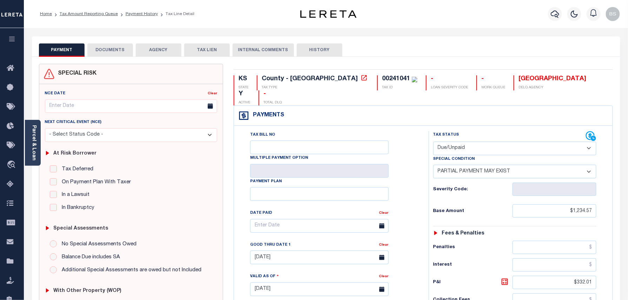
click at [114, 53] on button "DOCUMENTS" at bounding box center [110, 49] width 46 height 13
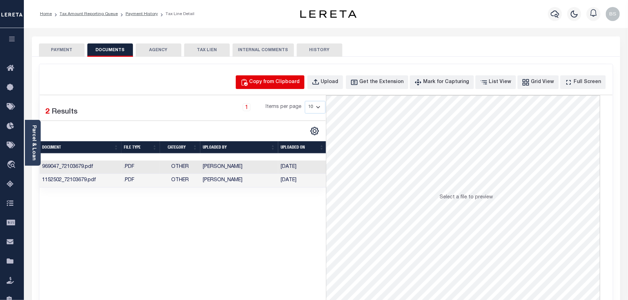
click at [278, 84] on div "Copy from Clipboard" at bounding box center [274, 83] width 51 height 8
select select "POP"
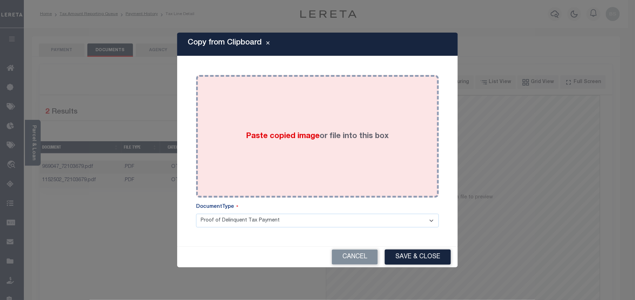
click at [332, 140] on label "Paste copied image or file into this box" at bounding box center [317, 137] width 143 height 12
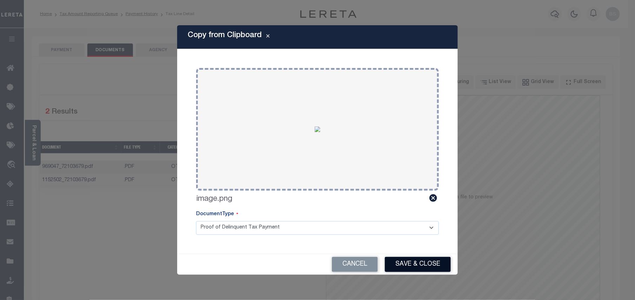
click at [409, 272] on button "Save & Close" at bounding box center [418, 264] width 66 height 15
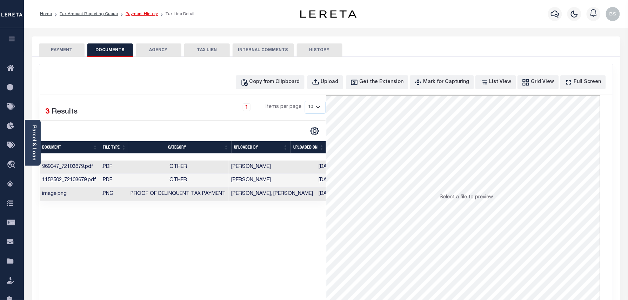
click at [147, 12] on link "Payment History" at bounding box center [142, 14] width 32 height 4
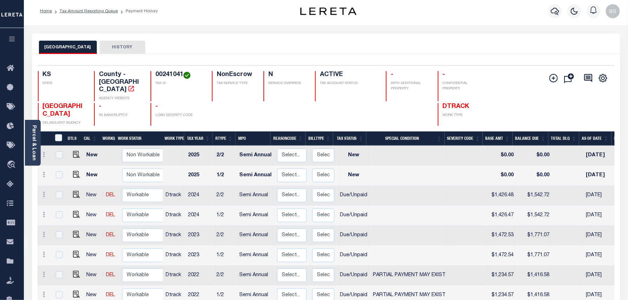
scroll to position [47, 0]
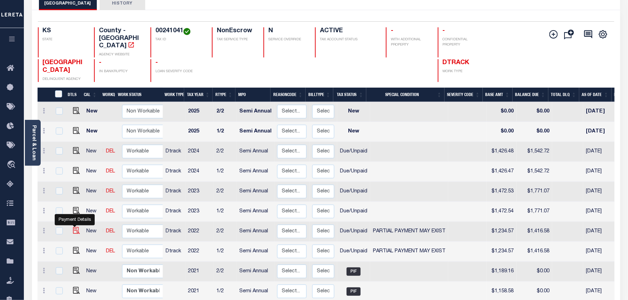
click at [75, 227] on img "" at bounding box center [76, 230] width 7 height 7
checkbox input "true"
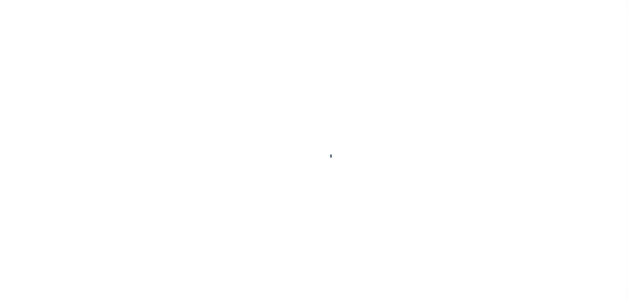
select select "DUE"
select select "15"
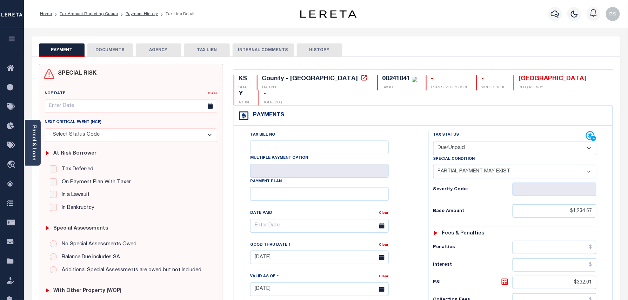
click at [119, 51] on button "DOCUMENTS" at bounding box center [110, 49] width 46 height 13
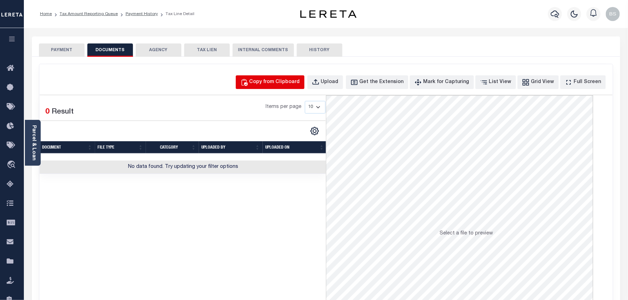
click at [299, 85] on div "Copy from Clipboard" at bounding box center [274, 83] width 51 height 8
select select "POP"
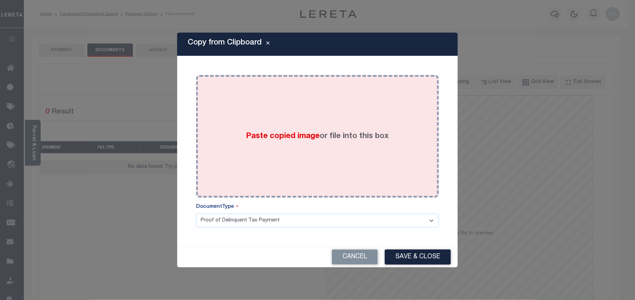
click at [340, 162] on div "Paste copied image or file into this box" at bounding box center [317, 136] width 232 height 112
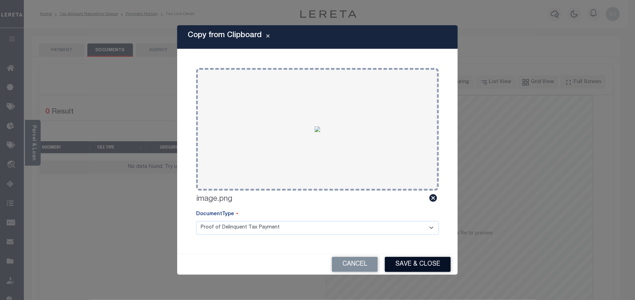
click at [420, 264] on button "Save & Close" at bounding box center [418, 264] width 66 height 15
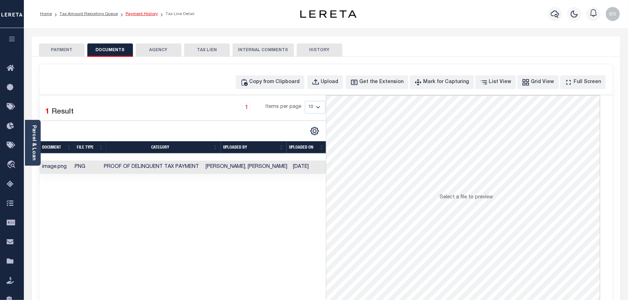
click at [136, 13] on link "Payment History" at bounding box center [142, 14] width 32 height 4
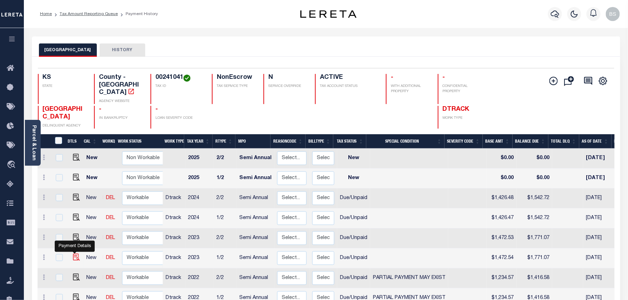
click at [74, 254] on img "" at bounding box center [76, 257] width 7 height 7
checkbox input "true"
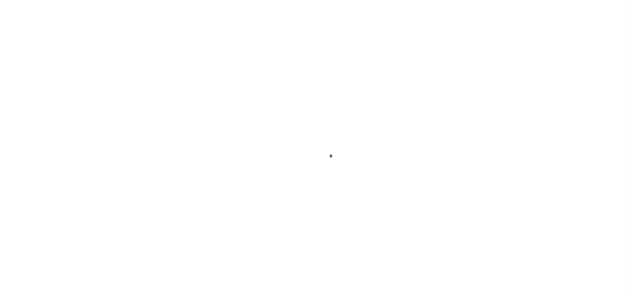
select select "DUE"
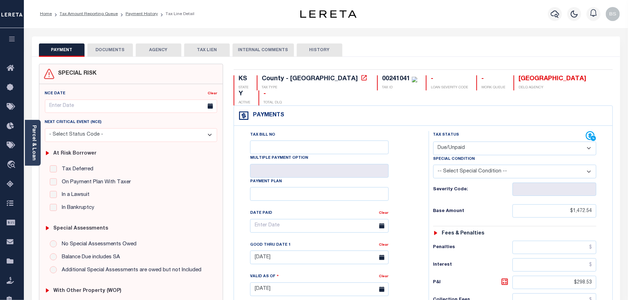
click at [116, 51] on button "DOCUMENTS" at bounding box center [110, 49] width 46 height 13
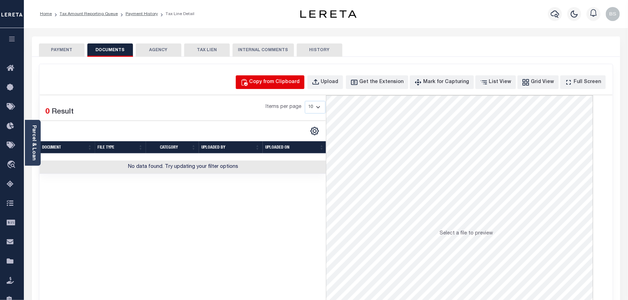
click at [281, 79] on div "Copy from Clipboard" at bounding box center [274, 83] width 51 height 8
select select "POP"
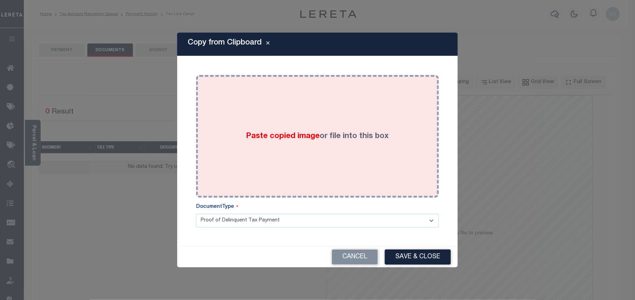
click at [323, 131] on label "Paste copied image or file into this box" at bounding box center [317, 137] width 143 height 12
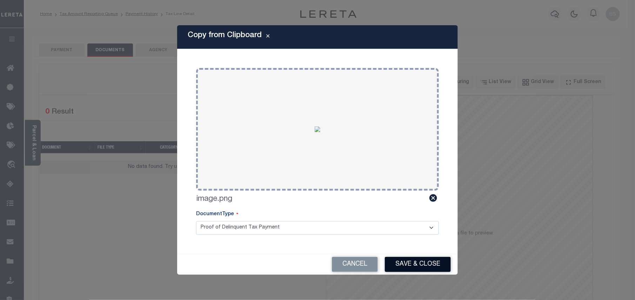
click at [431, 271] on button "Save & Close" at bounding box center [418, 264] width 66 height 15
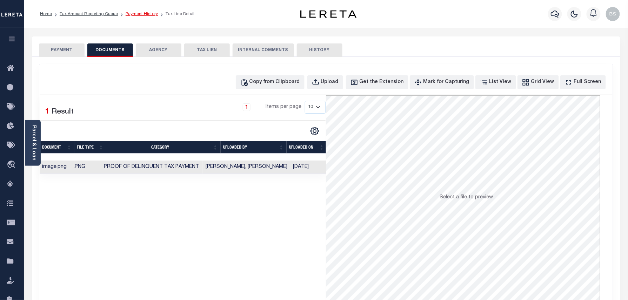
click at [144, 15] on link "Payment History" at bounding box center [142, 14] width 32 height 4
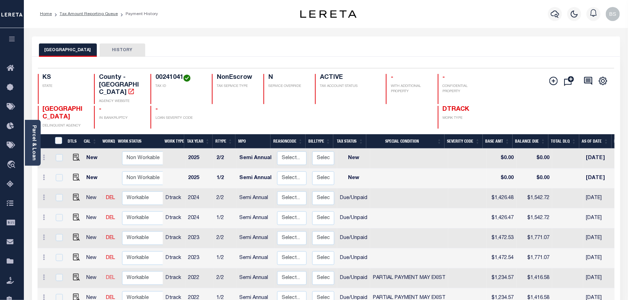
scroll to position [3, 0]
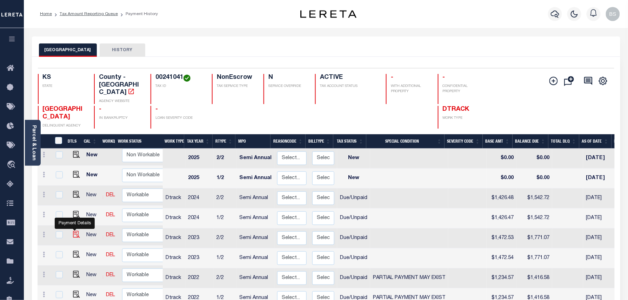
click at [75, 231] on img "" at bounding box center [76, 234] width 7 height 7
checkbox input "true"
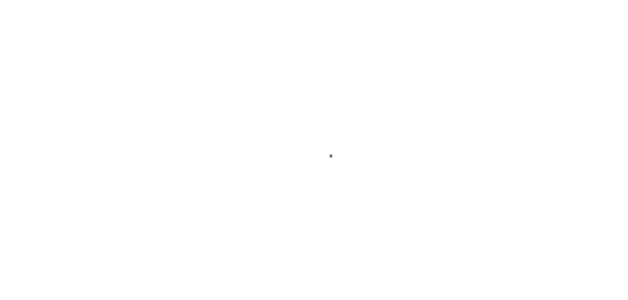
select select "DUE"
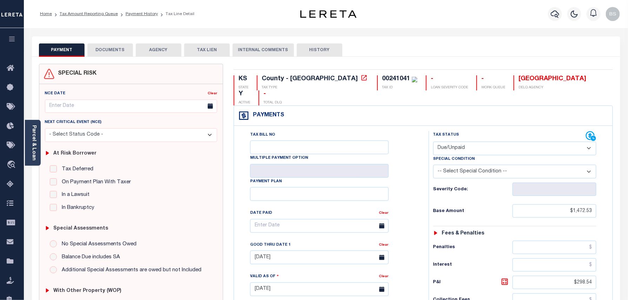
click at [117, 55] on button "DOCUMENTS" at bounding box center [110, 49] width 46 height 13
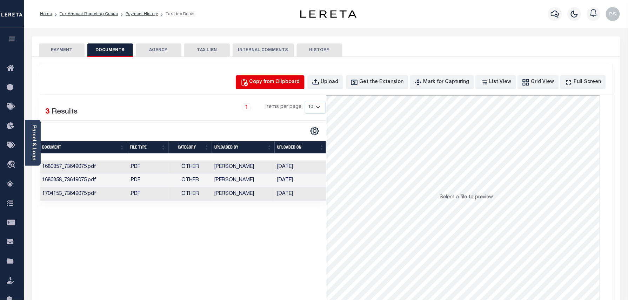
click at [299, 82] on div "Copy from Clipboard" at bounding box center [274, 83] width 51 height 8
select select "POP"
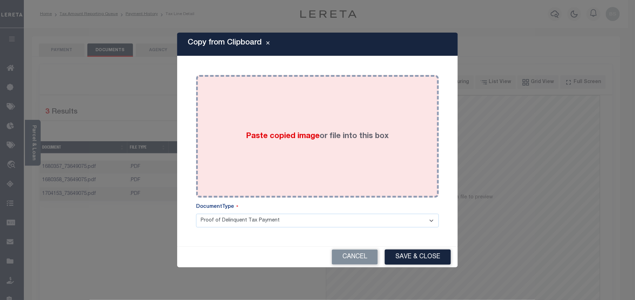
click at [328, 146] on div "Paste copied image or file into this box" at bounding box center [317, 136] width 232 height 112
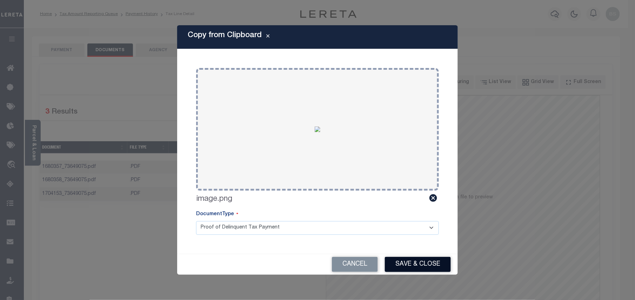
click at [409, 262] on button "Save & Close" at bounding box center [418, 264] width 66 height 15
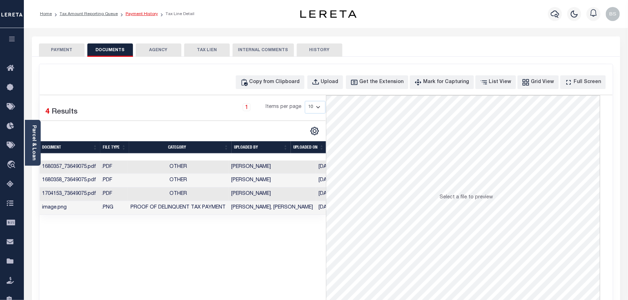
click at [141, 13] on link "Payment History" at bounding box center [142, 14] width 32 height 4
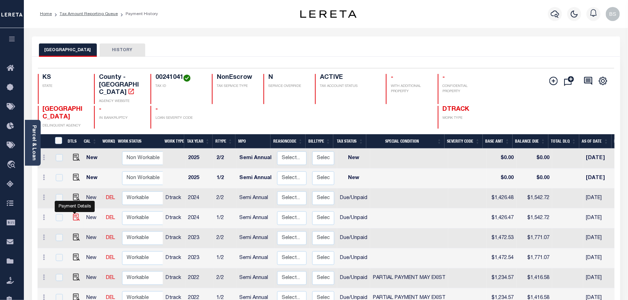
click at [73, 214] on img "" at bounding box center [76, 217] width 7 height 7
checkbox input "true"
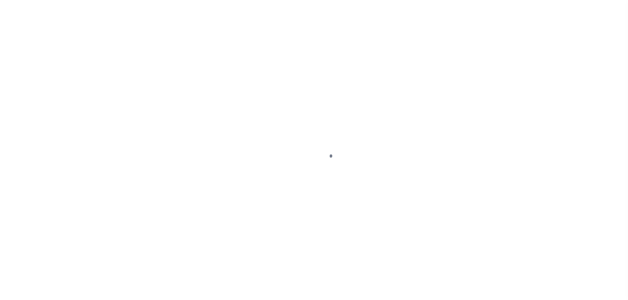
select select "DUE"
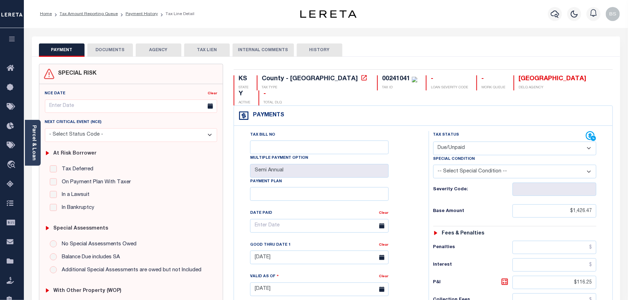
click at [121, 47] on button "DOCUMENTS" at bounding box center [110, 49] width 46 height 13
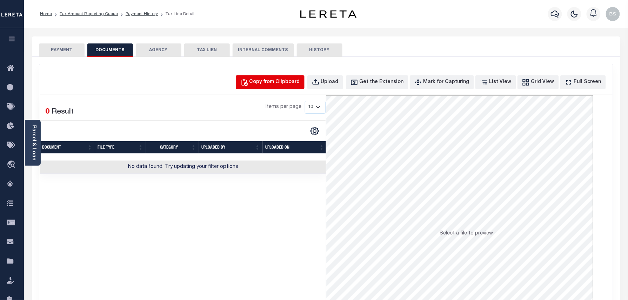
click at [273, 79] on div "Copy from Clipboard" at bounding box center [274, 83] width 51 height 8
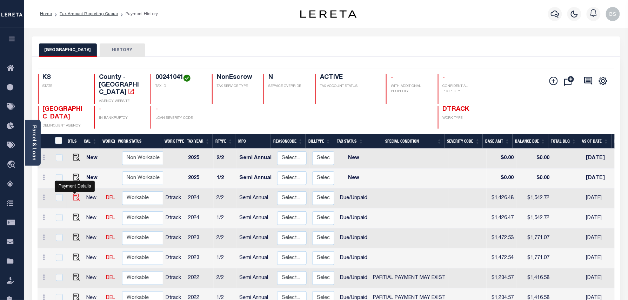
click at [74, 194] on img "" at bounding box center [76, 197] width 7 height 7
checkbox input "true"
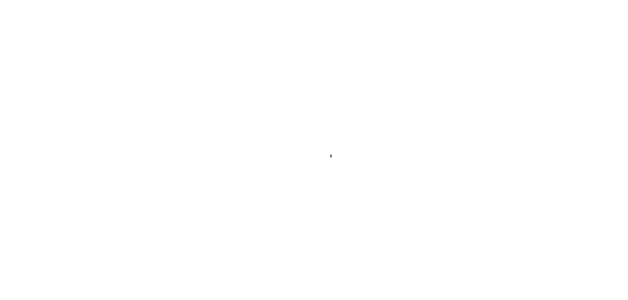
select select "DUE"
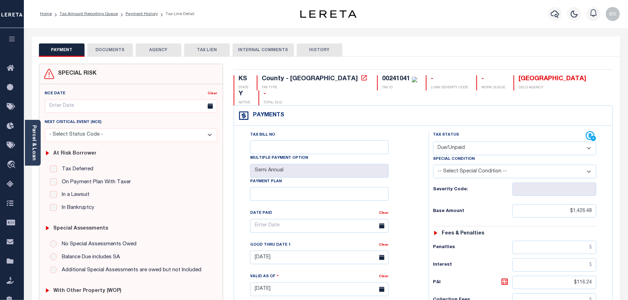
click at [121, 53] on button "DOCUMENTS" at bounding box center [110, 49] width 46 height 13
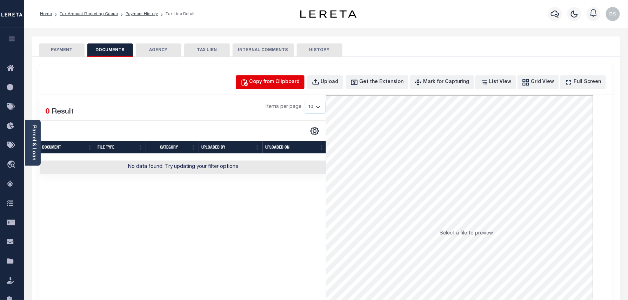
click at [289, 85] on div "Copy from Clipboard" at bounding box center [274, 83] width 51 height 8
select select "POP"
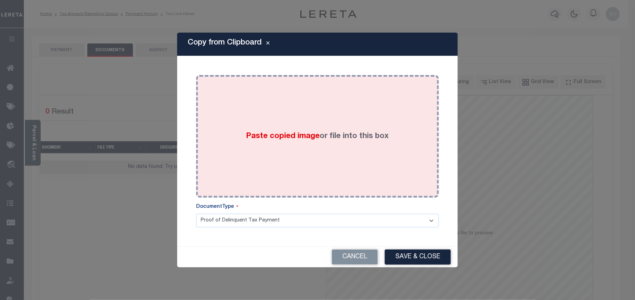
click at [316, 144] on div "Paste copied image or file into this box" at bounding box center [317, 136] width 232 height 112
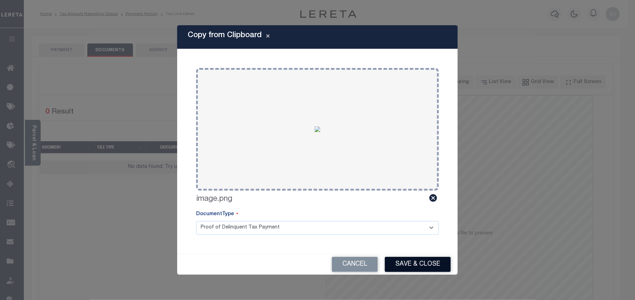
click at [422, 261] on button "Save & Close" at bounding box center [418, 264] width 66 height 15
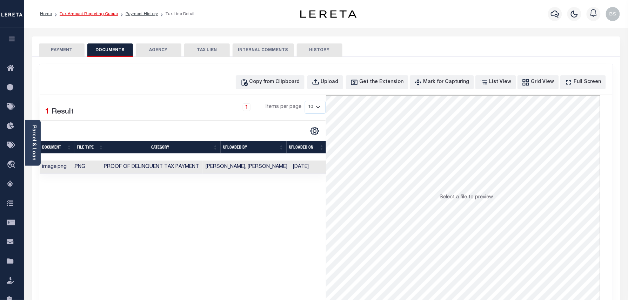
click at [94, 12] on link "Tax Amount Reporting Queue" at bounding box center [89, 14] width 58 height 4
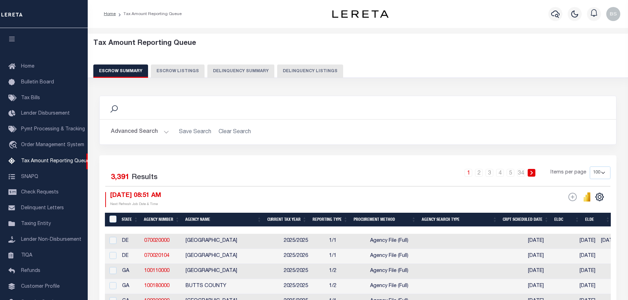
select select "100"
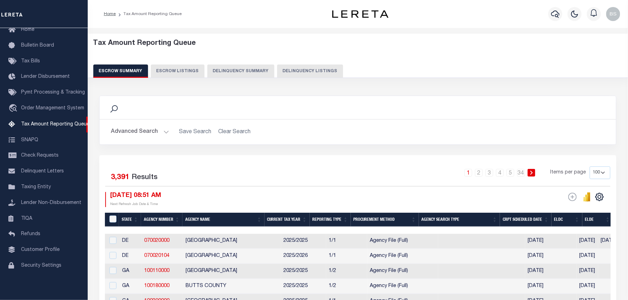
click at [312, 72] on button "Delinquency Listings" at bounding box center [310, 71] width 66 height 13
select select "100"
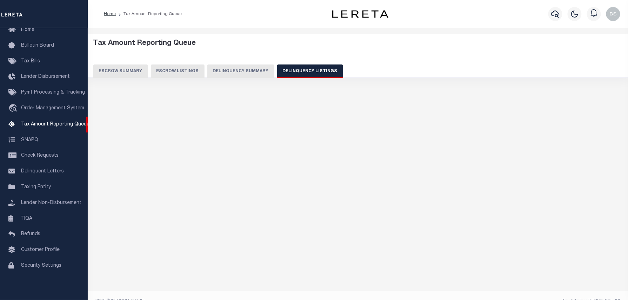
select select "100"
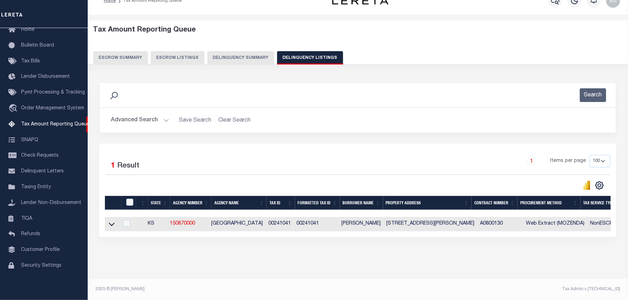
scroll to position [20, 0]
click at [111, 221] on icon at bounding box center [112, 224] width 6 height 7
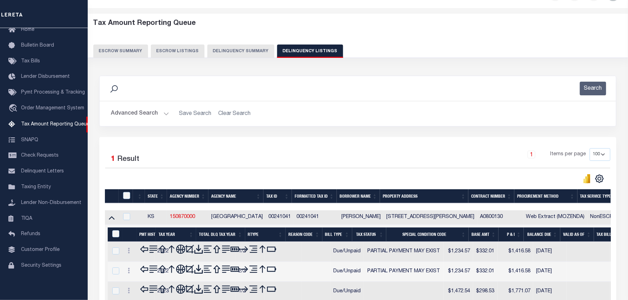
scroll to position [134, 0]
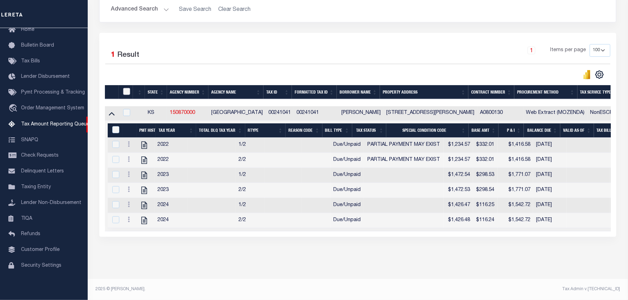
click at [125, 88] on input "checkbox" at bounding box center [126, 91] width 7 height 7
checkbox input "true"
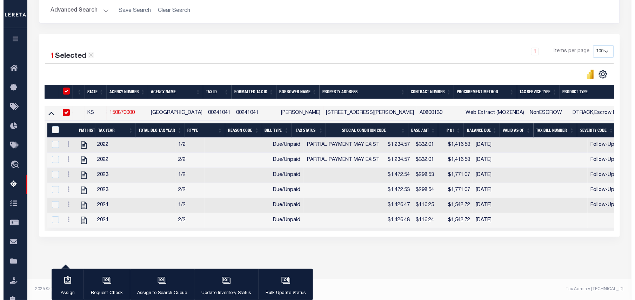
scroll to position [133, 0]
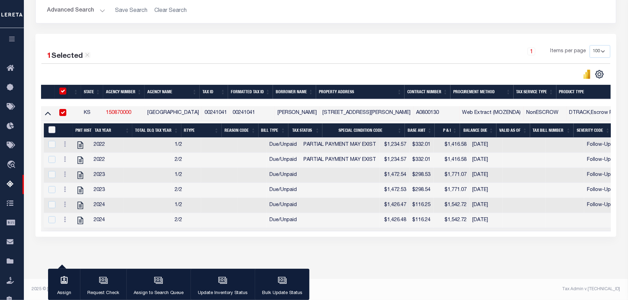
click at [53, 126] on input "&nbsp;" at bounding box center [51, 129] width 7 height 7
checkbox input "true"
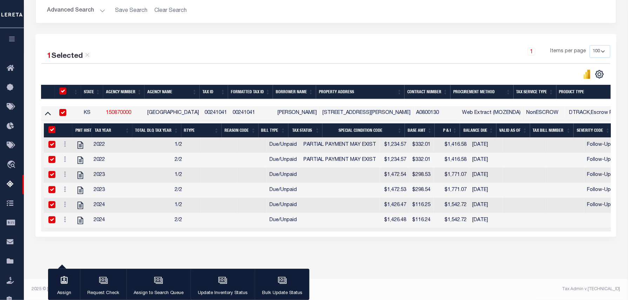
checkbox input "true"
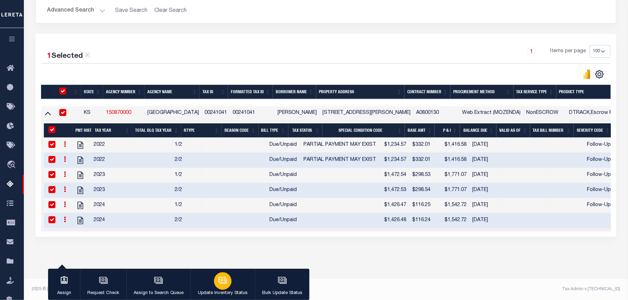
click at [229, 271] on button "Update Inventory Status" at bounding box center [222, 285] width 64 height 32
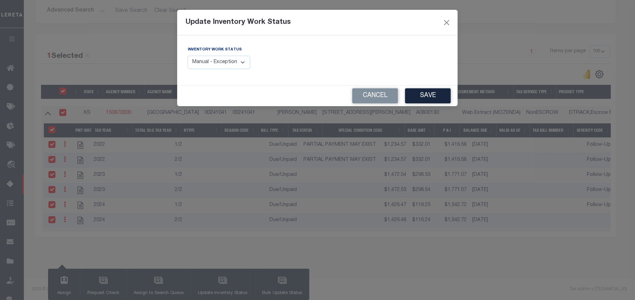
click at [217, 64] on select "Manual - Exception Pended - Awaiting Search Late Add Exception Completed" at bounding box center [219, 63] width 62 height 14
select select "4"
click at [188, 56] on select "Manual - Exception Pended - Awaiting Search Late Add Exception Completed" at bounding box center [219, 63] width 62 height 14
click at [431, 98] on button "Save" at bounding box center [428, 95] width 46 height 15
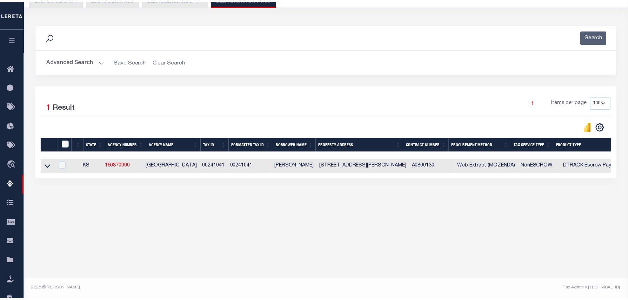
scroll to position [72, 0]
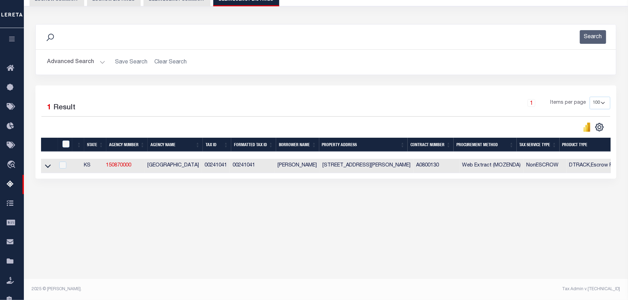
click at [92, 59] on button "Advanced Search" at bounding box center [76, 62] width 58 height 14
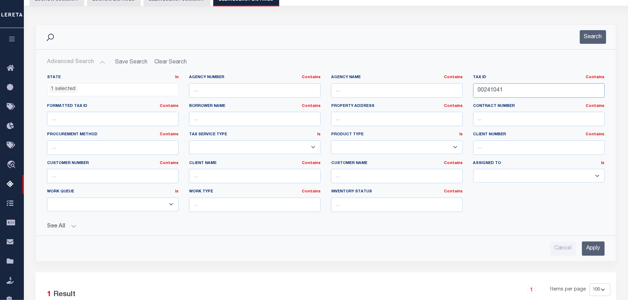
click at [439, 90] on div "State In In AK AL AR AZ CA CO CT DC DE FL GA GU HI IA ID IL IN KS KY LA MA MD M…" at bounding box center [326, 146] width 568 height 143
paste input "195"
type input "00241195"
click at [598, 39] on button "Search" at bounding box center [593, 37] width 26 height 14
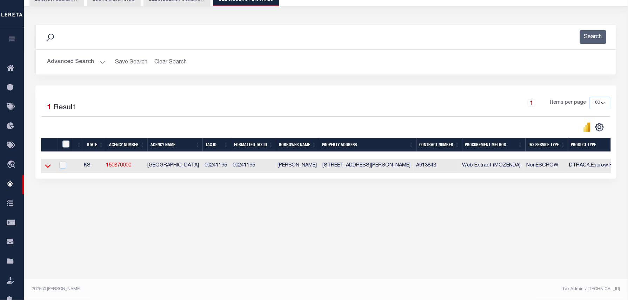
click at [47, 167] on icon at bounding box center [48, 165] width 6 height 7
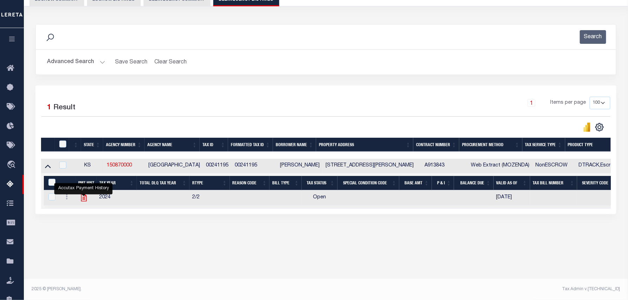
click at [86, 202] on icon "" at bounding box center [84, 197] width 6 height 7
checkbox input "true"
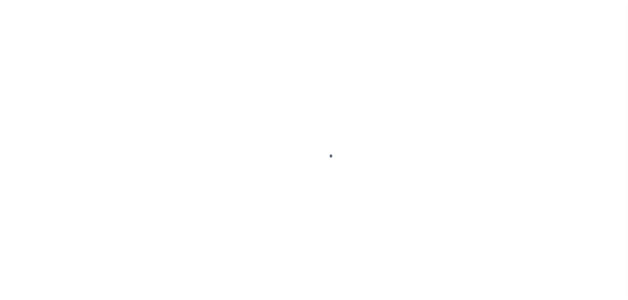
select select "PYD"
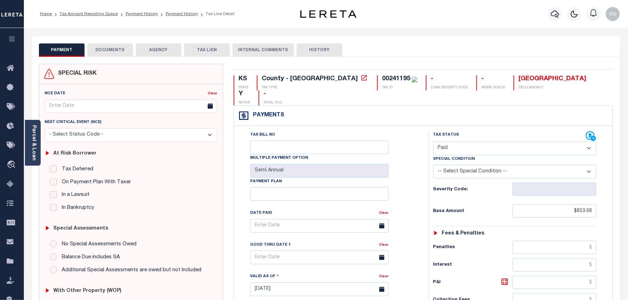
click at [124, 54] on button "DOCUMENTS" at bounding box center [110, 49] width 46 height 13
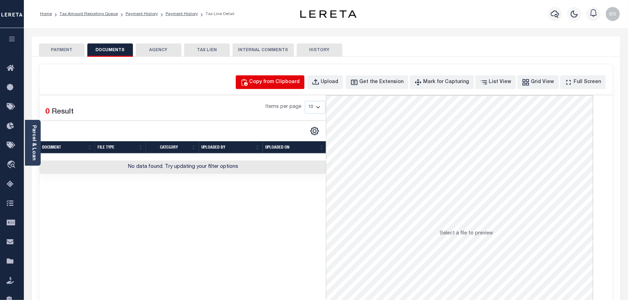
click at [276, 81] on div "Copy from Clipboard" at bounding box center [274, 83] width 51 height 8
select select "POP"
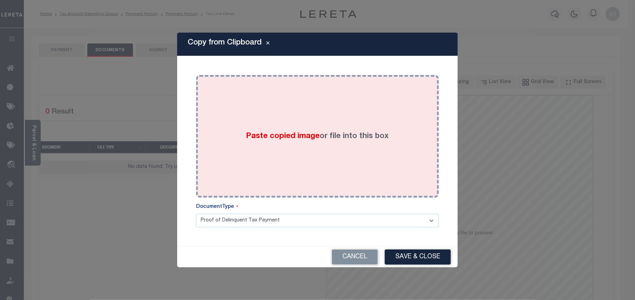
click at [323, 129] on div "Paste copied image or file into this box" at bounding box center [317, 136] width 232 height 112
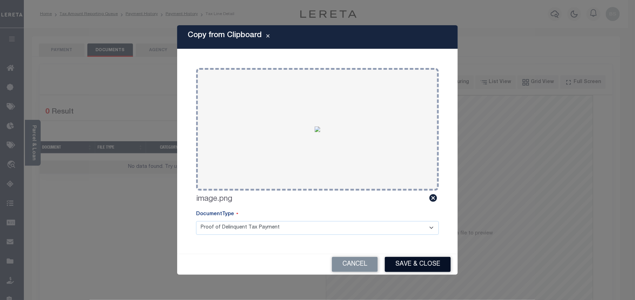
click at [406, 259] on button "Save & Close" at bounding box center [418, 264] width 66 height 15
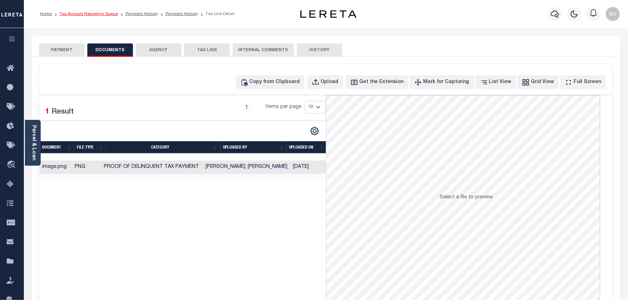
click at [104, 15] on link "Tax Amount Reporting Queue" at bounding box center [89, 14] width 58 height 4
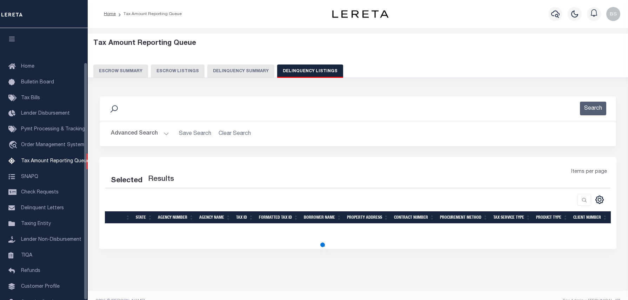
select select "100"
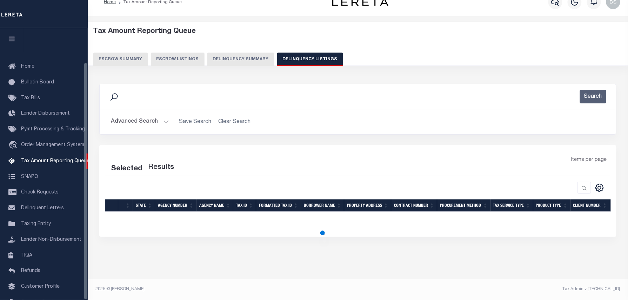
select select "100"
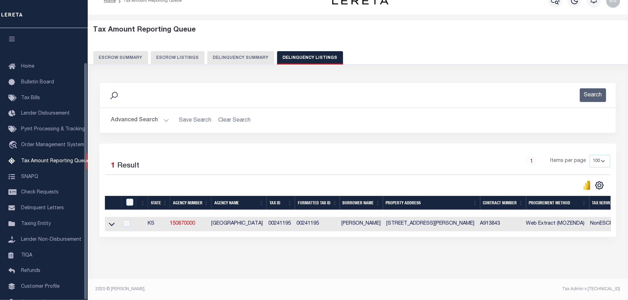
scroll to position [39, 0]
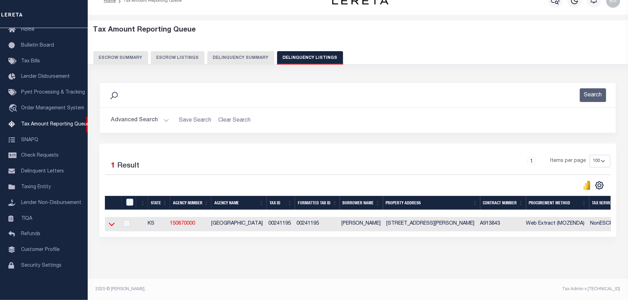
click at [113, 221] on icon at bounding box center [112, 224] width 6 height 7
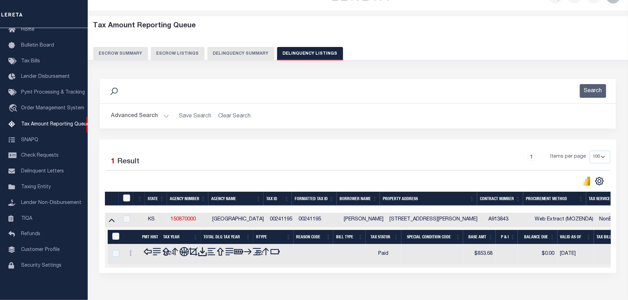
scroll to position [56, 0]
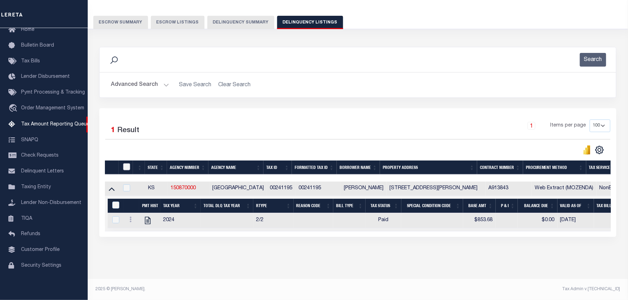
click at [128, 163] on input "checkbox" at bounding box center [126, 166] width 7 height 7
checkbox input "true"
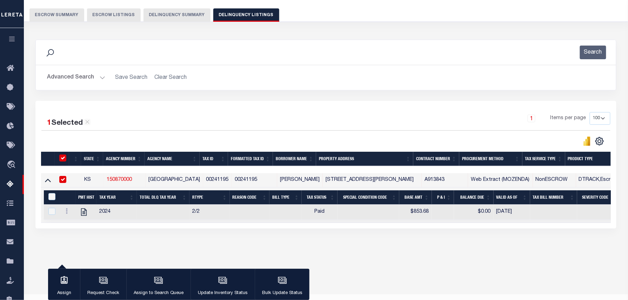
scroll to position [55, 0]
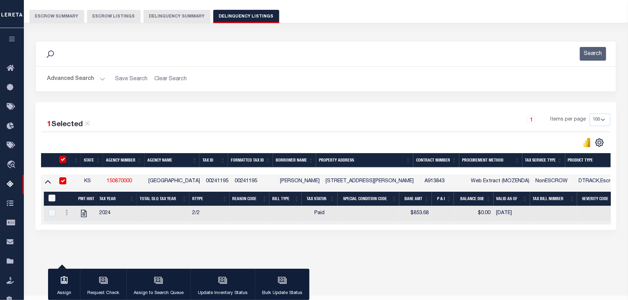
click at [51, 201] on input "&nbsp;" at bounding box center [51, 198] width 7 height 7
checkbox input "true"
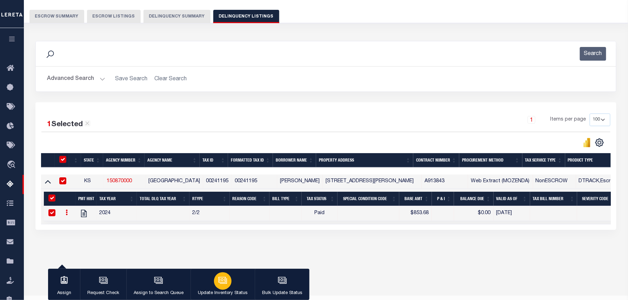
click at [222, 274] on div "button" at bounding box center [223, 282] width 18 height 18
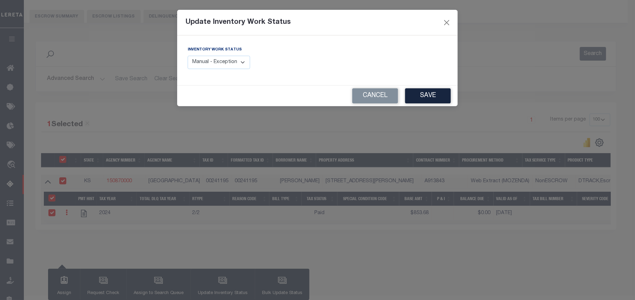
click at [232, 59] on select "Manual - Exception Pended - Awaiting Search Late Add Exception Completed" at bounding box center [219, 63] width 62 height 14
select select "4"
click at [188, 56] on select "Manual - Exception Pended - Awaiting Search Late Add Exception Completed" at bounding box center [219, 63] width 62 height 14
click at [419, 101] on button "Save" at bounding box center [428, 95] width 46 height 15
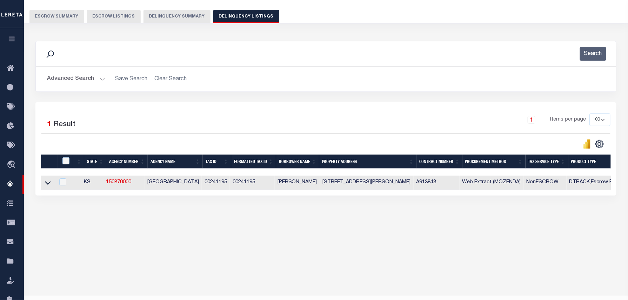
click at [87, 79] on button "Advanced Search" at bounding box center [76, 79] width 58 height 14
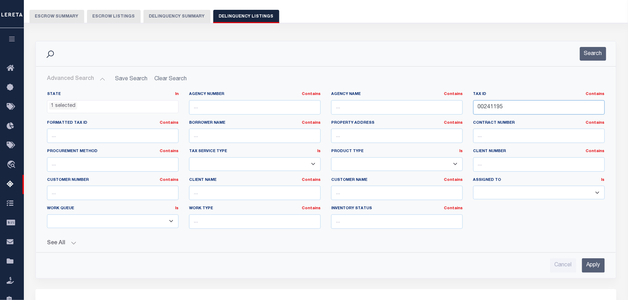
drag, startPoint x: 534, startPoint y: 109, endPoint x: 449, endPoint y: 107, distance: 84.9
click at [452, 107] on div "State In In AK AL AR AZ CA CO CT DC DE FL GA GU HI IA ID IL IN KS KY LA MA MD M…" at bounding box center [326, 163] width 568 height 143
paste input "4"
type input "00241495"
click at [590, 53] on button "Search" at bounding box center [593, 54] width 26 height 14
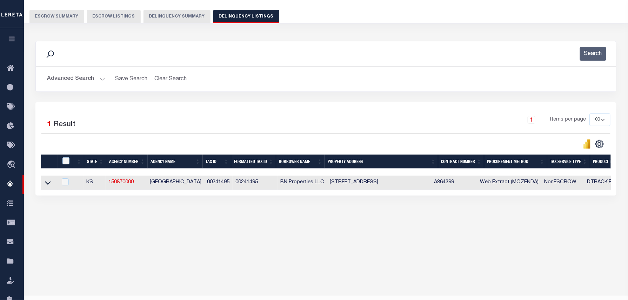
drag, startPoint x: 48, startPoint y: 184, endPoint x: 118, endPoint y: 147, distance: 78.9
click at [48, 184] on icon at bounding box center [48, 182] width 6 height 7
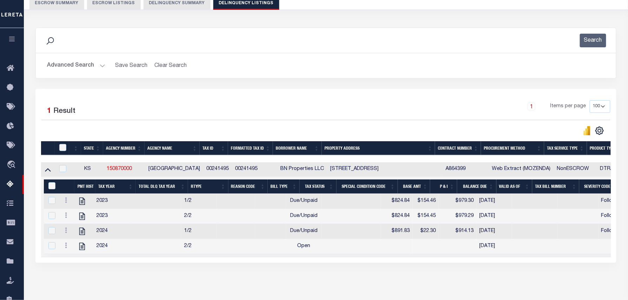
scroll to position [74, 0]
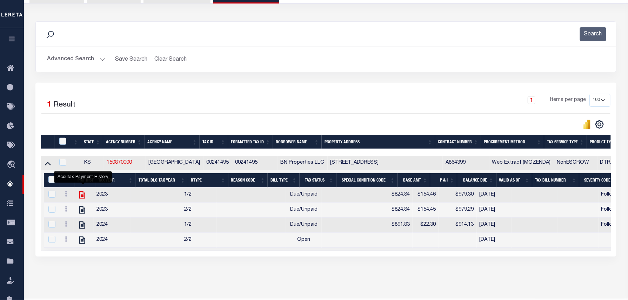
click at [81, 200] on icon "" at bounding box center [82, 194] width 9 height 9
checkbox input "false"
checkbox input "true"
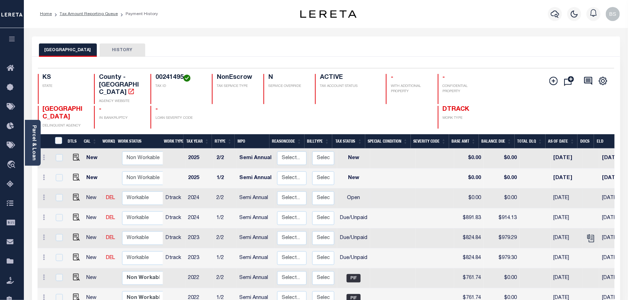
click at [352, 191] on td "Open" at bounding box center [353, 199] width 33 height 20
checkbox input "true"
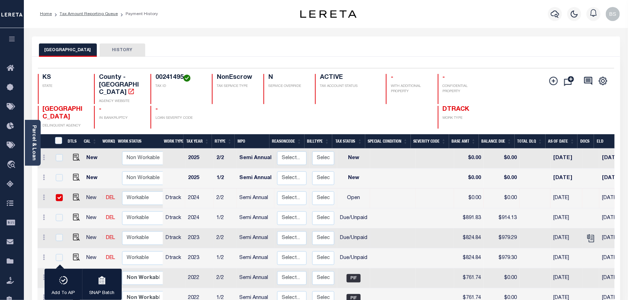
click at [434, 230] on td at bounding box center [435, 239] width 38 height 20
checkbox input "true"
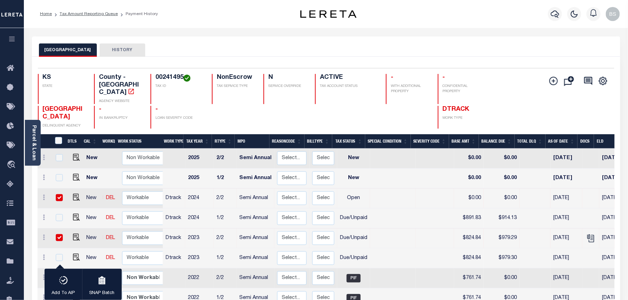
click at [59, 234] on input "checkbox" at bounding box center [59, 237] width 7 height 7
checkbox input "false"
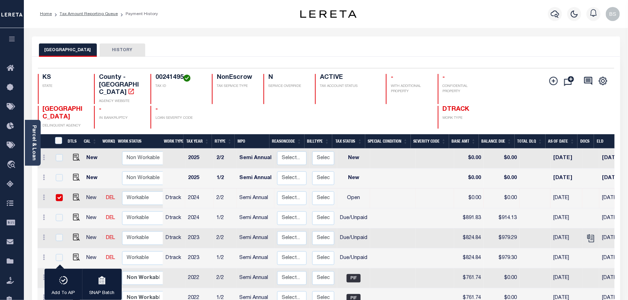
click at [57, 194] on input "checkbox" at bounding box center [59, 197] width 7 height 7
checkbox input "false"
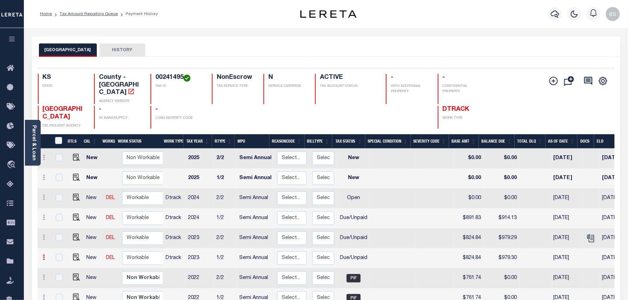
click at [43, 255] on icon at bounding box center [44, 258] width 2 height 6
click at [59, 278] on img at bounding box center [61, 281] width 7 height 7
select select "DUE"
type input "$824.84"
type input "$979.30"
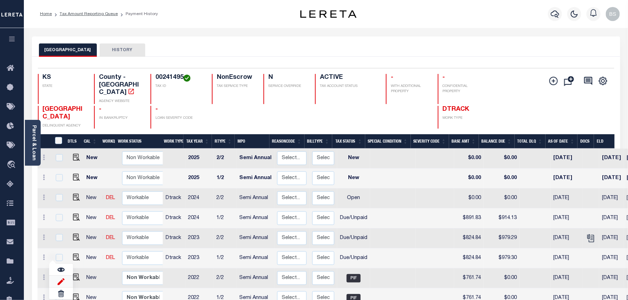
type input "[DATE]"
type input "$154.46"
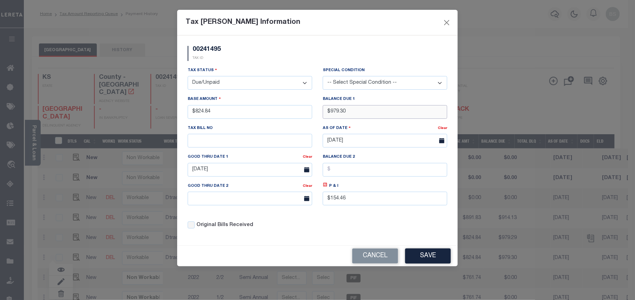
drag, startPoint x: 351, startPoint y: 113, endPoint x: 326, endPoint y: 112, distance: 25.3
click at [326, 112] on input "$979.30" at bounding box center [385, 112] width 125 height 14
type input "$1,035.11"
click at [325, 186] on icon at bounding box center [325, 185] width 2 height 2
type input "$210.27"
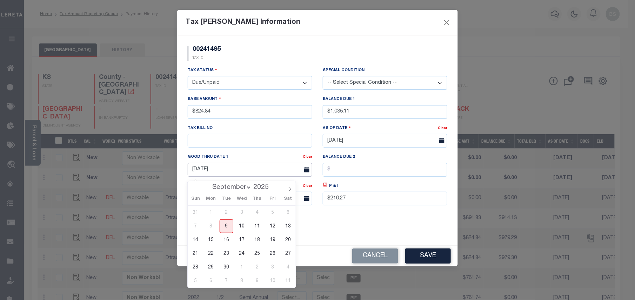
click at [261, 176] on input "[DATE]" at bounding box center [250, 170] width 125 height 14
click at [229, 268] on span "30" at bounding box center [227, 268] width 14 height 14
type input "[DATE]"
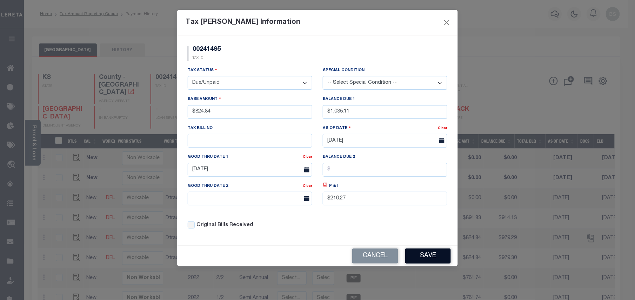
click at [429, 264] on button "Save" at bounding box center [428, 256] width 46 height 15
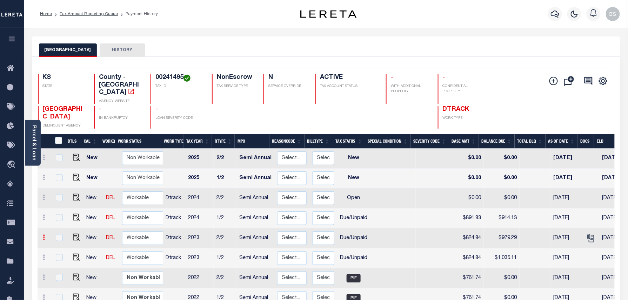
click at [44, 235] on icon at bounding box center [44, 238] width 2 height 6
click at [58, 258] on img at bounding box center [61, 261] width 7 height 7
type input "$824.84"
type input "$979.29"
type input "10/01/2024"
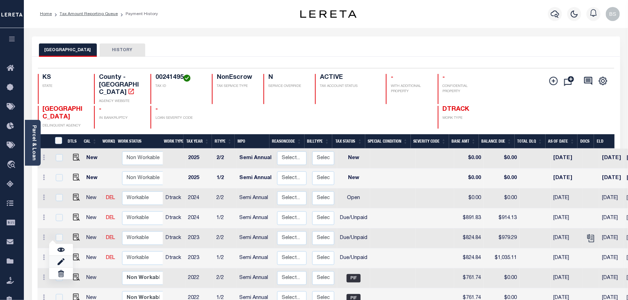
type input "$154.45"
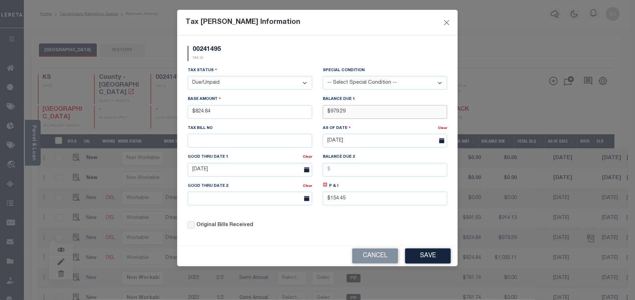
drag, startPoint x: 365, startPoint y: 116, endPoint x: 339, endPoint y: 114, distance: 26.1
click at [326, 116] on input "$979.29" at bounding box center [385, 112] width 125 height 14
type input "$1,035.12"
click at [326, 188] on icon at bounding box center [325, 184] width 5 height 5
type input "$210.28"
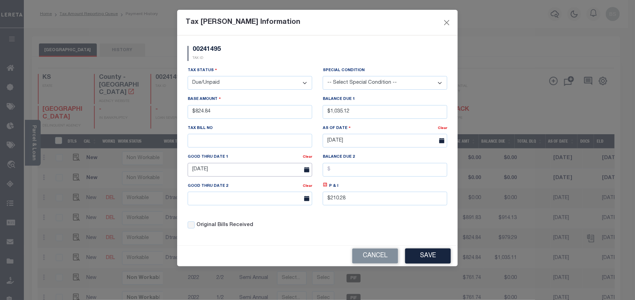
click at [264, 177] on input "10/01/2024" at bounding box center [250, 170] width 125 height 14
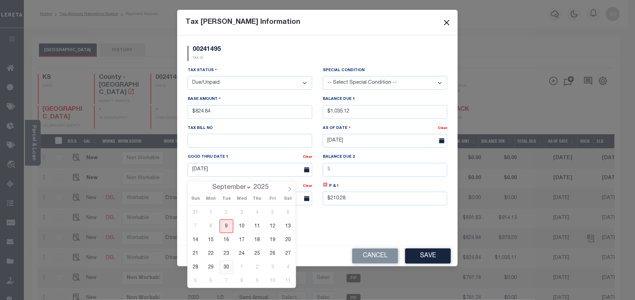
click at [230, 262] on span "30" at bounding box center [227, 268] width 14 height 14
type input "[DATE]"
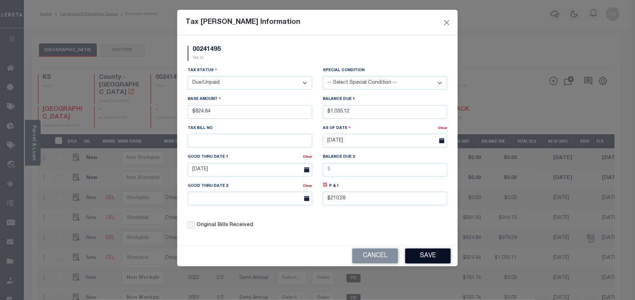
click at [430, 261] on button "Save" at bounding box center [428, 256] width 46 height 15
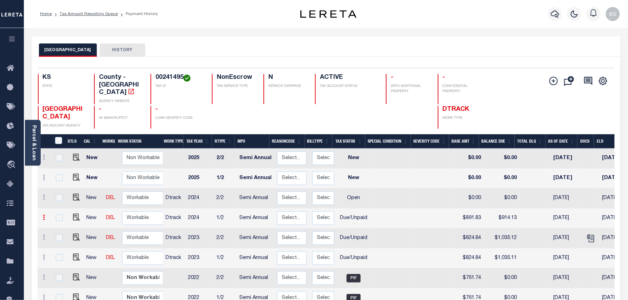
click at [43, 215] on icon at bounding box center [44, 218] width 2 height 6
click at [59, 238] on img at bounding box center [61, 241] width 7 height 7
type input "$891.83"
type input "$914.13"
type input "$22.30"
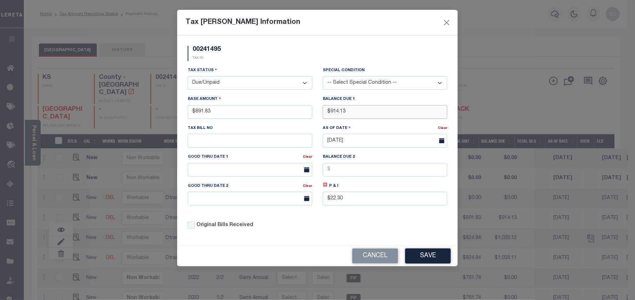
drag, startPoint x: 351, startPoint y: 112, endPoint x: 319, endPoint y: 107, distance: 32.6
click at [319, 107] on div "Balance Due 1 $914.13" at bounding box center [384, 109] width 135 height 29
type input "$973.68"
click at [327, 187] on icon at bounding box center [325, 185] width 4 height 4
type input "$81.85"
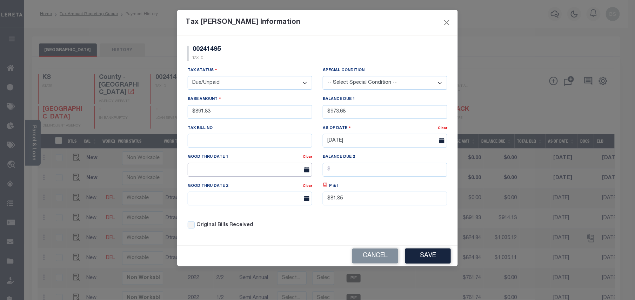
click at [277, 176] on input "text" at bounding box center [250, 170] width 125 height 14
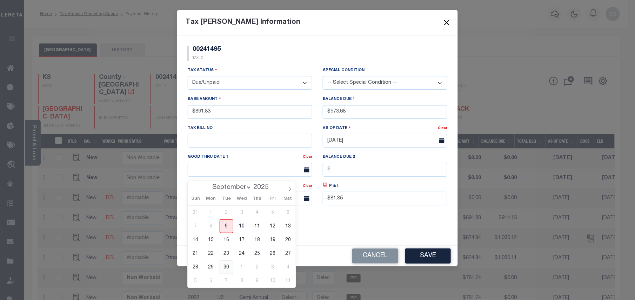
click at [224, 265] on span "30" at bounding box center [227, 268] width 14 height 14
type input "09/30/2025"
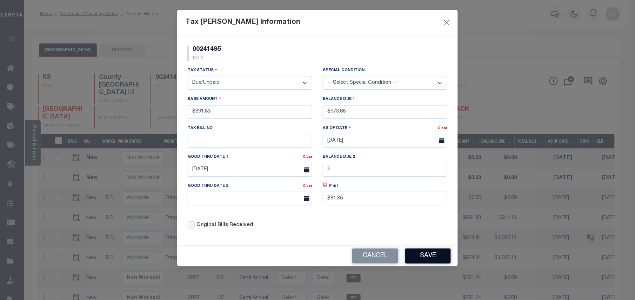
click at [426, 257] on button "Save" at bounding box center [428, 256] width 46 height 15
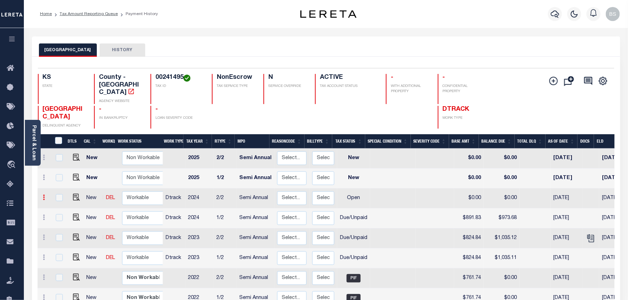
click at [47, 196] on link at bounding box center [44, 199] width 8 height 6
click at [61, 218] on img at bounding box center [61, 221] width 7 height 7
select select "OP2"
type input "$0.00"
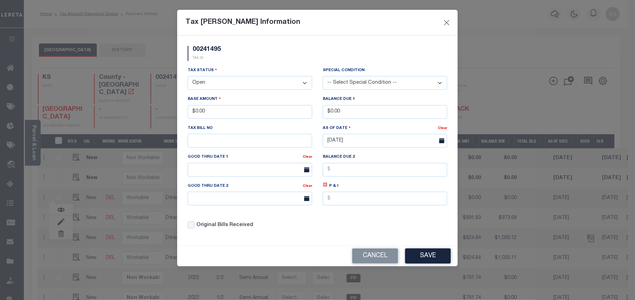
click at [215, 85] on select "- Select Status - Open Due/Unpaid Paid Incomplete No Tax Due Internal Refund Pr…" at bounding box center [250, 83] width 125 height 14
select select "DUE"
click at [188, 77] on select "- Select Status - Open Due/Unpaid Paid Incomplete No Tax Due Internal Refund Pr…" at bounding box center [250, 83] width 125 height 14
drag, startPoint x: 214, startPoint y: 114, endPoint x: 186, endPoint y: 113, distance: 28.1
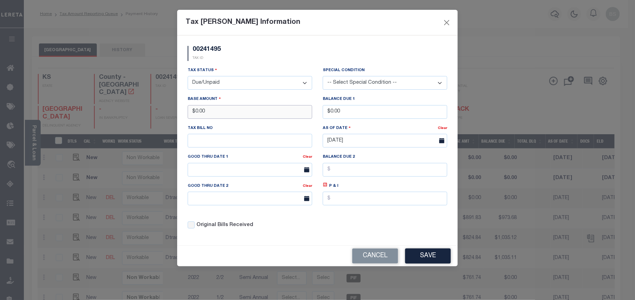
click at [186, 113] on div "Base Amount $0.00" at bounding box center [249, 109] width 135 height 29
click at [230, 113] on input "$891.00" at bounding box center [250, 112] width 125 height 14
type input "$891.83"
drag, startPoint x: 354, startPoint y: 114, endPoint x: 311, endPoint y: 114, distance: 42.8
click at [311, 114] on div "Tax Status - Select Status - Open Due/Unpaid Paid Incomplete No Tax Due Interna…" at bounding box center [317, 151] width 270 height 168
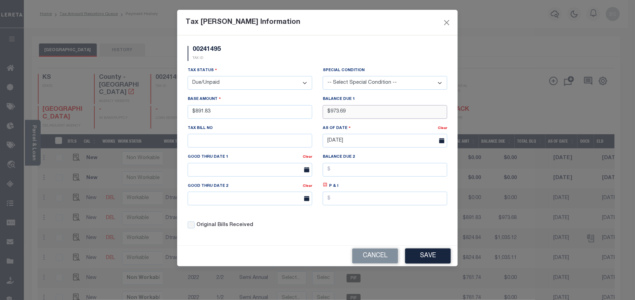
type input "$973.69"
click at [327, 187] on icon at bounding box center [325, 185] width 4 height 4
type input "$81.86"
click at [254, 173] on input "text" at bounding box center [250, 170] width 125 height 14
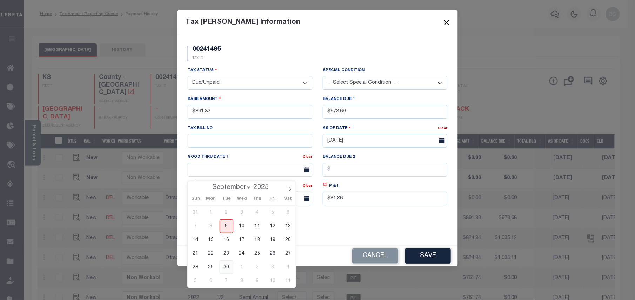
click at [229, 261] on span "30" at bounding box center [227, 268] width 14 height 14
type input "09/30/2025"
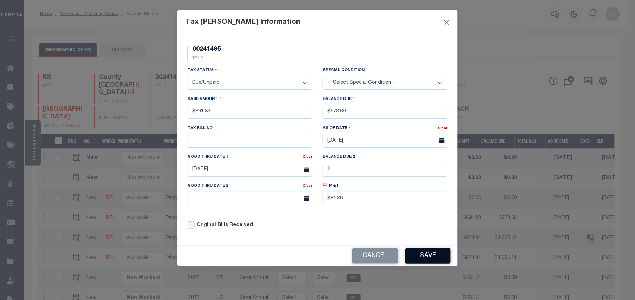
click at [429, 258] on button "Save" at bounding box center [428, 256] width 46 height 15
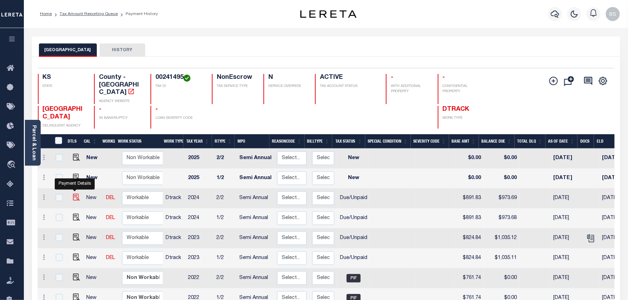
click at [73, 194] on img at bounding box center [76, 197] width 7 height 7
checkbox input "true"
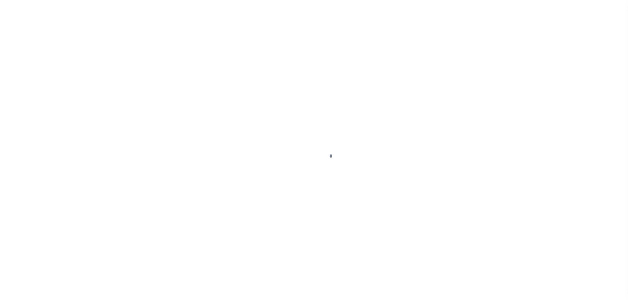
select select "DUE"
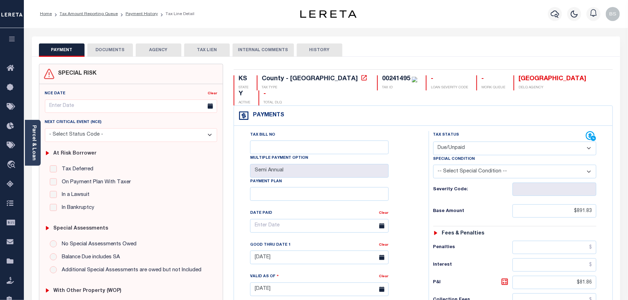
click at [115, 51] on button "DOCUMENTS" at bounding box center [110, 49] width 46 height 13
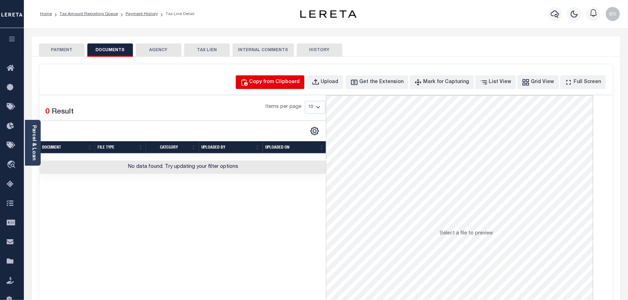
click at [274, 83] on div "Copy from Clipboard" at bounding box center [274, 83] width 51 height 8
select select "POP"
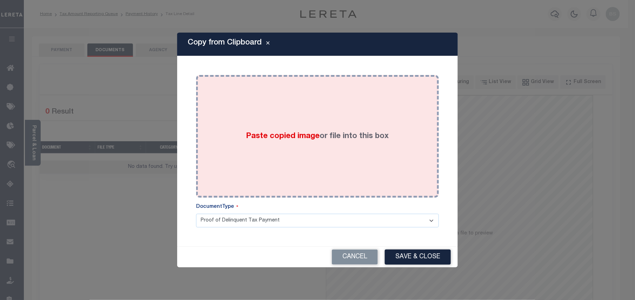
click at [314, 139] on span "Paste copied image" at bounding box center [283, 137] width 74 height 8
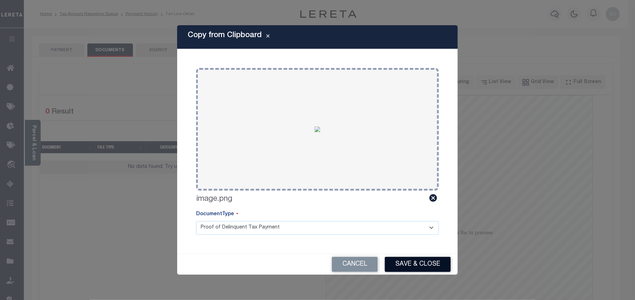
click at [427, 262] on button "Save & Close" at bounding box center [418, 264] width 66 height 15
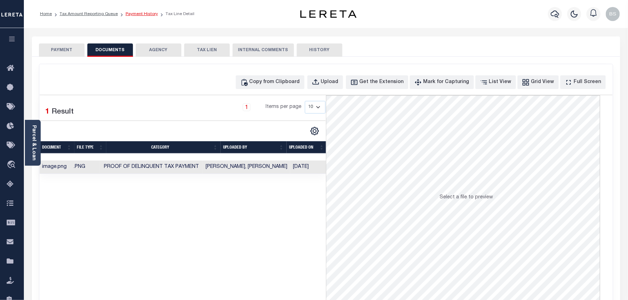
click at [145, 15] on link "Payment History" at bounding box center [142, 14] width 32 height 4
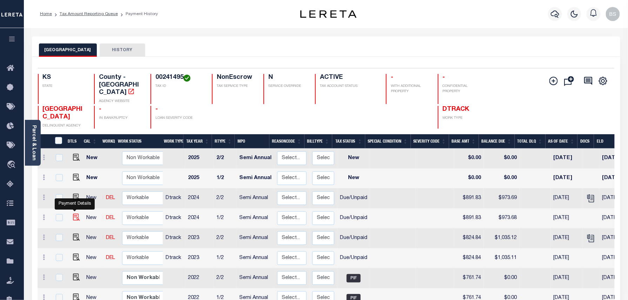
click at [73, 214] on img "" at bounding box center [76, 217] width 7 height 7
checkbox input "true"
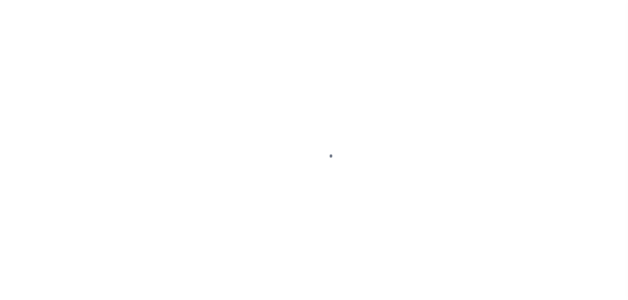
select select "DUE"
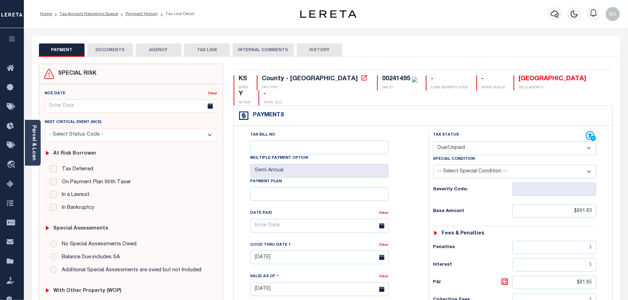
click at [121, 54] on button "DOCUMENTS" at bounding box center [110, 49] width 46 height 13
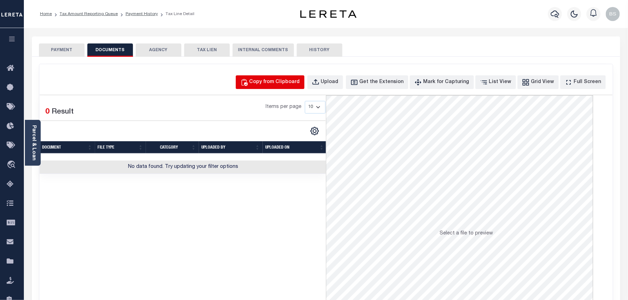
click at [278, 87] on button "Copy from Clipboard" at bounding box center [270, 82] width 69 height 14
select select "POP"
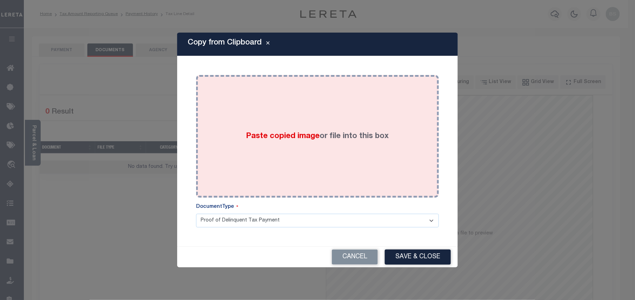
click at [344, 157] on div "Paste copied image or file into this box" at bounding box center [317, 136] width 232 height 112
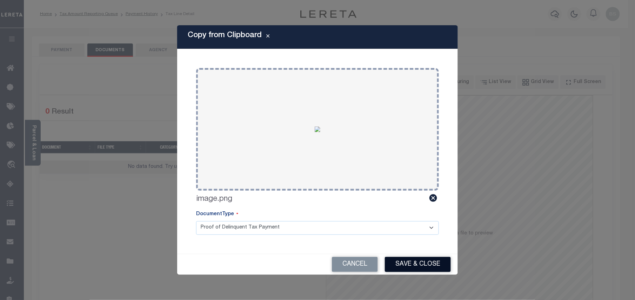
click at [419, 263] on button "Save & Close" at bounding box center [418, 264] width 66 height 15
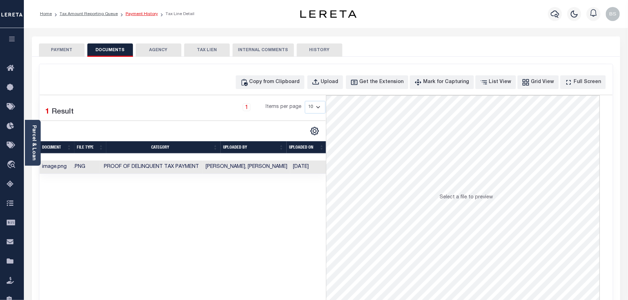
click at [138, 12] on link "Payment History" at bounding box center [142, 14] width 32 height 4
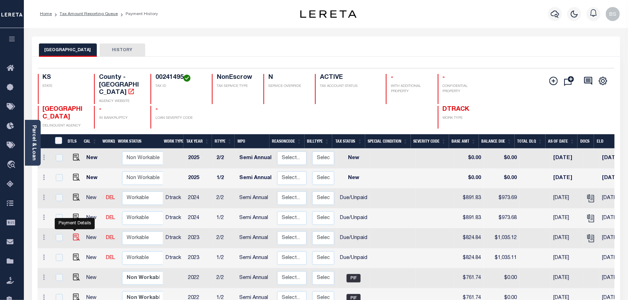
click at [75, 234] on img "" at bounding box center [76, 237] width 7 height 7
checkbox input "true"
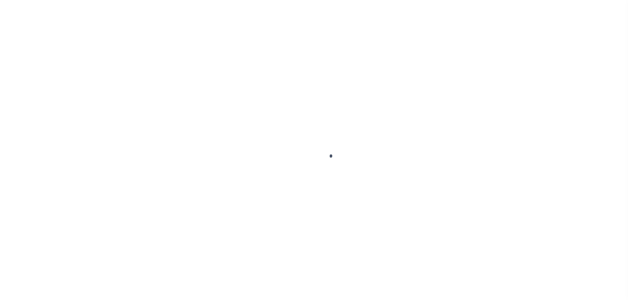
select select "DUE"
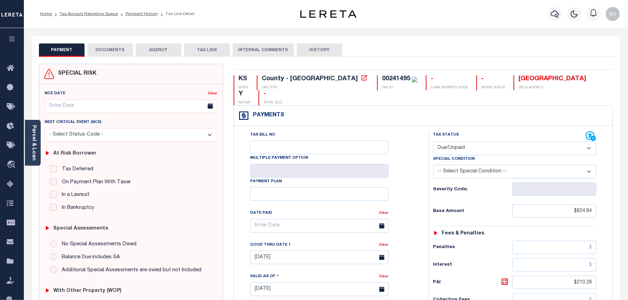
click at [112, 54] on button "DOCUMENTS" at bounding box center [110, 49] width 46 height 13
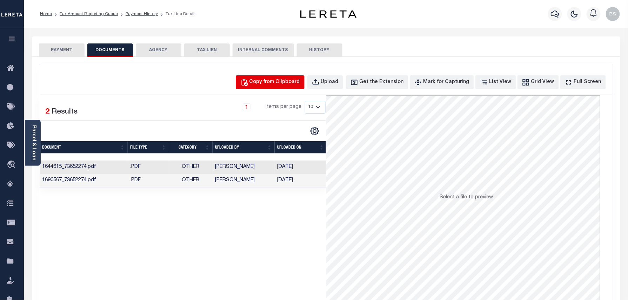
click at [270, 87] on button "Copy from Clipboard" at bounding box center [270, 82] width 69 height 14
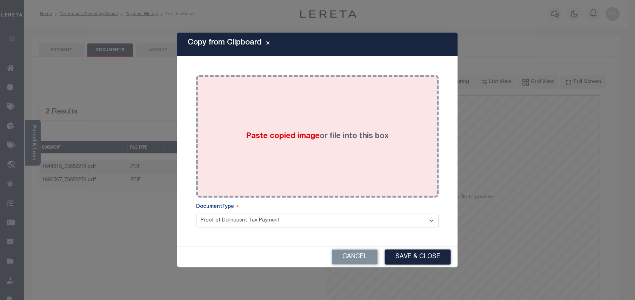
click at [344, 166] on div "Paste copied image or file into this box" at bounding box center [317, 136] width 232 height 112
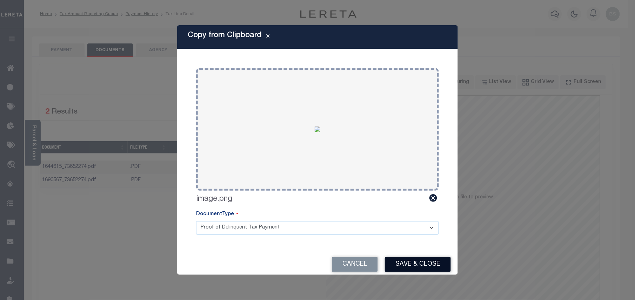
click at [420, 262] on button "Save & Close" at bounding box center [418, 264] width 66 height 15
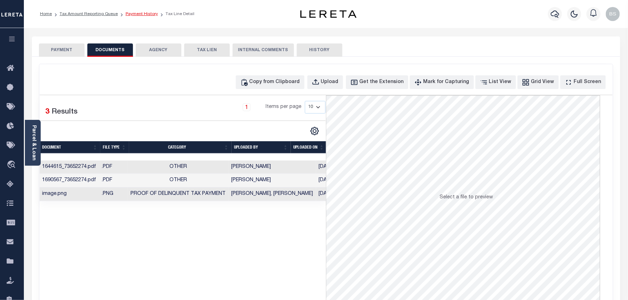
click at [135, 13] on link "Payment History" at bounding box center [142, 14] width 32 height 4
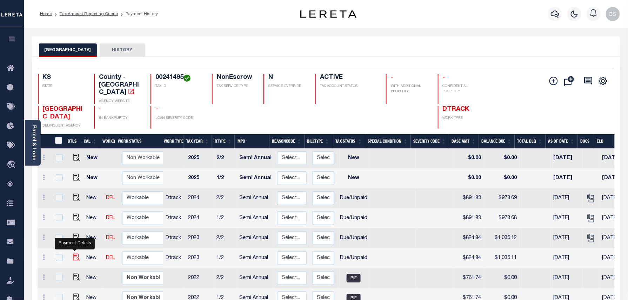
click at [74, 254] on img "" at bounding box center [76, 257] width 7 height 7
checkbox input "true"
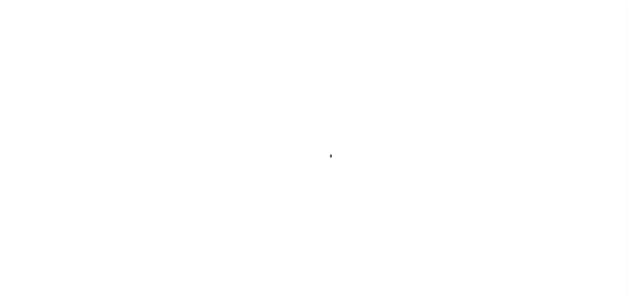
select select "DUE"
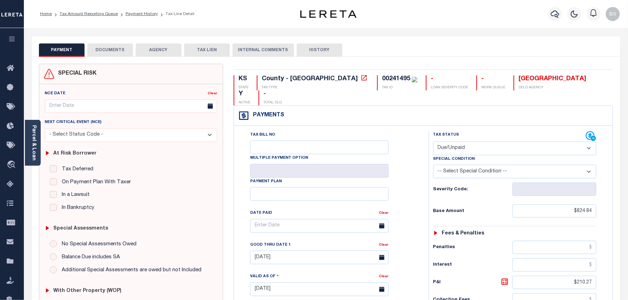
click at [116, 51] on button "DOCUMENTS" at bounding box center [110, 49] width 46 height 13
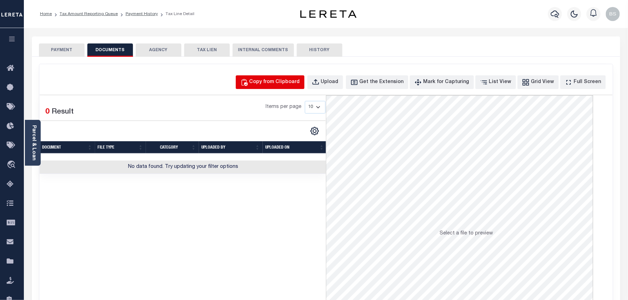
click at [298, 83] on div "Copy from Clipboard" at bounding box center [274, 83] width 51 height 8
select select "POP"
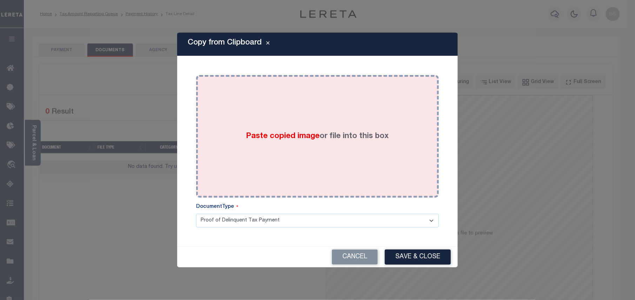
click at [316, 135] on span "Paste copied image" at bounding box center [283, 137] width 74 height 8
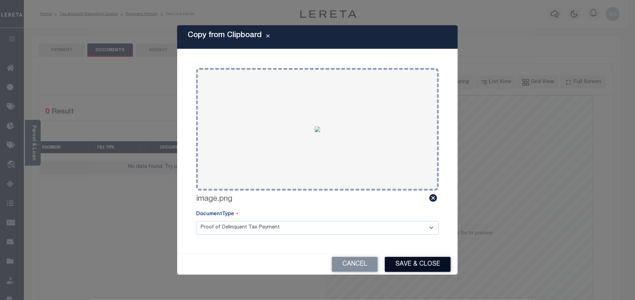
click at [421, 265] on button "Save & Close" at bounding box center [418, 264] width 66 height 15
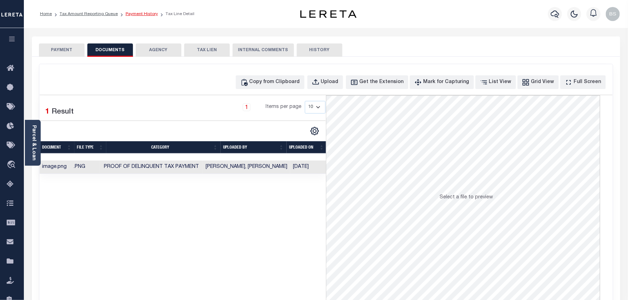
click at [145, 12] on link "Payment History" at bounding box center [142, 14] width 32 height 4
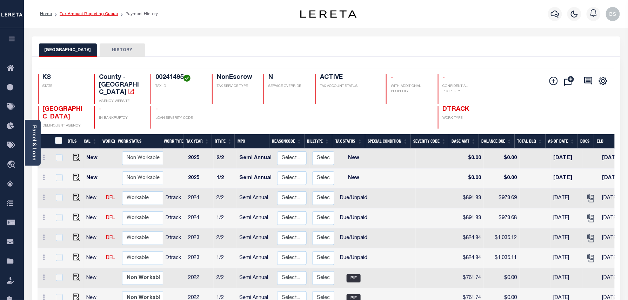
click at [108, 12] on link "Tax Amount Reporting Queue" at bounding box center [89, 14] width 58 height 4
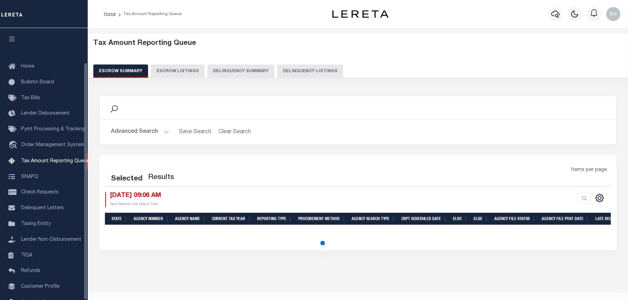
click at [300, 71] on button "Delinquency Listings" at bounding box center [310, 71] width 66 height 13
select select "100"
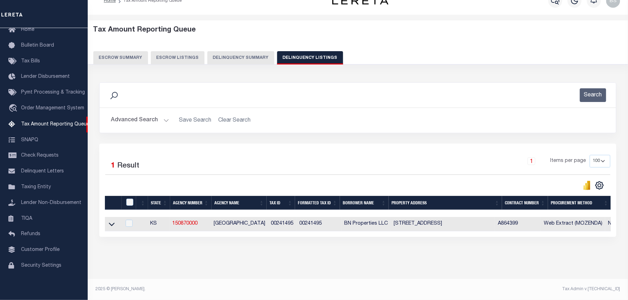
scroll to position [20, 0]
click at [115, 221] on link at bounding box center [112, 223] width 8 height 5
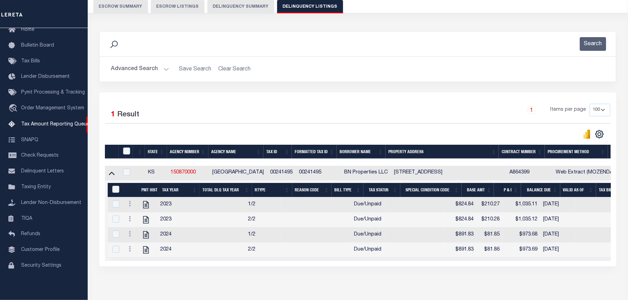
scroll to position [67, 0]
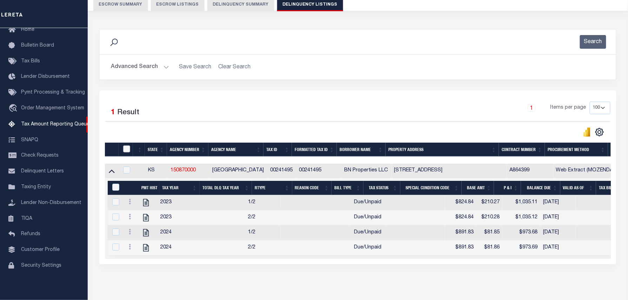
click at [125, 149] on input "checkbox" at bounding box center [126, 149] width 7 height 7
checkbox input "true"
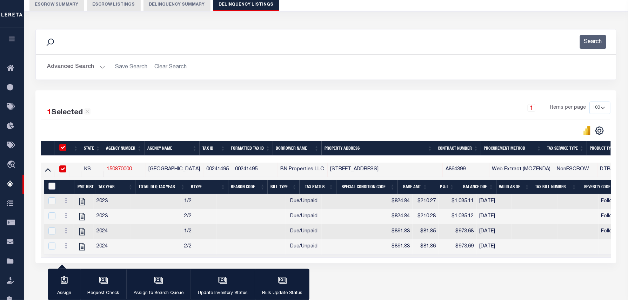
click at [51, 188] on input "&nbsp;" at bounding box center [51, 186] width 7 height 7
checkbox input "true"
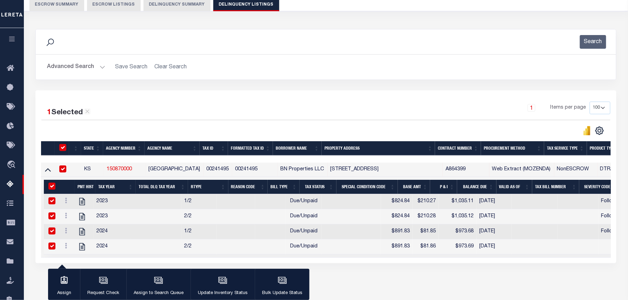
checkbox input "true"
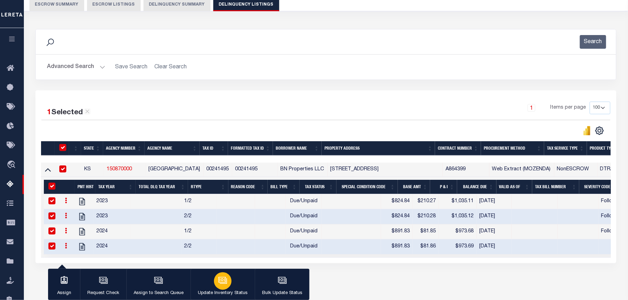
click at [233, 281] on button "Update Inventory Status" at bounding box center [222, 285] width 64 height 32
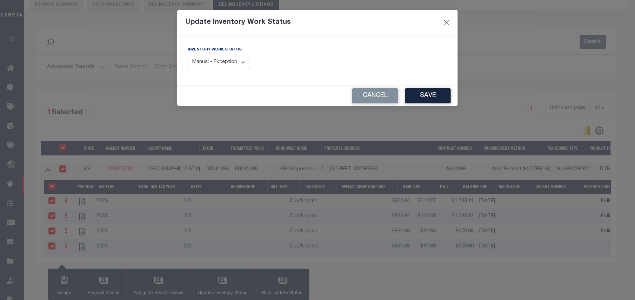
drag, startPoint x: 229, startPoint y: 62, endPoint x: 226, endPoint y: 67, distance: 5.1
click at [229, 62] on select "Manual - Exception Pended - Awaiting Search Late Add Exception Completed" at bounding box center [219, 63] width 62 height 14
select select "4"
click at [188, 56] on select "Manual - Exception Pended - Awaiting Search Late Add Exception Completed" at bounding box center [219, 63] width 62 height 14
click at [434, 100] on button "Save" at bounding box center [428, 95] width 46 height 15
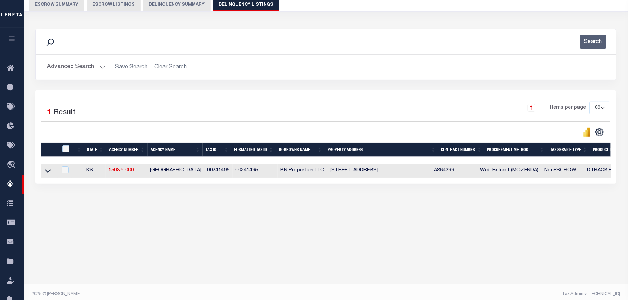
click at [80, 65] on button "Advanced Search" at bounding box center [76, 67] width 58 height 14
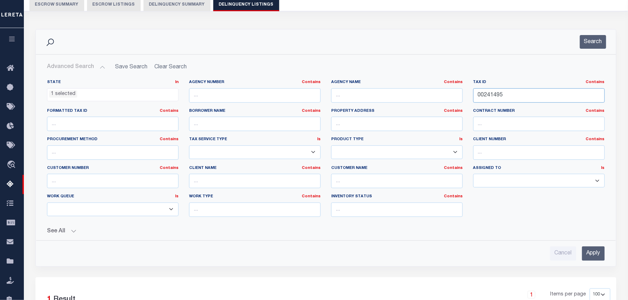
drag, startPoint x: 510, startPoint y: 93, endPoint x: 462, endPoint y: 93, distance: 48.0
click at [464, 93] on div "State In In AK AL AR AZ CA CO CT DC DE FL GA GU HI IA ID IL IN KS KY LA MA MD M…" at bounding box center [326, 151] width 568 height 143
click at [507, 45] on div "Search" at bounding box center [325, 42] width 569 height 14
drag, startPoint x: 516, startPoint y: 94, endPoint x: 463, endPoint y: 94, distance: 53.0
click at [467, 95] on div "State In In AK AL AR AZ CA CO CT DC DE FL GA GU HI IA ID IL IN KS KY LA MA MD M…" at bounding box center [326, 151] width 568 height 143
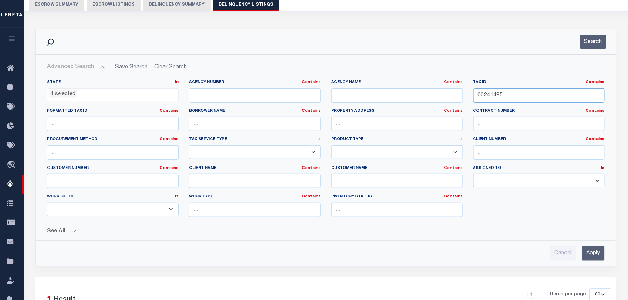
paste input "2319"
type input "00242319"
click at [607, 46] on div "Search" at bounding box center [325, 42] width 569 height 14
click at [596, 44] on button "Search" at bounding box center [593, 42] width 26 height 14
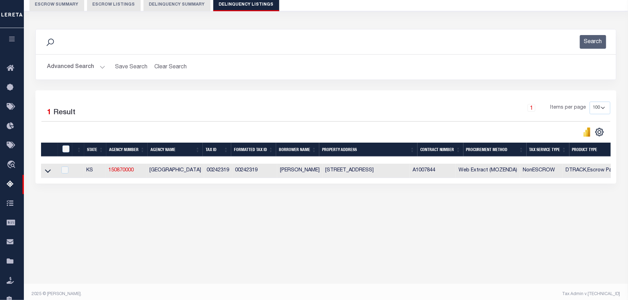
drag, startPoint x: 46, startPoint y: 172, endPoint x: 149, endPoint y: 138, distance: 108.4
click at [46, 172] on icon at bounding box center [48, 170] width 6 height 7
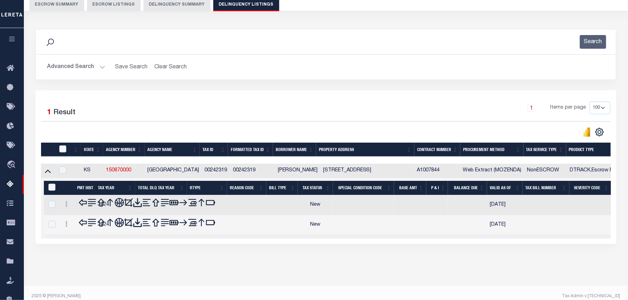
scroll to position [72, 0]
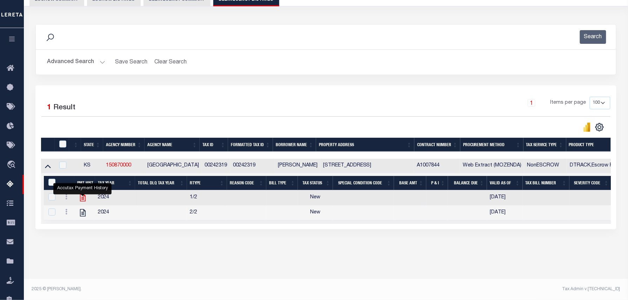
click at [81, 201] on icon "" at bounding box center [82, 197] width 9 height 9
checkbox input "false"
checkbox input "true"
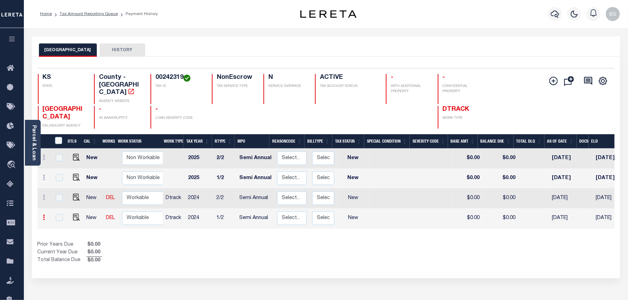
click at [45, 215] on icon at bounding box center [44, 218] width 2 height 6
click at [63, 200] on img at bounding box center [61, 203] width 7 height 7
select select "NW2"
type input "$0.00"
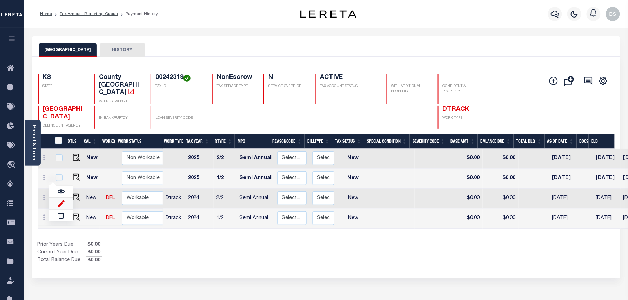
type input "[DATE]"
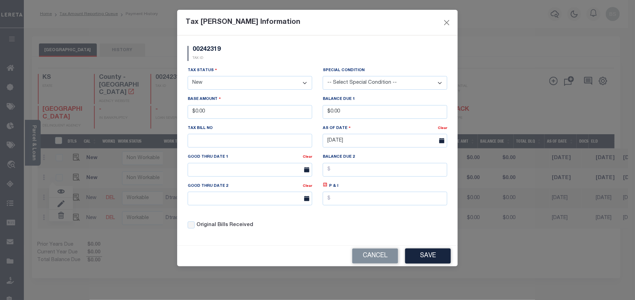
click at [222, 83] on select "- Select Status - Open Due/Unpaid Paid Incomplete No Tax Due Internal Refund Pr…" at bounding box center [250, 83] width 125 height 14
select select "PYD"
click at [188, 77] on select "- Select Status - Open Due/Unpaid Paid Incomplete No Tax Due Internal Refund Pr…" at bounding box center [250, 83] width 125 height 14
drag, startPoint x: 233, startPoint y: 115, endPoint x: 191, endPoint y: 110, distance: 42.8
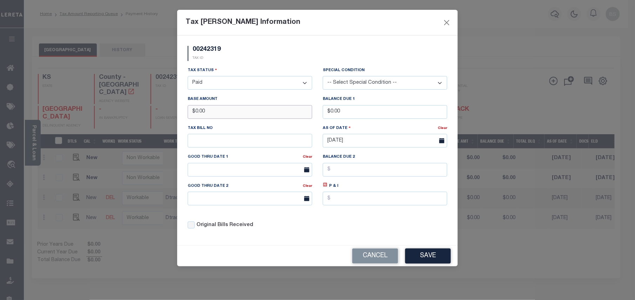
click at [191, 110] on input "$0.00" at bounding box center [250, 112] width 125 height 14
click at [434, 260] on button "Save" at bounding box center [428, 256] width 46 height 15
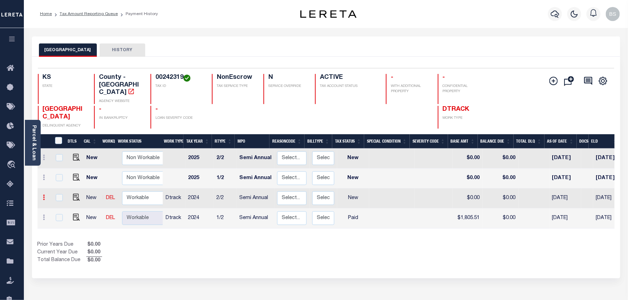
click at [43, 195] on icon at bounding box center [44, 198] width 2 height 6
click at [65, 178] on link at bounding box center [61, 184] width 24 height 12
type input "$0.00"
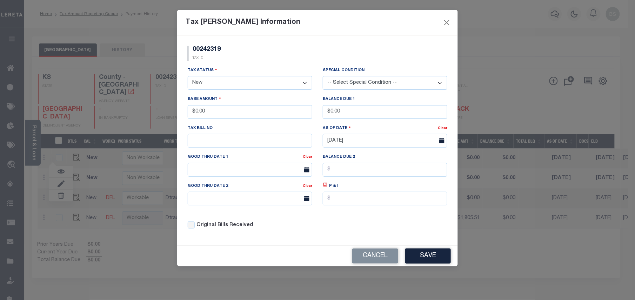
click at [226, 89] on select "- Select Status - Open Due/Unpaid Paid Incomplete No Tax Due Internal Refund Pr…" at bounding box center [250, 83] width 125 height 14
click at [226, 86] on select "- Select Status - Open Due/Unpaid Paid Incomplete No Tax Due Internal Refund Pr…" at bounding box center [250, 83] width 125 height 14
select select "PYD"
click at [188, 77] on select "- Select Status - Open Due/Unpaid Paid Incomplete No Tax Due Internal Refund Pr…" at bounding box center [250, 83] width 125 height 14
drag, startPoint x: 224, startPoint y: 113, endPoint x: 186, endPoint y: 116, distance: 38.0
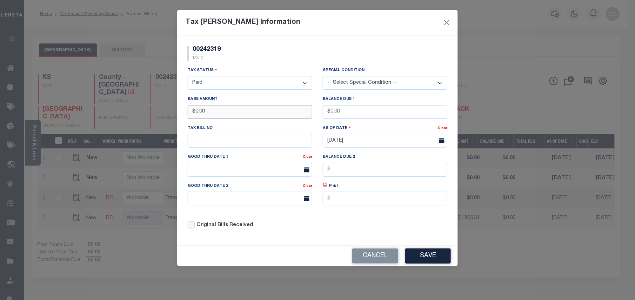
click at [186, 116] on div "Base Amount $0.00" at bounding box center [249, 109] width 135 height 29
type input "$1,805.52"
click at [425, 254] on button "Save" at bounding box center [428, 256] width 46 height 15
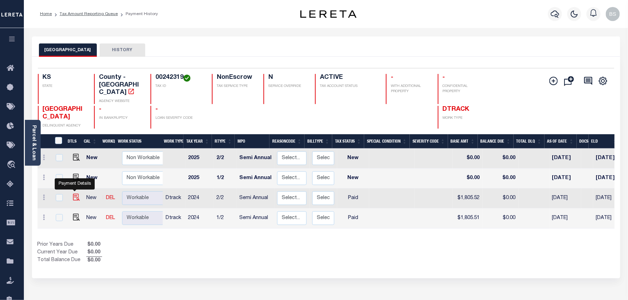
click at [73, 194] on img at bounding box center [76, 197] width 7 height 7
checkbox input "true"
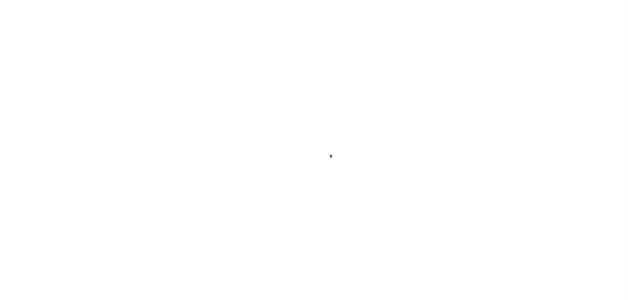
select select "PYD"
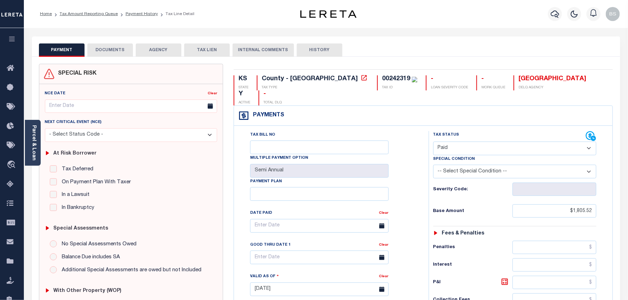
click at [114, 51] on button "DOCUMENTS" at bounding box center [110, 49] width 46 height 13
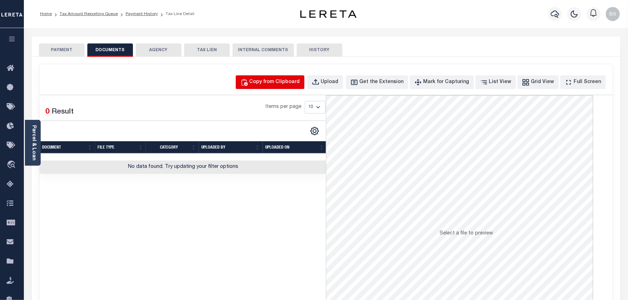
click at [276, 86] on div "Copy from Clipboard" at bounding box center [274, 83] width 51 height 8
select select "POP"
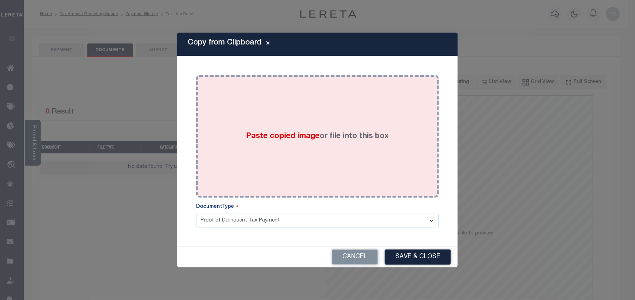
click at [298, 125] on div "Paste copied image or file into this box" at bounding box center [317, 136] width 232 height 112
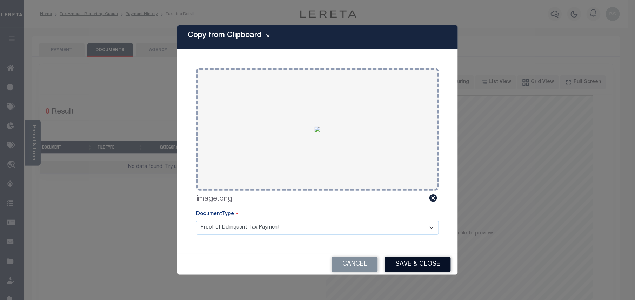
click at [416, 265] on button "Save & Close" at bounding box center [418, 264] width 66 height 15
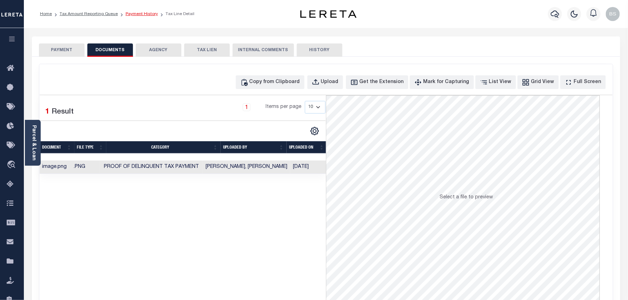
click at [144, 15] on link "Payment History" at bounding box center [142, 14] width 32 height 4
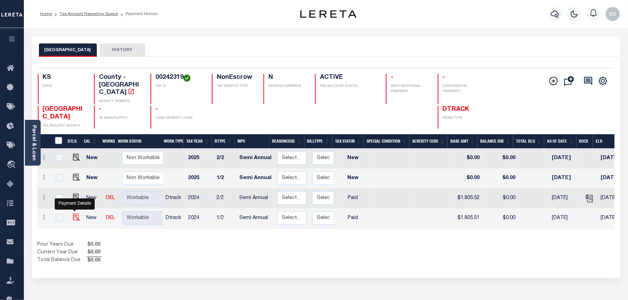
click at [73, 214] on img "" at bounding box center [76, 217] width 7 height 7
checkbox input "true"
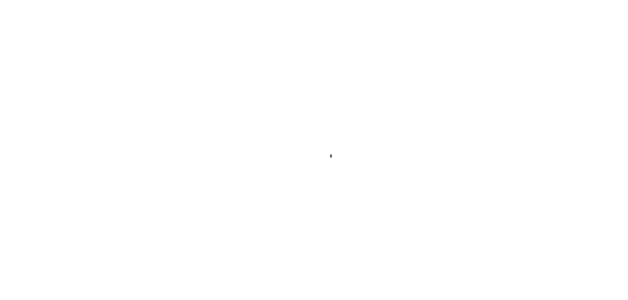
select select "PYD"
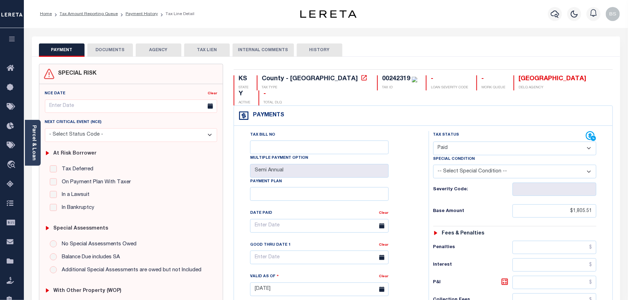
click at [98, 47] on button "DOCUMENTS" at bounding box center [110, 49] width 46 height 13
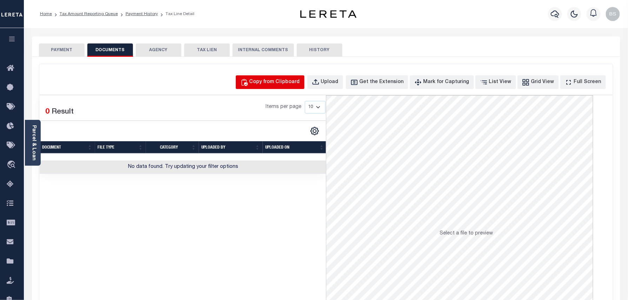
click at [269, 85] on div "Copy from Clipboard" at bounding box center [274, 83] width 51 height 8
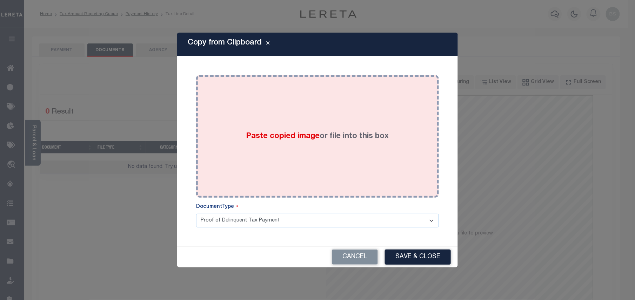
click at [273, 119] on div "Paste copied image or file into this box" at bounding box center [317, 136] width 232 height 112
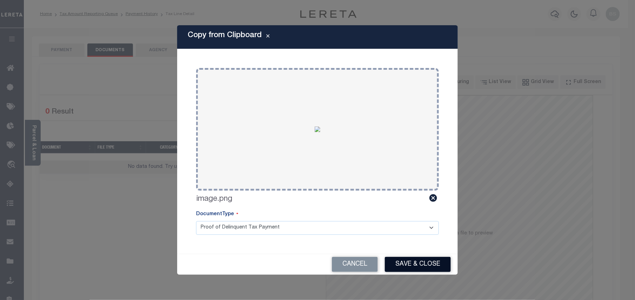
click at [421, 269] on button "Save & Close" at bounding box center [418, 264] width 66 height 15
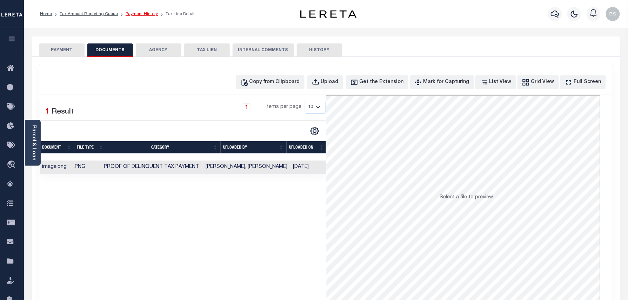
click at [144, 15] on link "Payment History" at bounding box center [142, 14] width 32 height 4
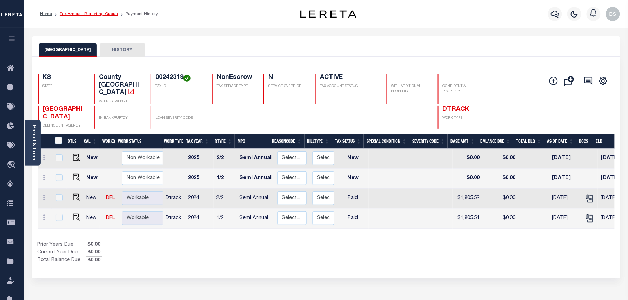
click at [112, 15] on link "Tax Amount Reporting Queue" at bounding box center [89, 14] width 58 height 4
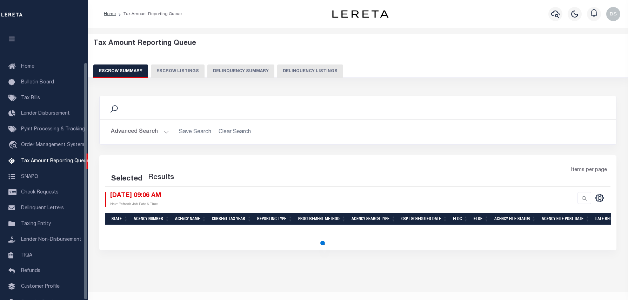
click at [289, 73] on button "Delinquency Listings" at bounding box center [310, 71] width 66 height 13
select select "100"
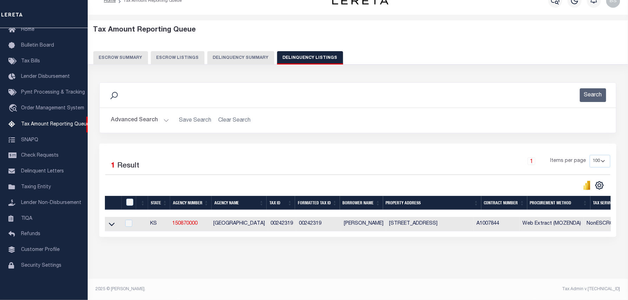
scroll to position [20, 0]
click at [114, 223] on icon at bounding box center [112, 225] width 6 height 4
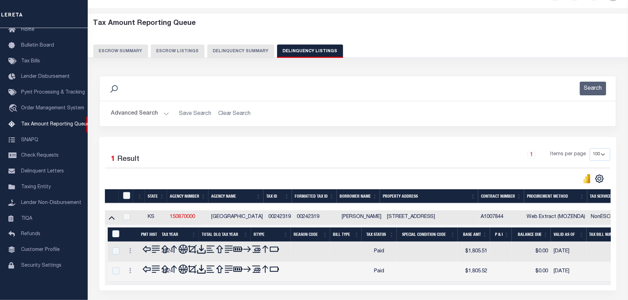
scroll to position [72, 0]
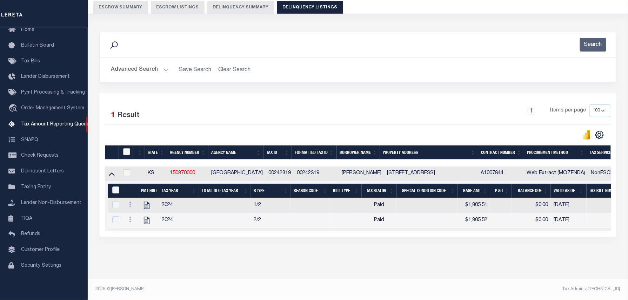
click at [125, 148] on input "checkbox" at bounding box center [126, 151] width 7 height 7
checkbox input "true"
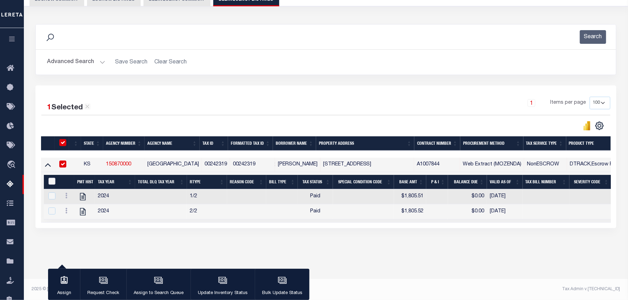
click at [53, 184] on input "&nbsp;" at bounding box center [51, 181] width 7 height 7
checkbox input "true"
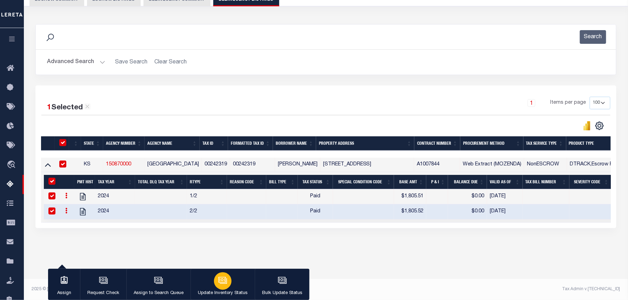
click at [207, 274] on button "Update Inventory Status" at bounding box center [222, 285] width 64 height 32
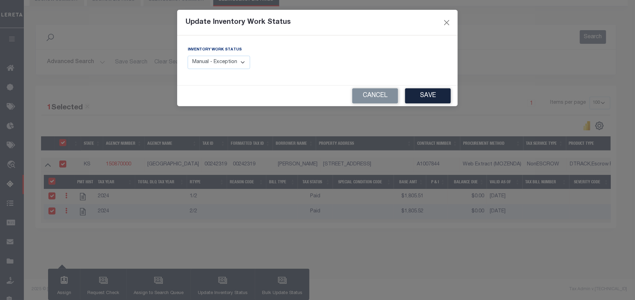
click at [225, 67] on select "Manual - Exception Pended - Awaiting Search Late Add Exception Completed" at bounding box center [219, 63] width 62 height 14
select select "4"
click at [188, 56] on select "Manual - Exception Pended - Awaiting Search Late Add Exception Completed" at bounding box center [219, 63] width 62 height 14
click at [426, 93] on button "Save" at bounding box center [428, 95] width 46 height 15
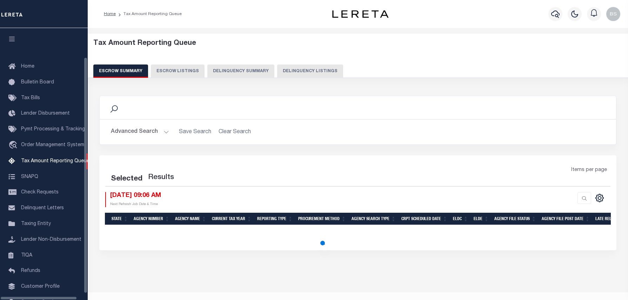
click at [329, 74] on button "Delinquency Listings" at bounding box center [310, 71] width 66 height 13
select select "100"
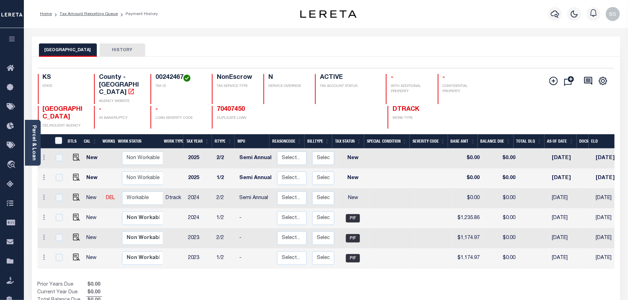
click at [240, 150] on td "Semi Annual" at bounding box center [255, 159] width 38 height 20
checkbox input "true"
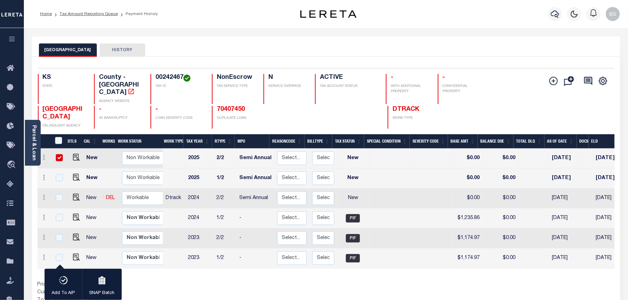
click at [62, 152] on td at bounding box center [59, 159] width 15 height 20
checkbox input "false"
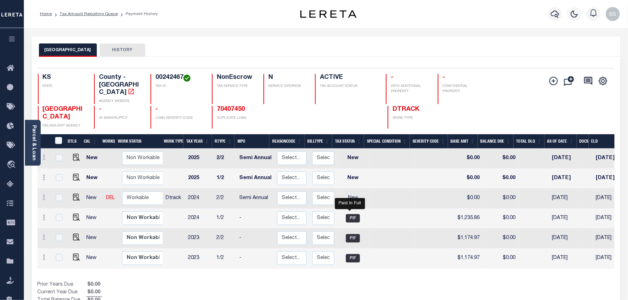
click at [354, 214] on span "PIF" at bounding box center [353, 218] width 14 height 8
checkbox input "true"
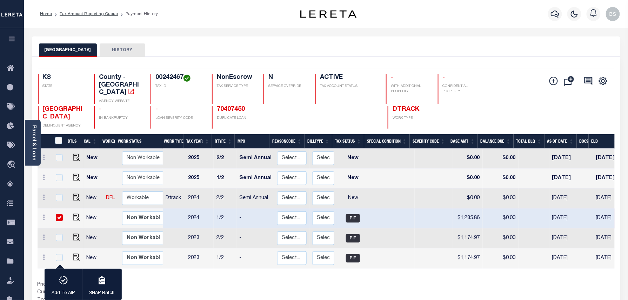
click at [405, 214] on td at bounding box center [392, 219] width 46 height 20
checkbox input "false"
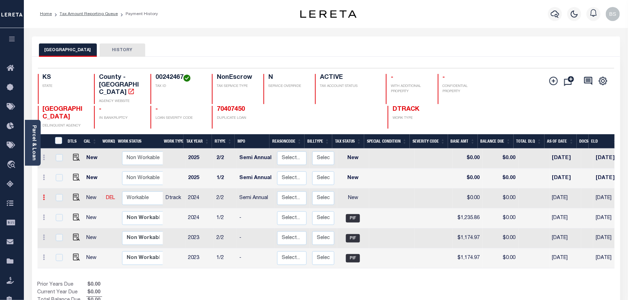
click at [45, 196] on link at bounding box center [44, 199] width 8 height 6
click at [59, 218] on img at bounding box center [61, 221] width 7 height 7
select select "NW2"
type input "$0.00"
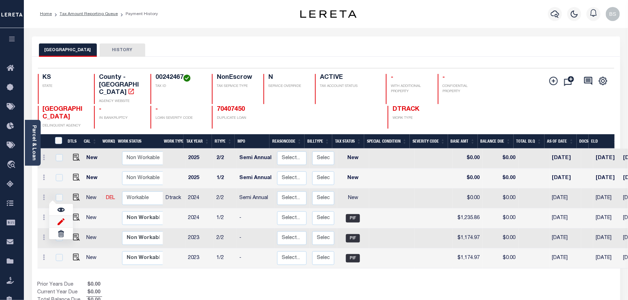
type input "[DATE]"
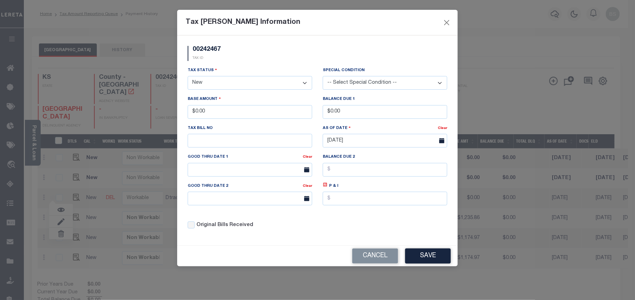
click at [232, 80] on select "- Select Status - Open Due/Unpaid Paid Incomplete No Tax Due Internal Refund Pr…" at bounding box center [250, 83] width 125 height 14
click at [228, 93] on div "Tax Status - Select Status - Open Due/Unpaid Paid Incomplete No Tax Due Interna…" at bounding box center [249, 81] width 135 height 29
click at [217, 85] on select "- Select Status - Open Due/Unpaid Paid Incomplete No Tax Due Internal Refund Pr…" at bounding box center [250, 83] width 125 height 14
select select "PYD"
click at [188, 77] on select "- Select Status - Open Due/Unpaid Paid Incomplete No Tax Due Internal Refund Pr…" at bounding box center [250, 83] width 125 height 14
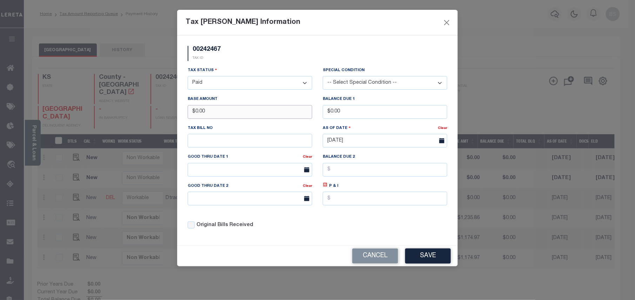
drag, startPoint x: 219, startPoint y: 114, endPoint x: 179, endPoint y: 114, distance: 40.0
click at [179, 114] on div "00242467 TAX ID Installment: TaxID: 00242467 Tax Status" at bounding box center [317, 140] width 281 height 210
type input "$1,235.86"
click at [445, 263] on button "Save" at bounding box center [428, 256] width 46 height 15
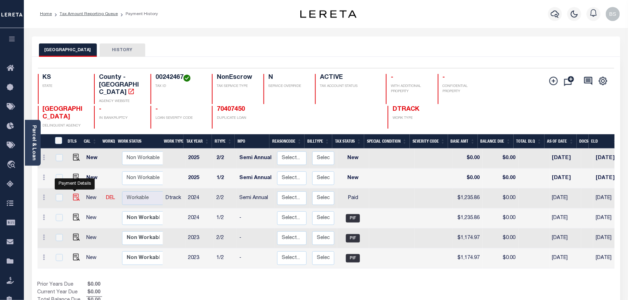
click at [73, 194] on img at bounding box center [76, 197] width 7 height 7
checkbox input "true"
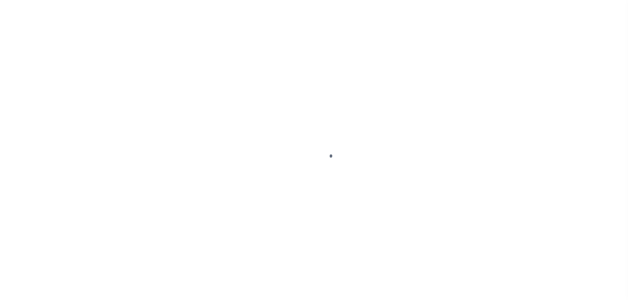
select select "PYD"
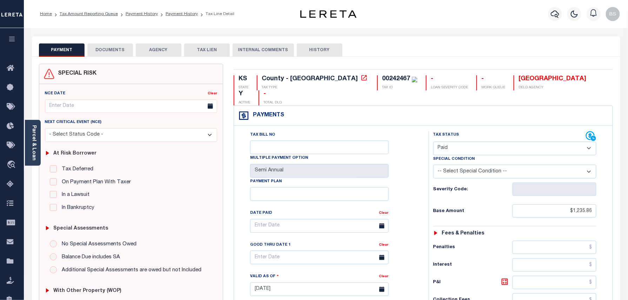
click at [126, 53] on button "DOCUMENTS" at bounding box center [110, 49] width 46 height 13
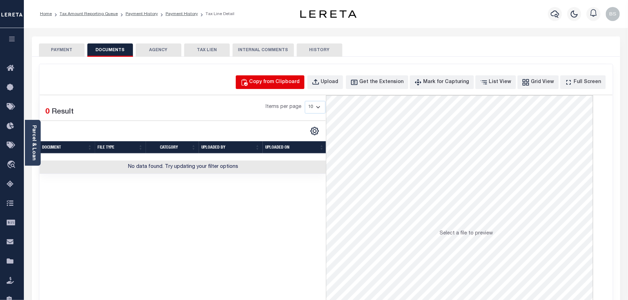
click at [284, 81] on div "Copy from Clipboard" at bounding box center [274, 83] width 51 height 8
select select "POP"
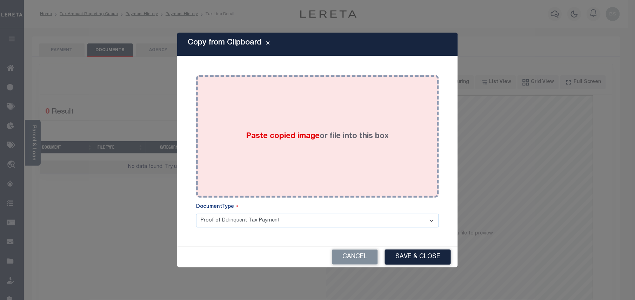
click at [335, 129] on div "Paste copied image or file into this box" at bounding box center [317, 136] width 232 height 112
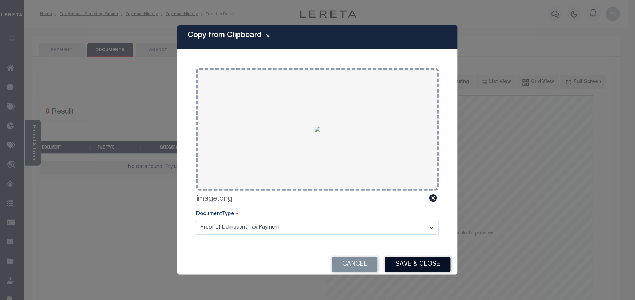
click at [418, 261] on button "Save & Close" at bounding box center [418, 264] width 66 height 15
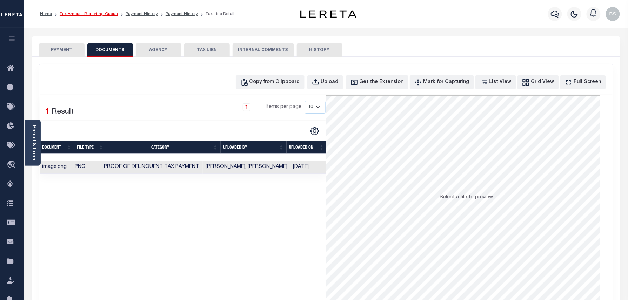
click at [108, 15] on link "Tax Amount Reporting Queue" at bounding box center [89, 14] width 58 height 4
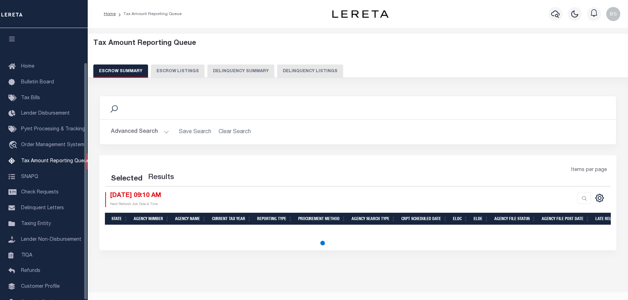
click at [296, 69] on button "Delinquency Listings" at bounding box center [310, 71] width 66 height 13
select select "100"
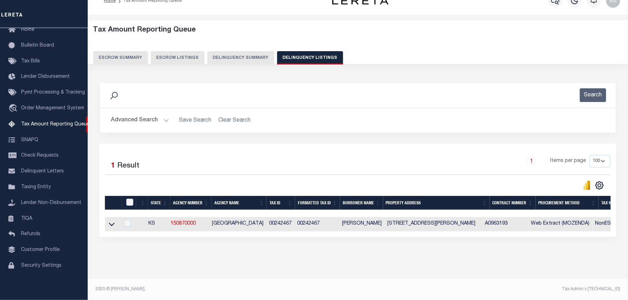
scroll to position [20, 0]
click at [110, 221] on icon at bounding box center [112, 224] width 6 height 7
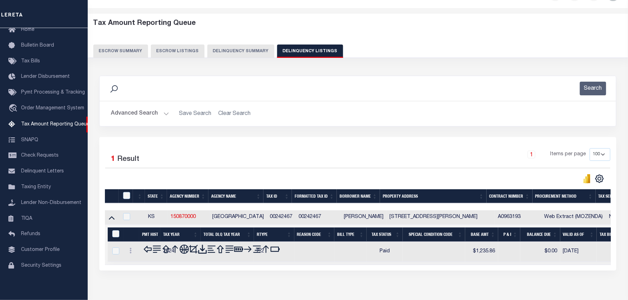
scroll to position [56, 0]
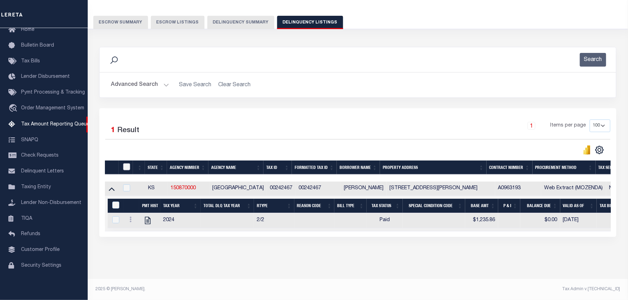
click at [127, 163] on input "checkbox" at bounding box center [126, 166] width 7 height 7
checkbox input "true"
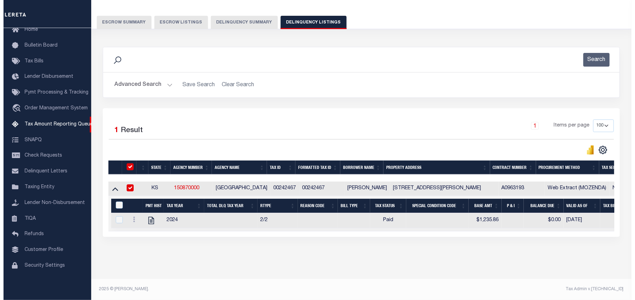
scroll to position [55, 0]
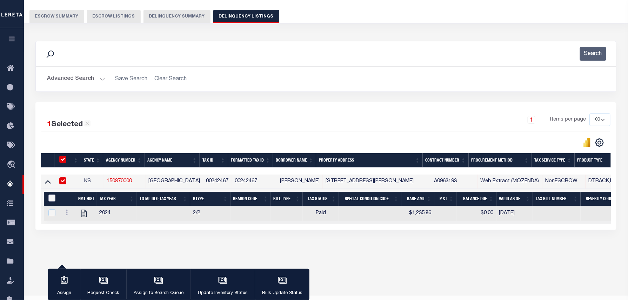
click at [50, 201] on input "&nbsp;" at bounding box center [51, 198] width 7 height 7
checkbox input "true"
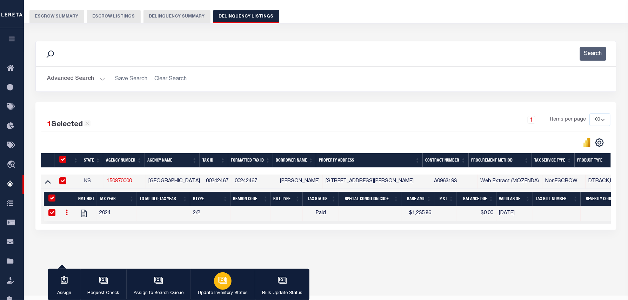
click at [219, 277] on icon "button" at bounding box center [222, 280] width 9 height 9
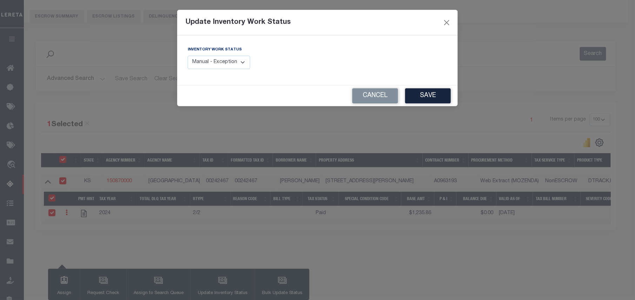
click at [238, 67] on select "Manual - Exception Pended - Awaiting Search Late Add Exception Completed" at bounding box center [219, 63] width 62 height 14
select select "4"
click at [188, 56] on select "Manual - Exception Pended - Awaiting Search Late Add Exception Completed" at bounding box center [219, 63] width 62 height 14
click at [457, 94] on div "Cancel Save" at bounding box center [317, 96] width 281 height 21
click at [443, 96] on button "Save" at bounding box center [428, 95] width 46 height 15
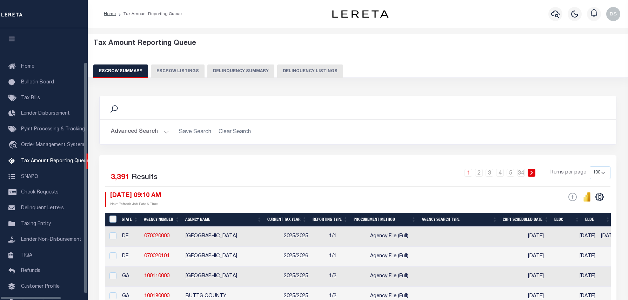
select select "100"
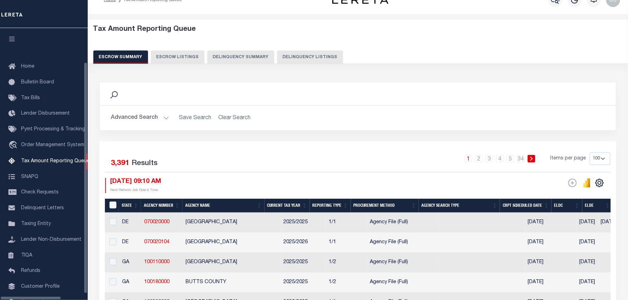
scroll to position [32, 0]
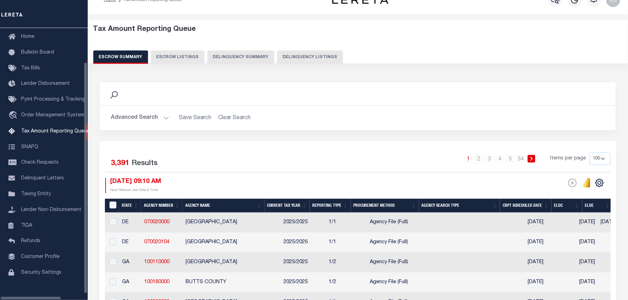
click at [290, 57] on button "Delinquency Listings" at bounding box center [310, 57] width 66 height 13
select select "100"
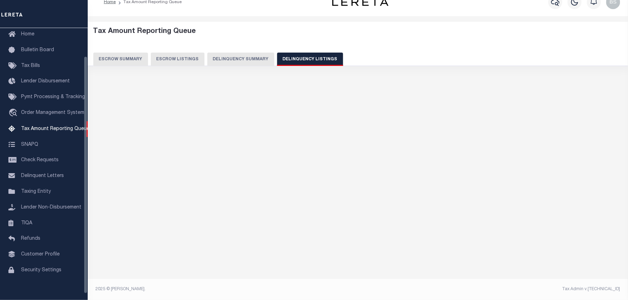
select select "100"
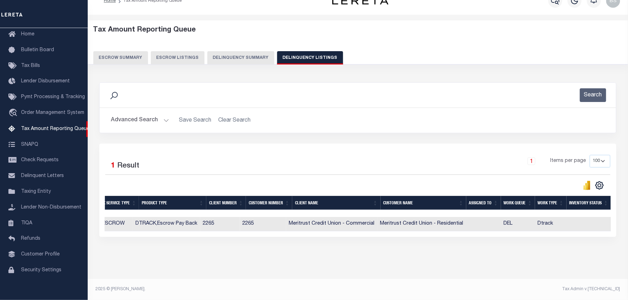
scroll to position [0, 0]
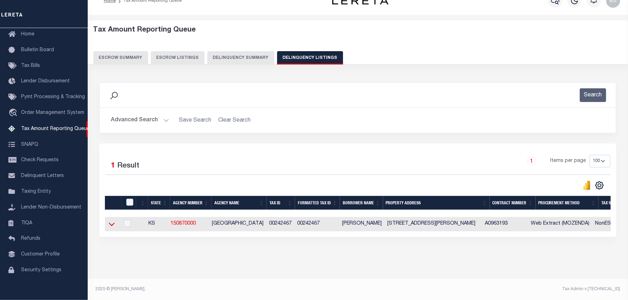
click at [109, 227] on icon at bounding box center [112, 224] width 6 height 7
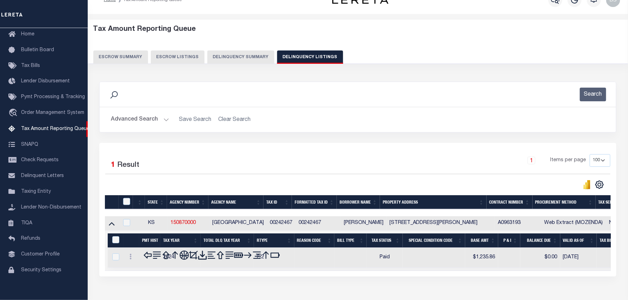
scroll to position [56, 0]
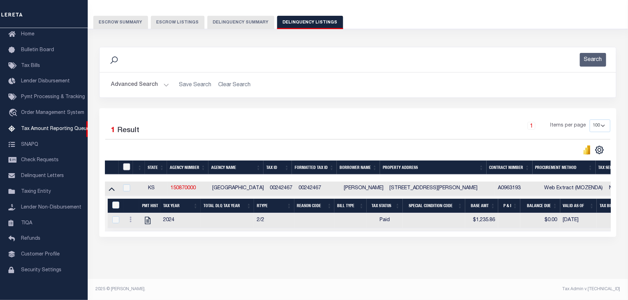
click at [127, 163] on input "checkbox" at bounding box center [126, 166] width 7 height 7
checkbox input "true"
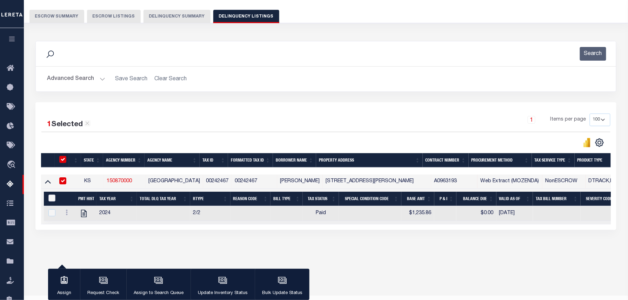
click at [53, 202] on input "&nbsp;" at bounding box center [51, 198] width 7 height 7
checkbox input "true"
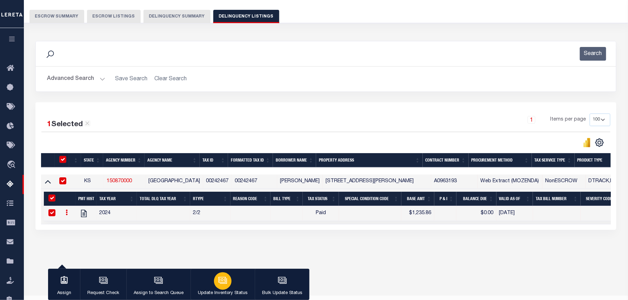
click at [214, 273] on button "Update Inventory Status" at bounding box center [222, 285] width 64 height 32
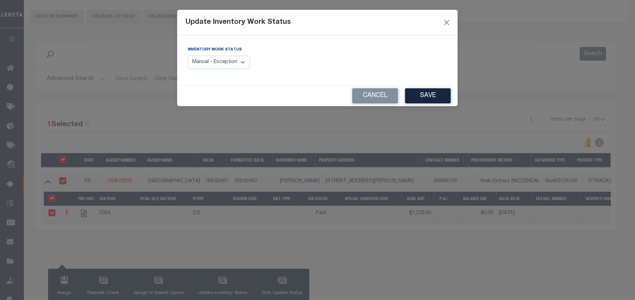
click at [229, 58] on select "Manual - Exception Pended - Awaiting Search Late Add Exception Completed" at bounding box center [219, 63] width 62 height 14
select select "4"
click at [188, 56] on select "Manual - Exception Pended - Awaiting Search Late Add Exception Completed" at bounding box center [219, 63] width 62 height 14
click at [438, 98] on button "Save" at bounding box center [428, 95] width 46 height 15
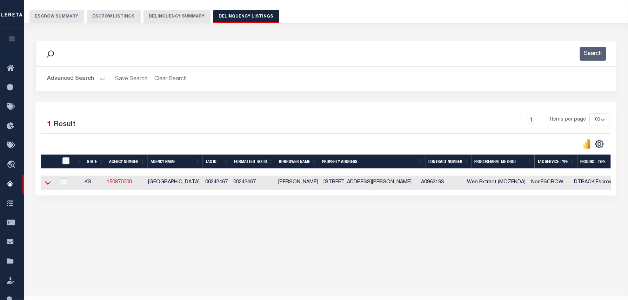
click at [47, 183] on icon at bounding box center [48, 182] width 6 height 7
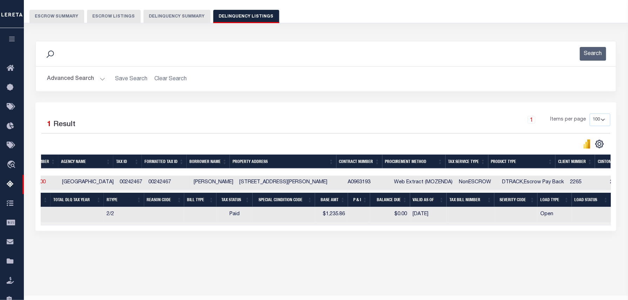
scroll to position [0, 0]
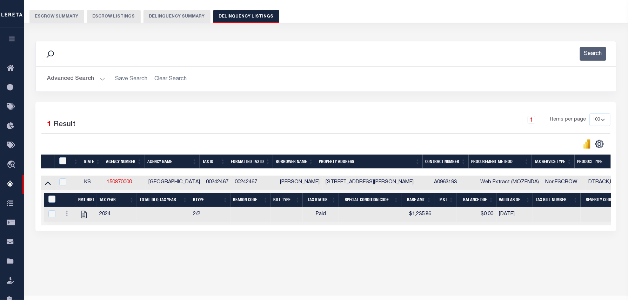
click at [76, 79] on button "Advanced Search" at bounding box center [76, 79] width 58 height 14
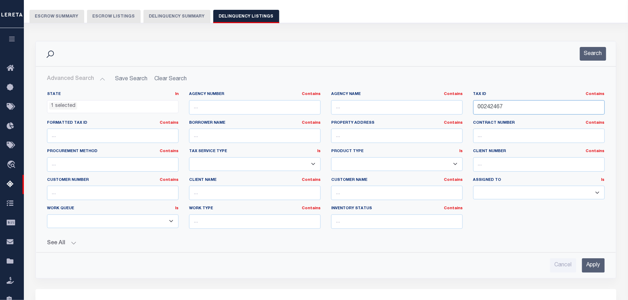
drag, startPoint x: 508, startPoint y: 107, endPoint x: 377, endPoint y: 102, distance: 131.3
click at [377, 102] on div "State In In AK AL AR AZ CA CO CT DC DE FL GA GU HI IA ID IL IN KS KY LA MA MD M…" at bounding box center [326, 163] width 568 height 143
paste input "5426"
type input "00245426"
click at [615, 56] on div "Search" at bounding box center [326, 53] width 580 height 25
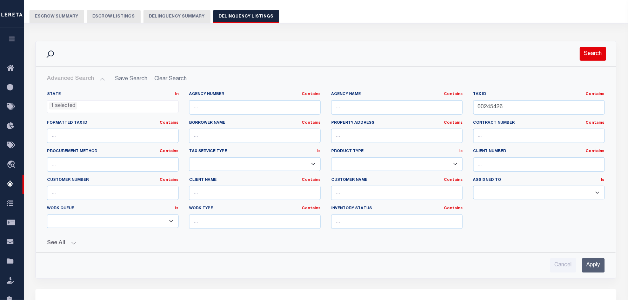
click at [598, 55] on button "Search" at bounding box center [593, 54] width 26 height 14
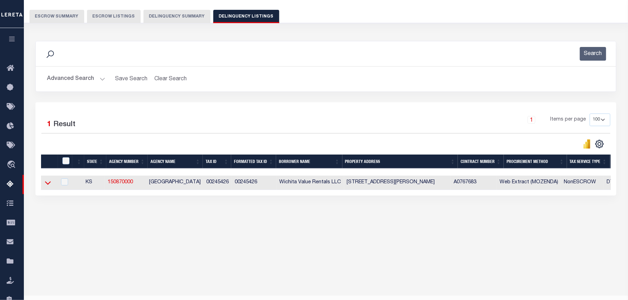
click at [47, 185] on icon at bounding box center [48, 184] width 6 height 4
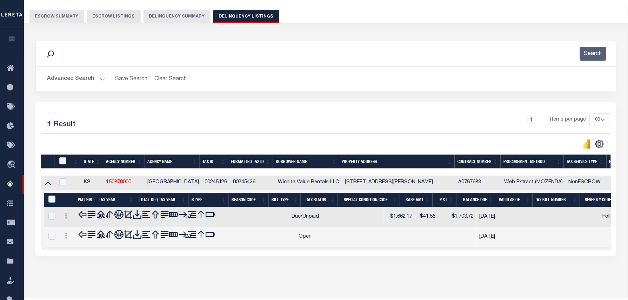
scroll to position [72, 0]
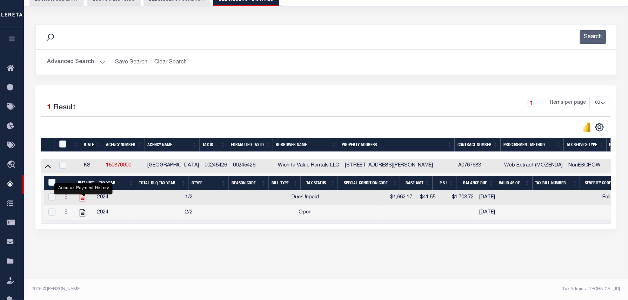
click at [83, 199] on icon "" at bounding box center [82, 197] width 9 height 9
checkbox input "false"
checkbox input "true"
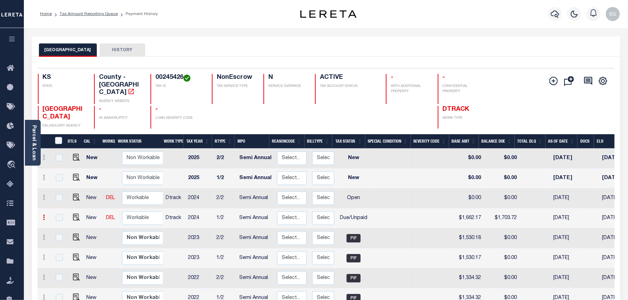
click at [44, 215] on icon at bounding box center [44, 218] width 2 height 6
click at [61, 238] on img at bounding box center [61, 241] width 7 height 7
select select "DUE"
type input "$1,662.17"
type input "$1,703.72"
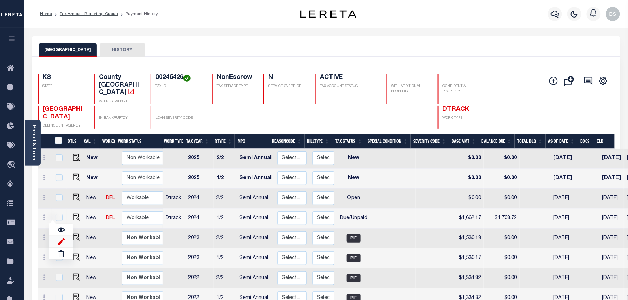
type input "[DATE]"
type input "$41.55"
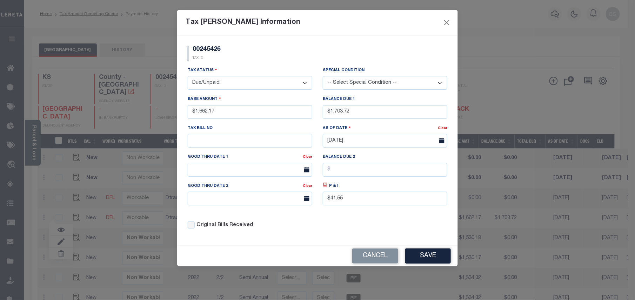
click at [316, 64] on div "00245426 TAX ID" at bounding box center [317, 56] width 270 height 21
drag, startPoint x: 353, startPoint y: 114, endPoint x: 334, endPoint y: 113, distance: 18.6
click at [334, 113] on input "$1,703.72" at bounding box center [385, 112] width 125 height 14
type input "$1,807.82"
click at [323, 188] on icon at bounding box center [325, 184] width 5 height 5
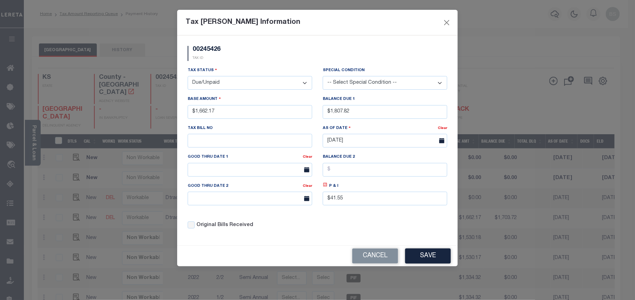
type input "$145.65"
click at [247, 171] on input "text" at bounding box center [250, 170] width 125 height 14
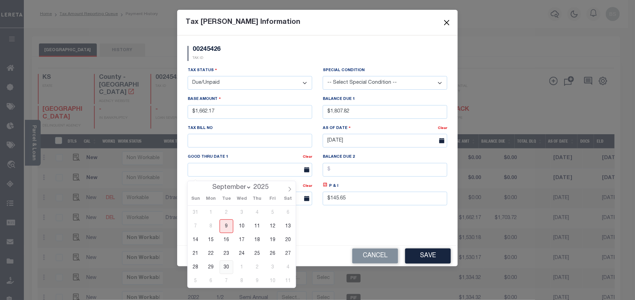
click at [224, 267] on span "30" at bounding box center [227, 268] width 14 height 14
type input "[DATE]"
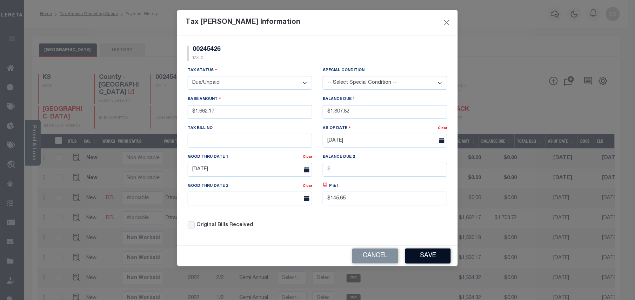
click at [429, 263] on button "Save" at bounding box center [428, 256] width 46 height 15
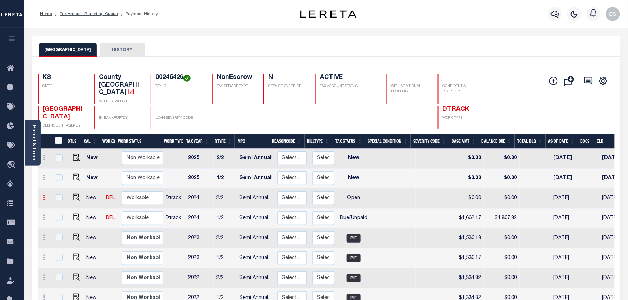
click at [43, 195] on icon at bounding box center [44, 198] width 2 height 6
click at [61, 218] on img at bounding box center [61, 221] width 7 height 7
select select "OP2"
type input "$0.00"
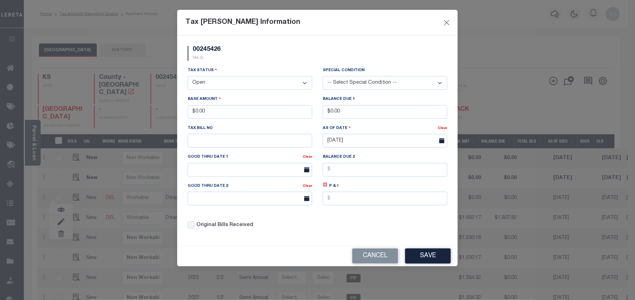
click at [222, 84] on select "- Select Status - Open Due/Unpaid Paid Incomplete No Tax Due Internal Refund Pr…" at bounding box center [250, 83] width 125 height 14
select select "DUE"
click at [188, 77] on select "- Select Status - Open Due/Unpaid Paid Incomplete No Tax Due Internal Refund Pr…" at bounding box center [250, 83] width 125 height 14
drag, startPoint x: 220, startPoint y: 114, endPoint x: 172, endPoint y: 116, distance: 48.8
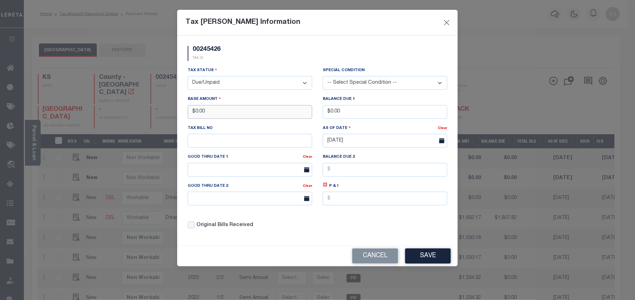
click at [172, 116] on div "Tax Bill Amount Information 00245426 TAX ID Installment: TaxID: 00245426 Tax St…" at bounding box center [317, 150] width 635 height 300
type input "$1,662.17"
drag, startPoint x: 361, startPoint y: 117, endPoint x: 328, endPoint y: 114, distance: 33.1
click at [328, 114] on input "$0.00" at bounding box center [385, 112] width 125 height 14
type input "$1,807.82"
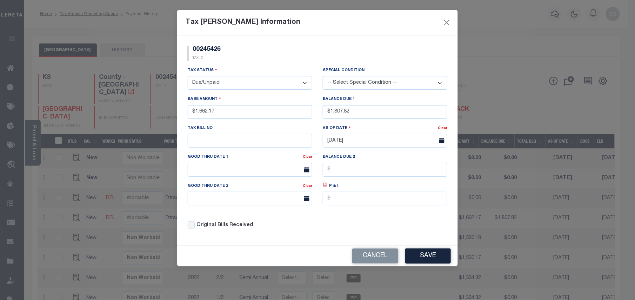
click at [325, 188] on icon at bounding box center [325, 184] width 5 height 5
type input "$145.65"
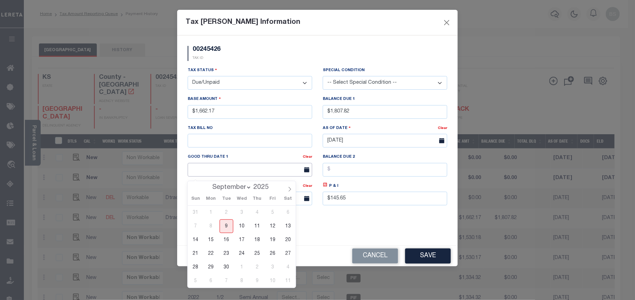
click at [263, 175] on input "text" at bounding box center [250, 170] width 125 height 14
click at [228, 268] on span "30" at bounding box center [227, 268] width 14 height 14
type input "[DATE]"
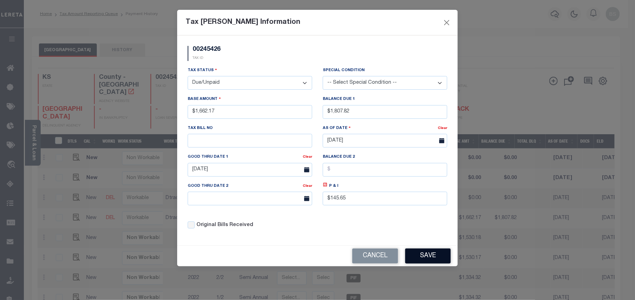
click at [433, 261] on button "Save" at bounding box center [428, 256] width 46 height 15
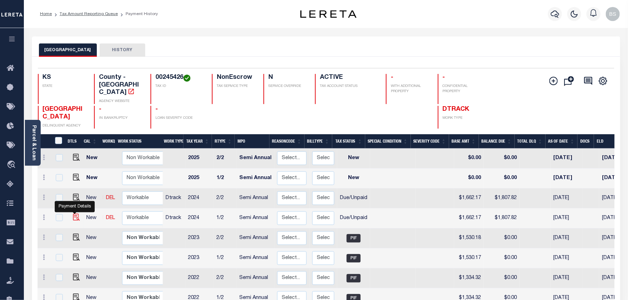
click at [73, 214] on img at bounding box center [76, 217] width 7 height 7
checkbox input "true"
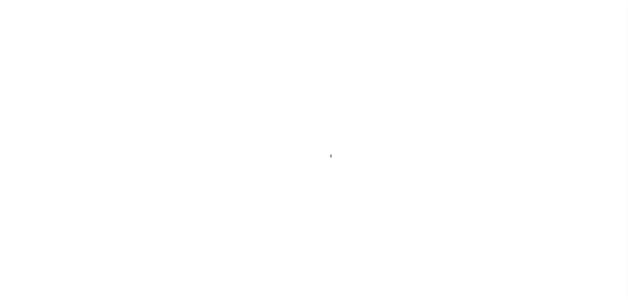
select select "DUE"
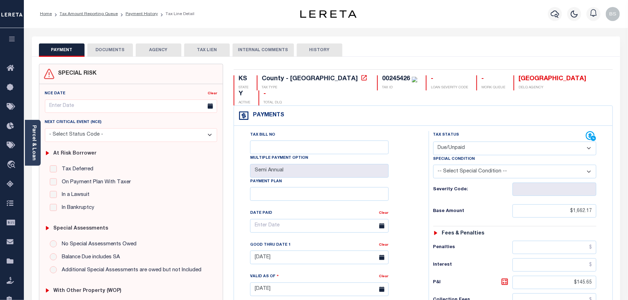
click at [119, 56] on button "DOCUMENTS" at bounding box center [110, 49] width 46 height 13
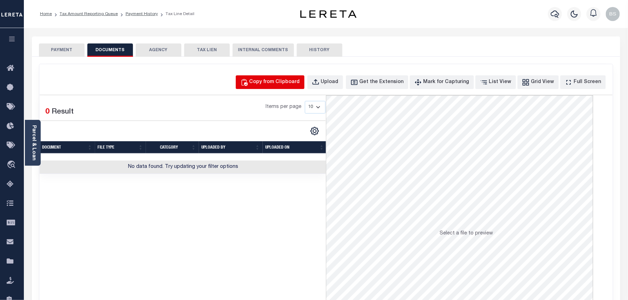
click at [279, 88] on button "Copy from Clipboard" at bounding box center [270, 82] width 69 height 14
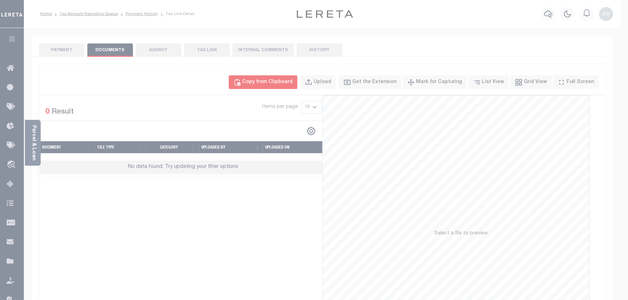
select select "POP"
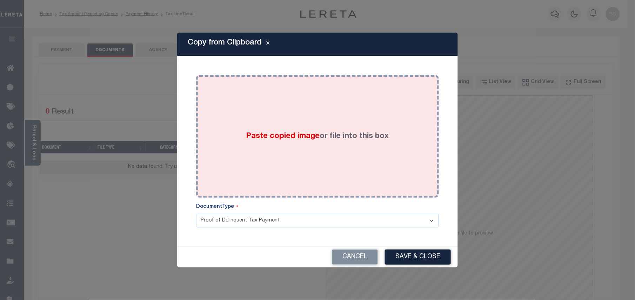
click at [323, 169] on div "Paste copied image or file into this box" at bounding box center [317, 136] width 232 height 112
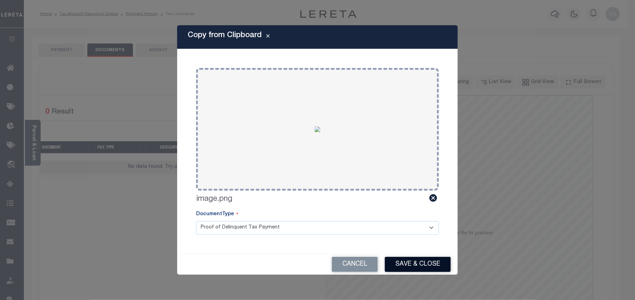
click at [410, 263] on button "Save & Close" at bounding box center [418, 264] width 66 height 15
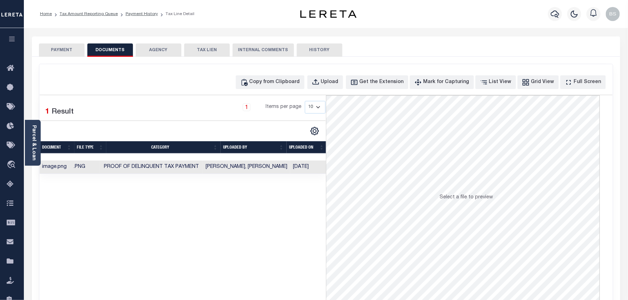
click at [144, 9] on ol "Home Tax Amount Reporting Queue Payment History Tax Line Detail" at bounding box center [117, 14] width 166 height 15
click at [143, 12] on link "Payment History" at bounding box center [142, 14] width 32 height 4
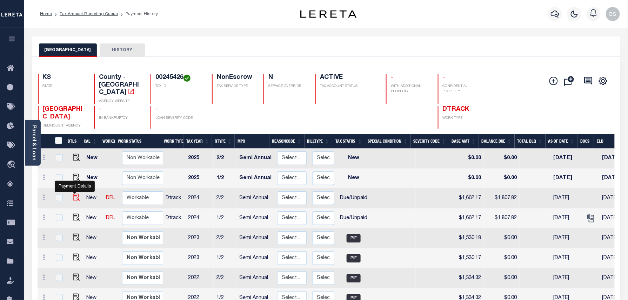
click at [74, 194] on img "" at bounding box center [76, 197] width 7 height 7
checkbox input "true"
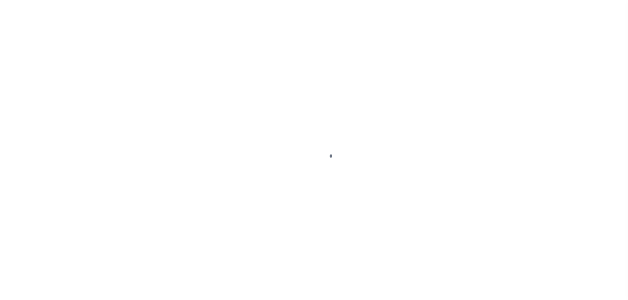
select select "DUE"
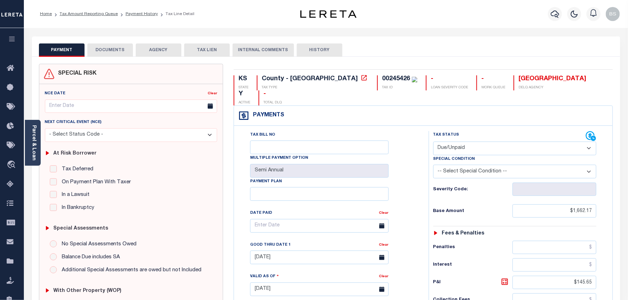
click at [104, 53] on button "DOCUMENTS" at bounding box center [110, 49] width 46 height 13
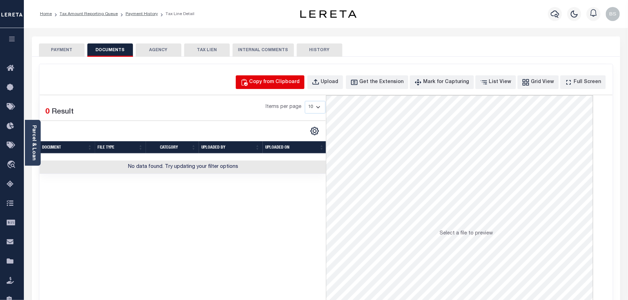
click at [263, 76] on button "Copy from Clipboard" at bounding box center [270, 82] width 69 height 14
select select "POP"
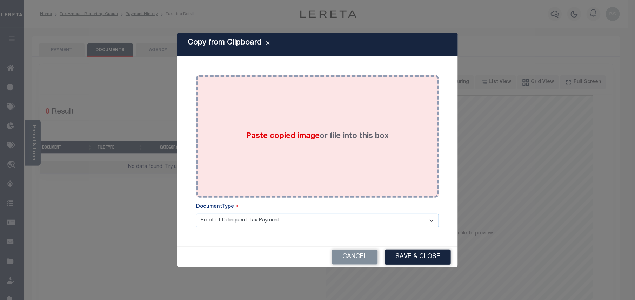
click at [310, 173] on div "Paste copied image or file into this box" at bounding box center [317, 136] width 232 height 112
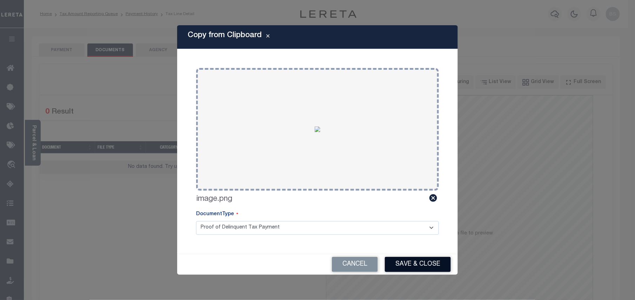
click at [410, 267] on button "Save & Close" at bounding box center [418, 264] width 66 height 15
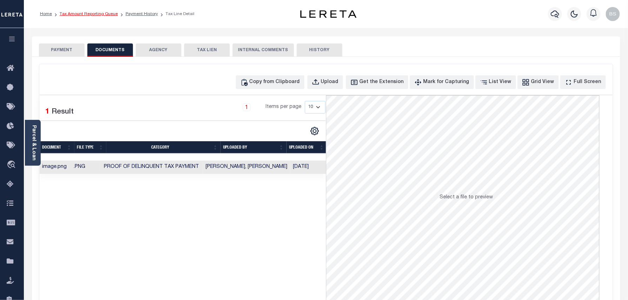
click at [100, 15] on link "Tax Amount Reporting Queue" at bounding box center [89, 14] width 58 height 4
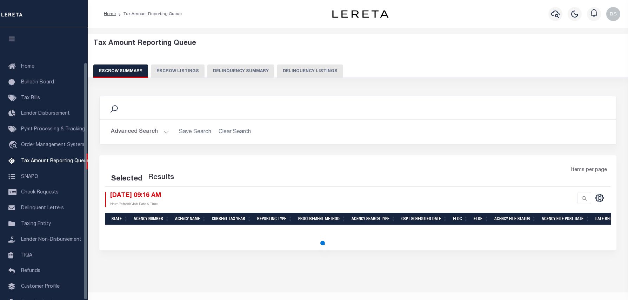
click at [305, 76] on button "Delinquency Listings" at bounding box center [310, 71] width 66 height 13
select select "100"
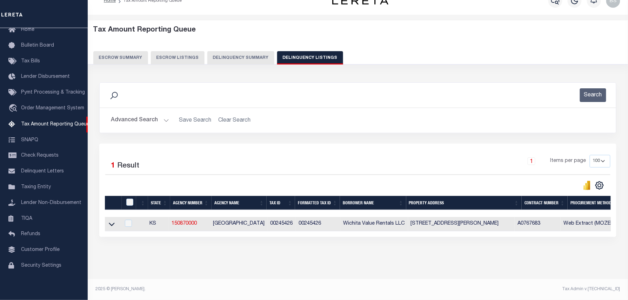
scroll to position [20, 0]
click at [112, 221] on icon at bounding box center [112, 224] width 6 height 7
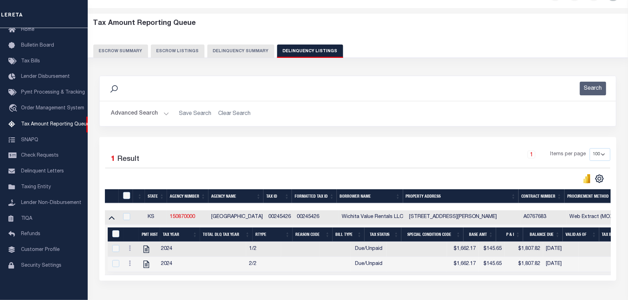
scroll to position [72, 0]
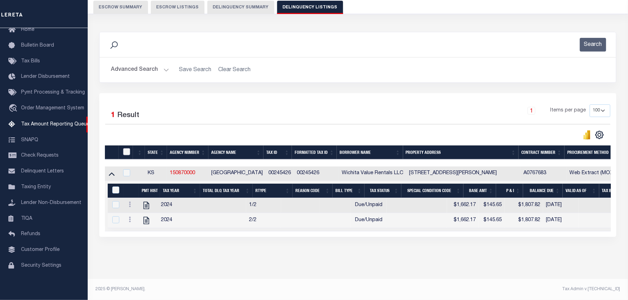
click at [127, 148] on input "checkbox" at bounding box center [126, 151] width 7 height 7
checkbox input "true"
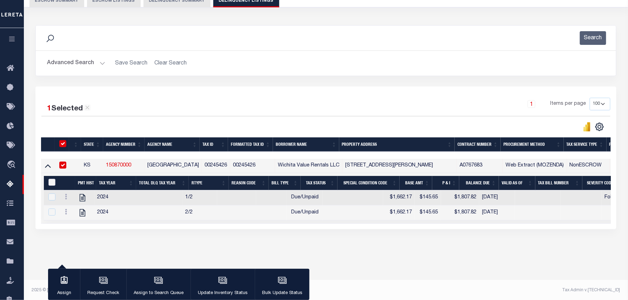
click at [52, 183] on input "&nbsp;" at bounding box center [51, 182] width 7 height 7
checkbox input "true"
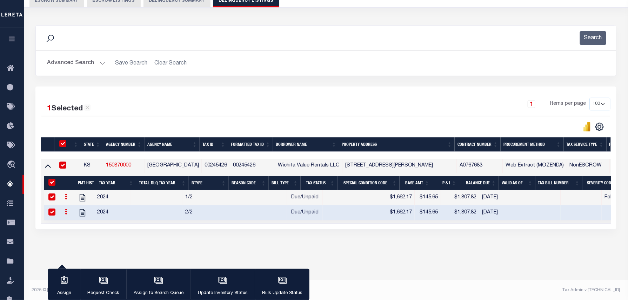
checkbox input "true"
click at [227, 280] on div "button" at bounding box center [223, 282] width 18 height 18
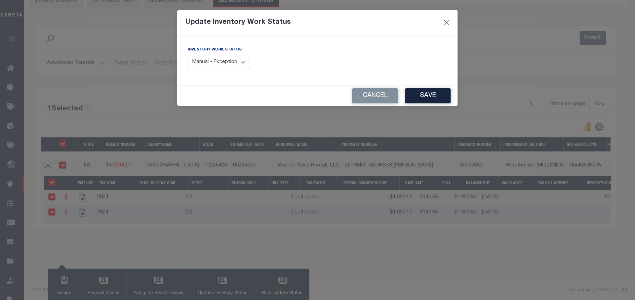
click at [233, 51] on label "Inventory Work Status" at bounding box center [215, 50] width 54 height 6
click at [227, 66] on select "Manual - Exception Pended - Awaiting Search Late Add Exception Completed" at bounding box center [219, 63] width 62 height 14
select select "4"
click at [188, 56] on select "Manual - Exception Pended - Awaiting Search Late Add Exception Completed" at bounding box center [219, 63] width 62 height 14
click at [420, 101] on button "Save" at bounding box center [428, 95] width 46 height 15
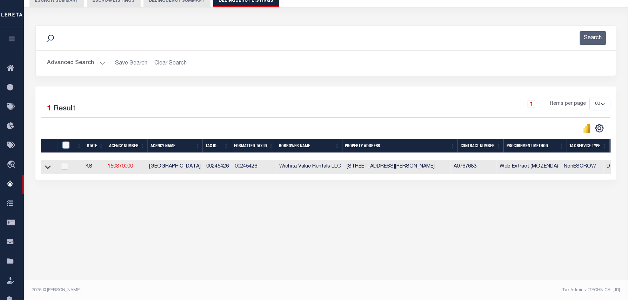
click at [75, 64] on button "Advanced Search" at bounding box center [76, 63] width 58 height 14
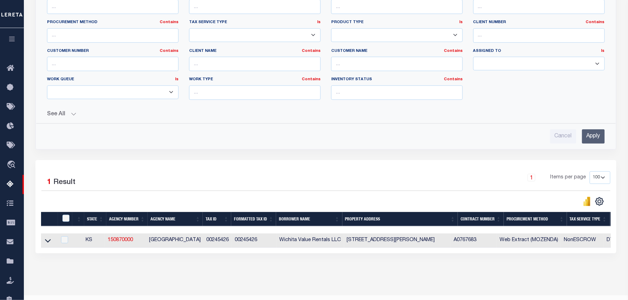
scroll to position [208, 0]
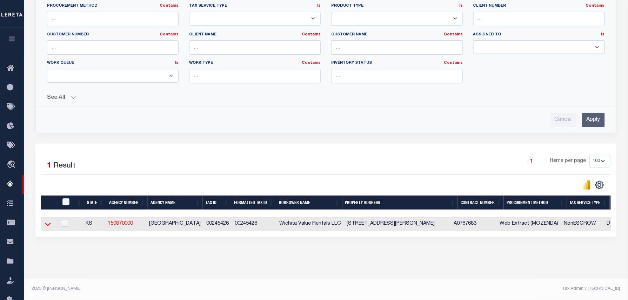
click at [48, 223] on icon at bounding box center [48, 224] width 6 height 7
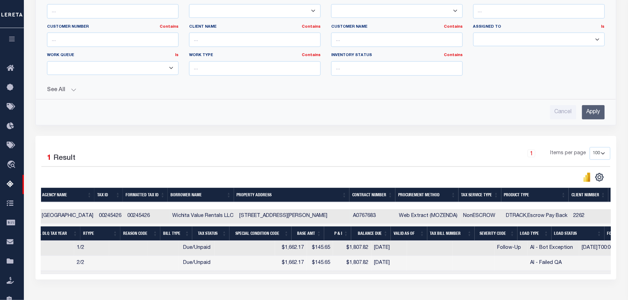
scroll to position [0, 0]
